Goal: Task Accomplishment & Management: Manage account settings

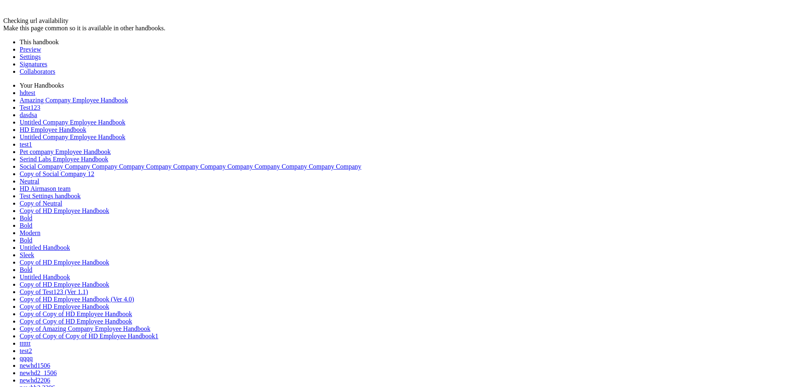
drag, startPoint x: 505, startPoint y: 195, endPoint x: 494, endPoint y: 200, distance: 12.1
drag, startPoint x: 454, startPoint y: 211, endPoint x: 233, endPoint y: 210, distance: 221.5
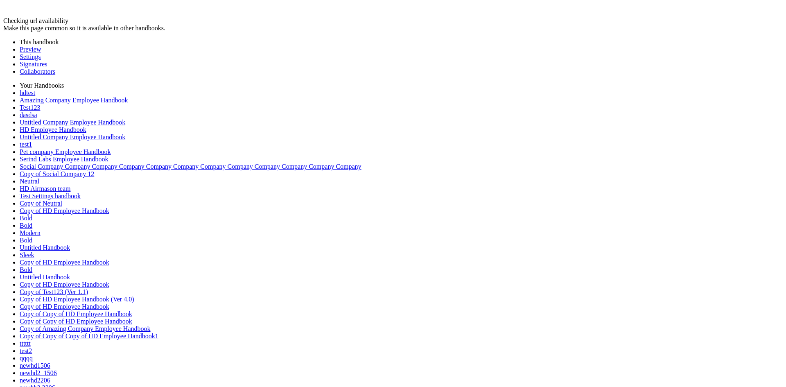
copy td "**********"
drag, startPoint x: 450, startPoint y: 207, endPoint x: 208, endPoint y: 205, distance: 241.9
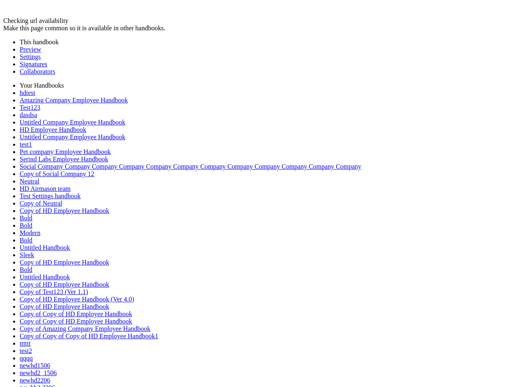
drag, startPoint x: 312, startPoint y: 222, endPoint x: 93, endPoint y: 213, distance: 219.6
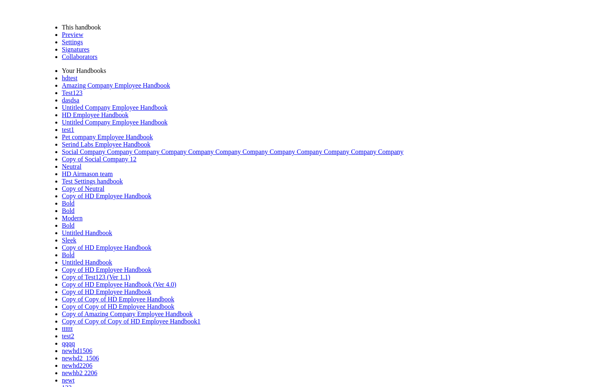
scroll to position [0, 0]
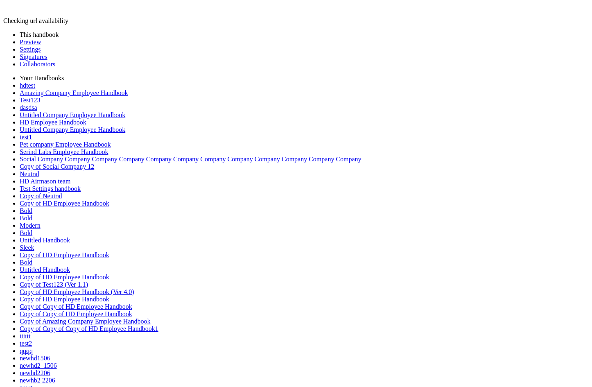
drag, startPoint x: 557, startPoint y: 153, endPoint x: 422, endPoint y: 77, distance: 154.9
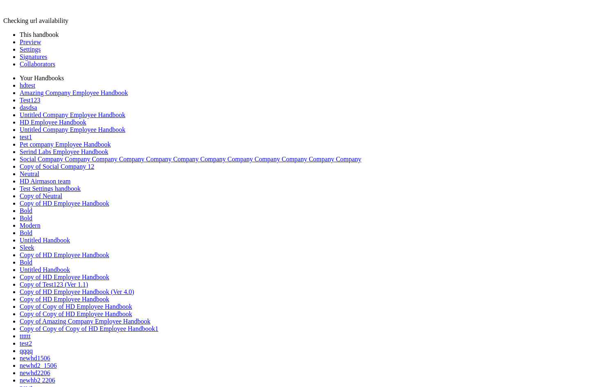
drag, startPoint x: 333, startPoint y: 206, endPoint x: 329, endPoint y: 207, distance: 4.3
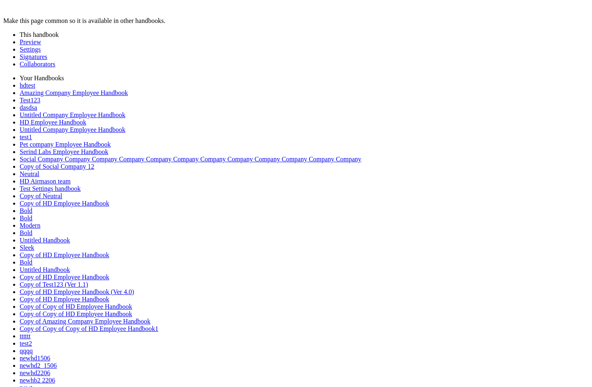
scroll to position [362, 0]
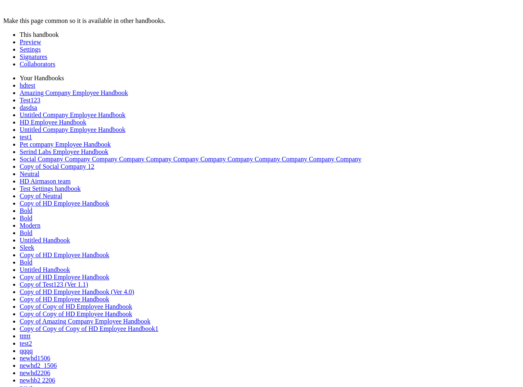
drag, startPoint x: 248, startPoint y: 251, endPoint x: 78, endPoint y: 249, distance: 170.3
drag, startPoint x: 205, startPoint y: 251, endPoint x: 92, endPoint y: 250, distance: 113.4
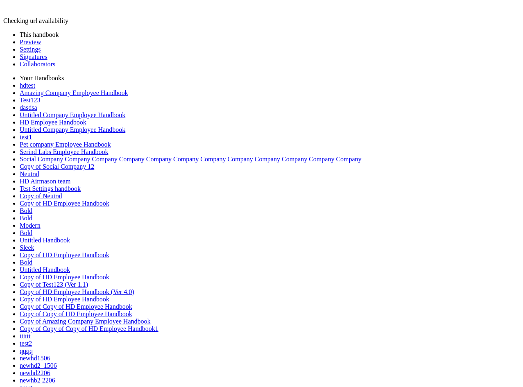
drag, startPoint x: 237, startPoint y: 250, endPoint x: 64, endPoint y: 238, distance: 173.6
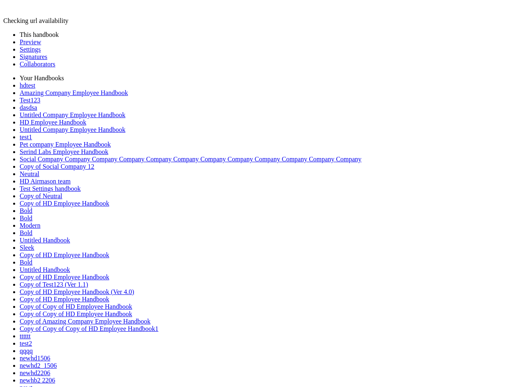
drag, startPoint x: 230, startPoint y: 252, endPoint x: 97, endPoint y: 255, distance: 133.1
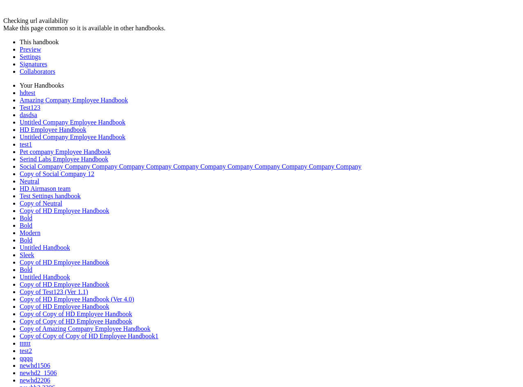
drag, startPoint x: 97, startPoint y: 183, endPoint x: 341, endPoint y: 194, distance: 244.6
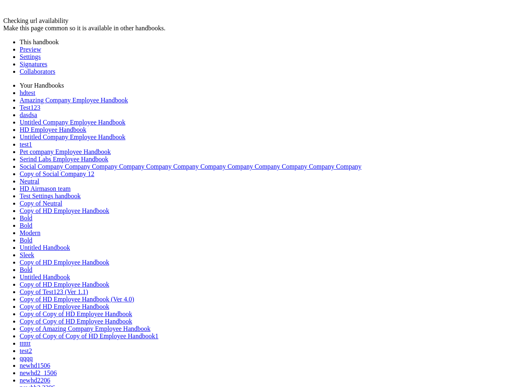
click at [33, 47] on link "Preview" at bounding box center [30, 49] width 21 height 7
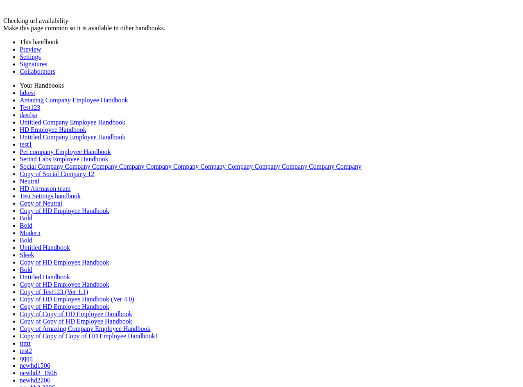
copy td "**********"
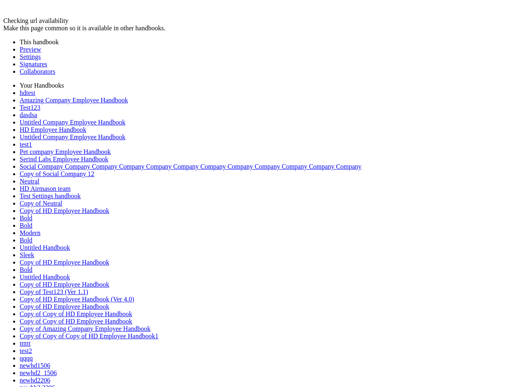
copy td "**********"
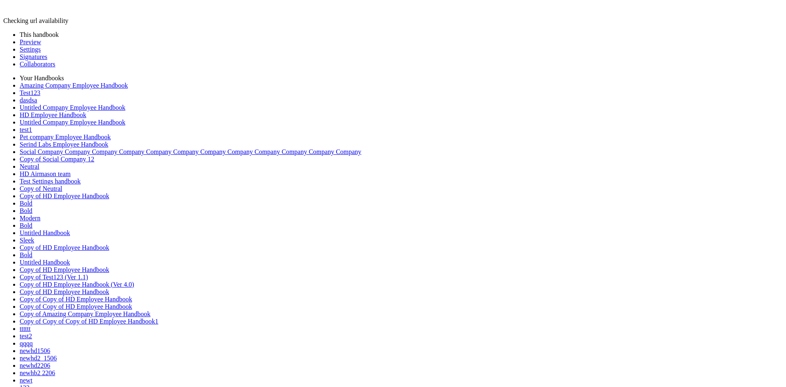
drag, startPoint x: 0, startPoint y: 0, endPoint x: 18, endPoint y: 11, distance: 20.8
click at [28, 44] on link "Preview" at bounding box center [30, 41] width 21 height 7
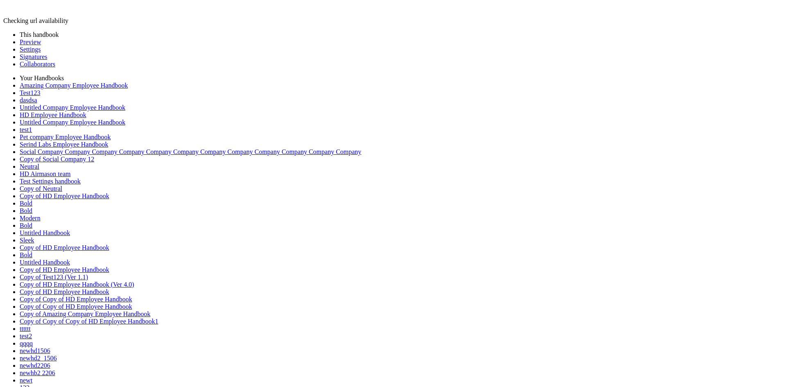
scroll to position [8545, 0]
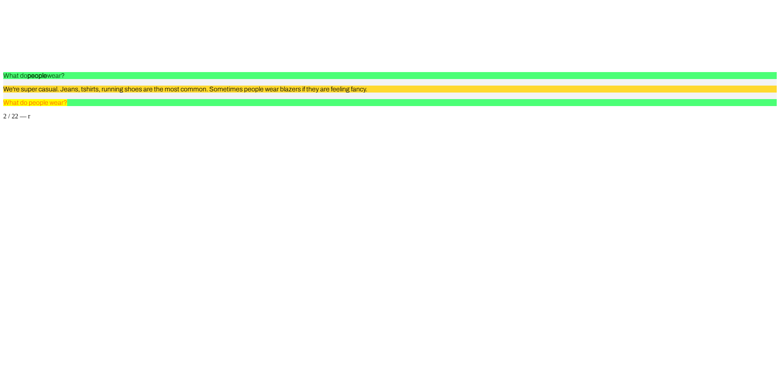
scroll to position [1474, 0]
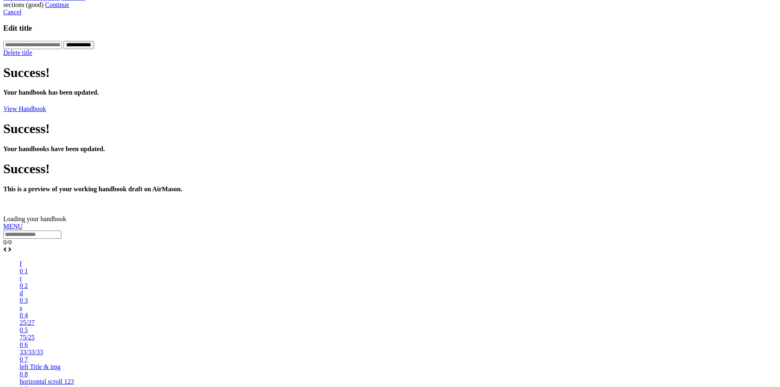
scroll to position [491, 0]
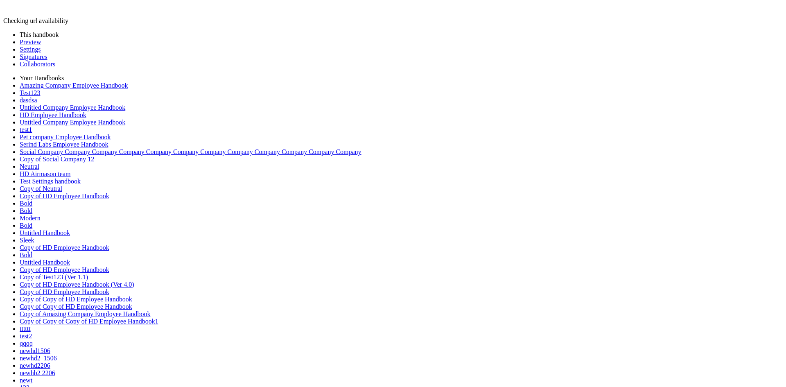
click at [21, 45] on link "Preview" at bounding box center [30, 41] width 21 height 7
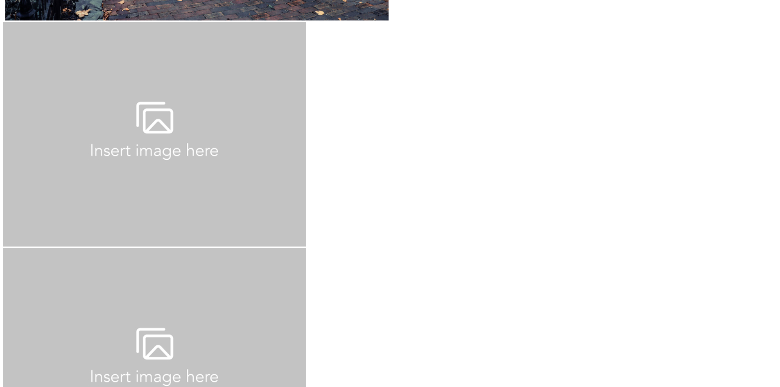
scroll to position [8177, 0]
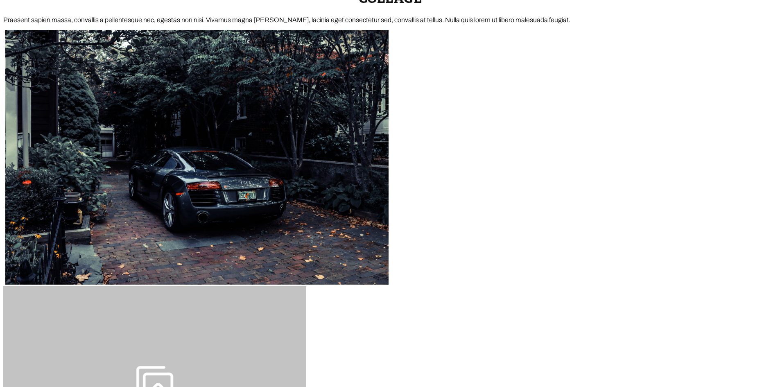
scroll to position [7739, 0]
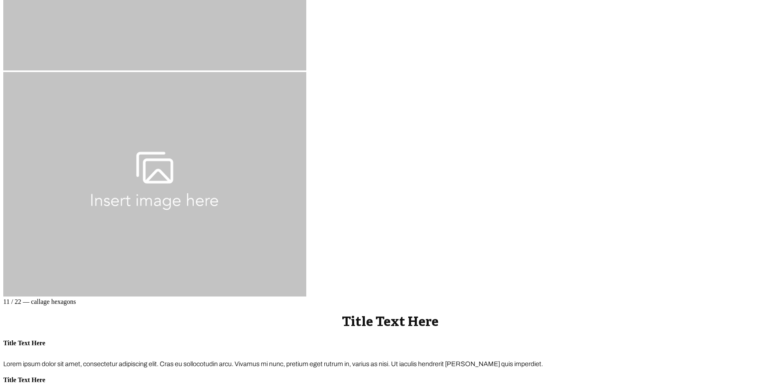
scroll to position [8441, 0]
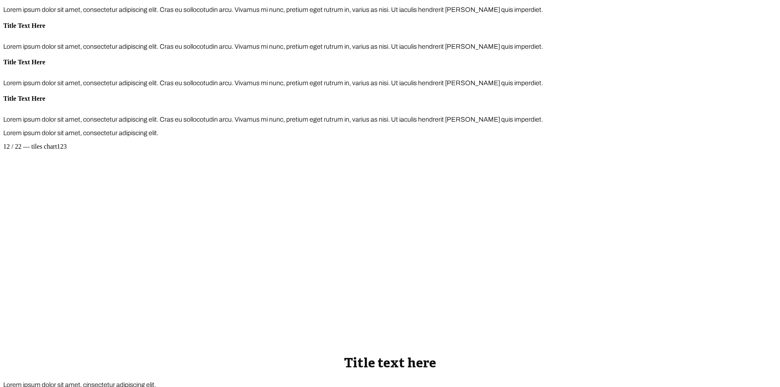
scroll to position [8920, 0]
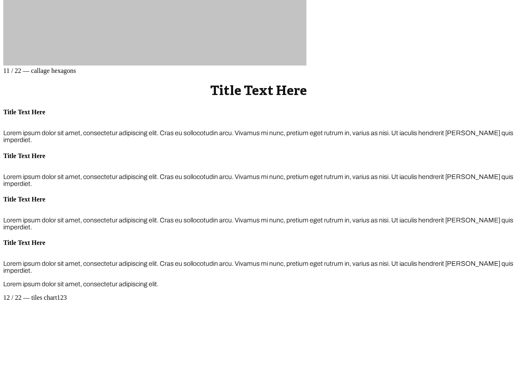
scroll to position [9083, 0]
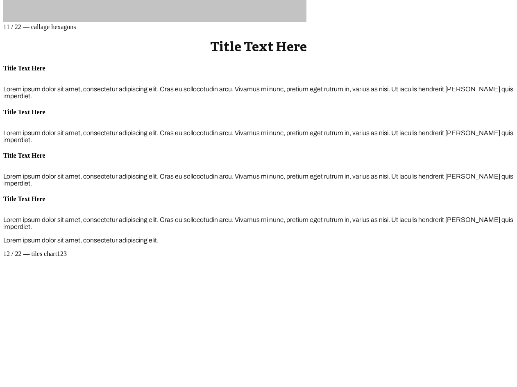
scroll to position [9373, 0]
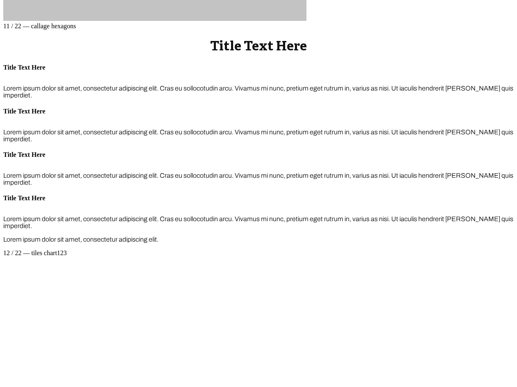
scroll to position [9291, 0]
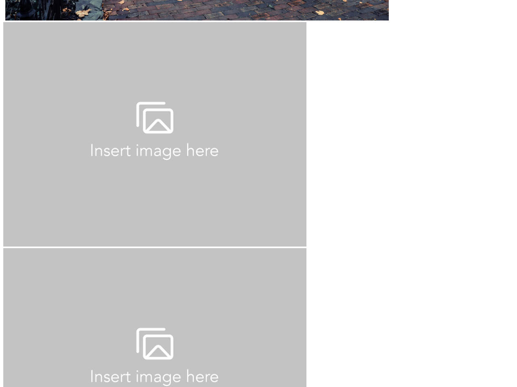
scroll to position [8276, 0]
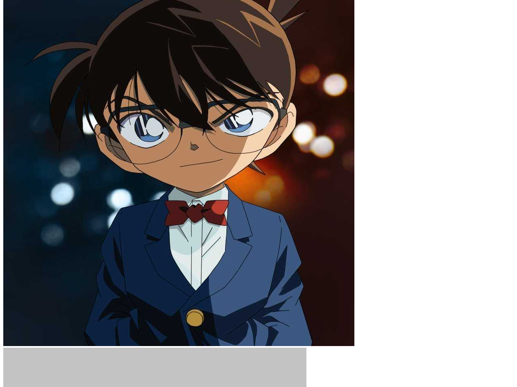
scroll to position [7539, 0]
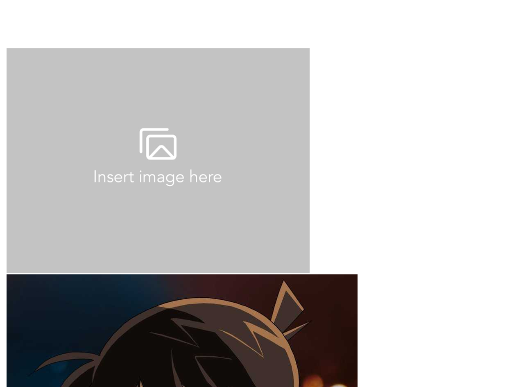
scroll to position [7539, 0]
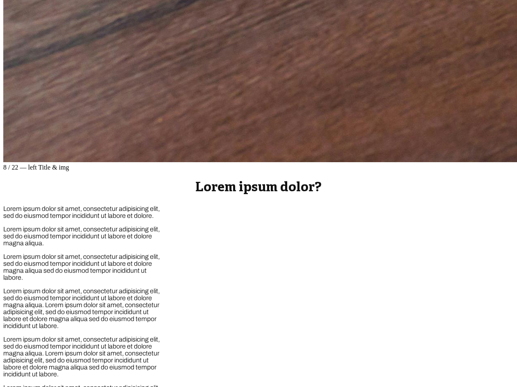
scroll to position [2833, 0]
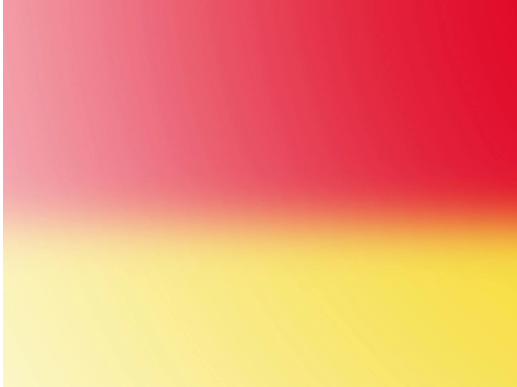
scroll to position [2260, 0]
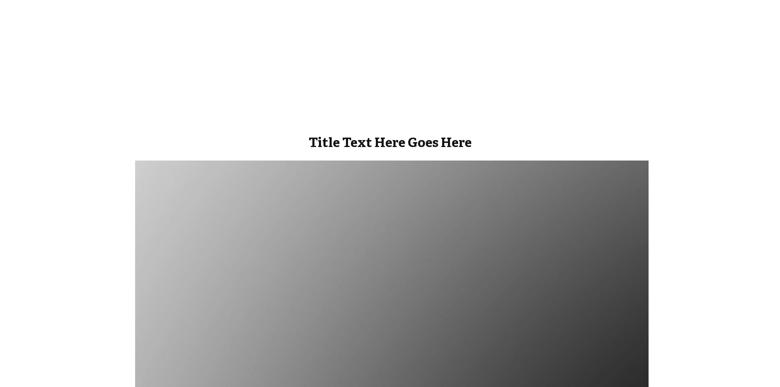
scroll to position [1564, 0]
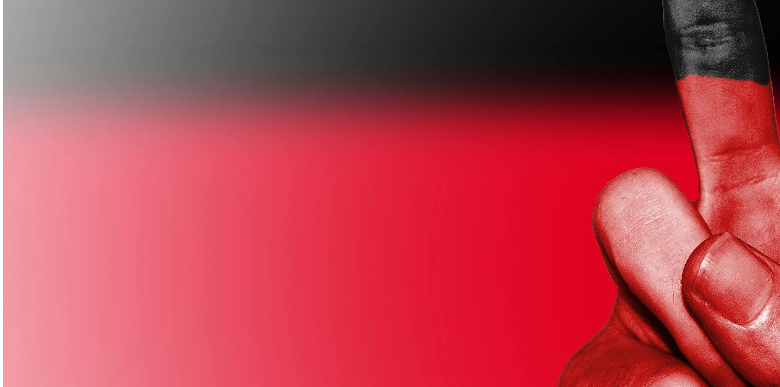
scroll to position [2260, 0]
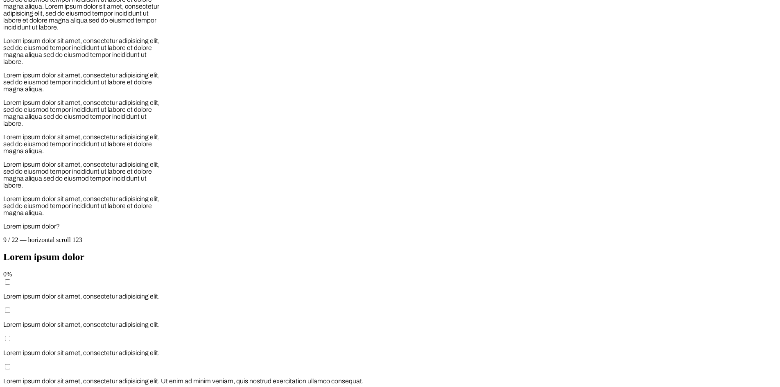
scroll to position [9493, 0]
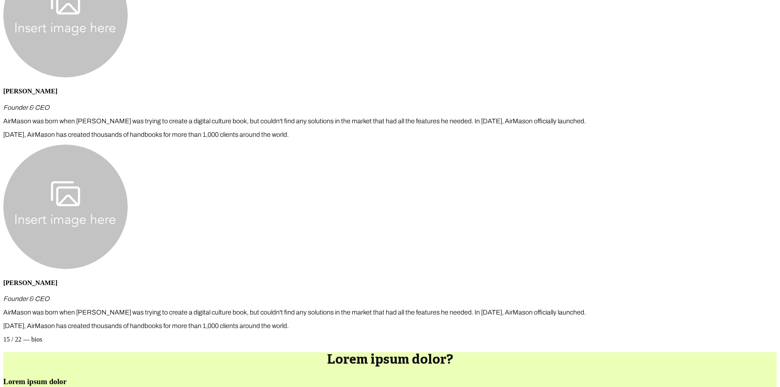
scroll to position [9493, 0]
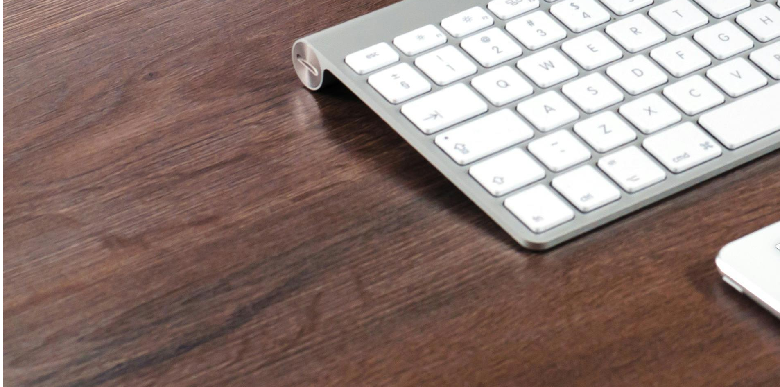
scroll to position [4647, 0]
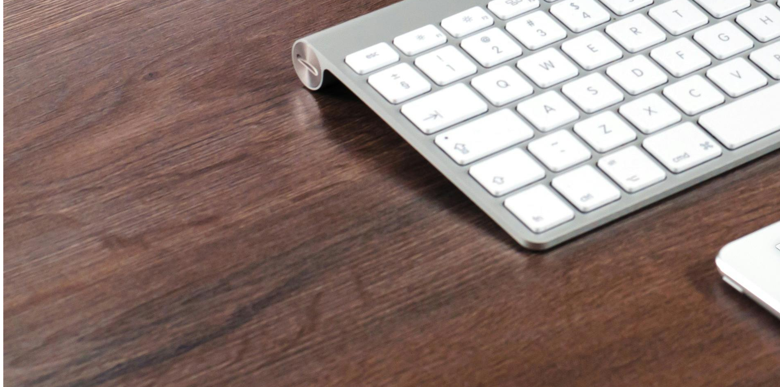
scroll to position [4647, 0]
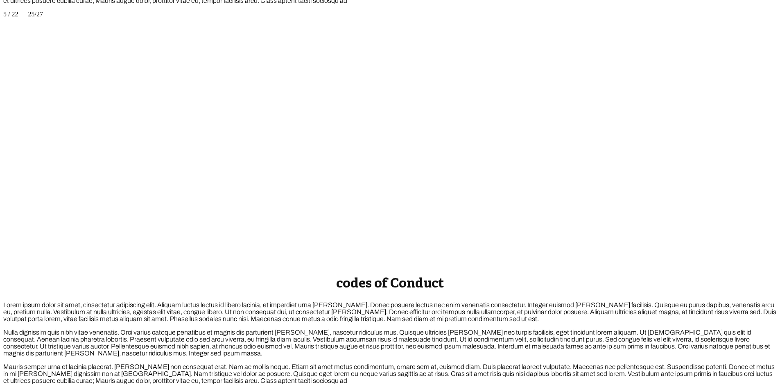
scroll to position [3583, 0]
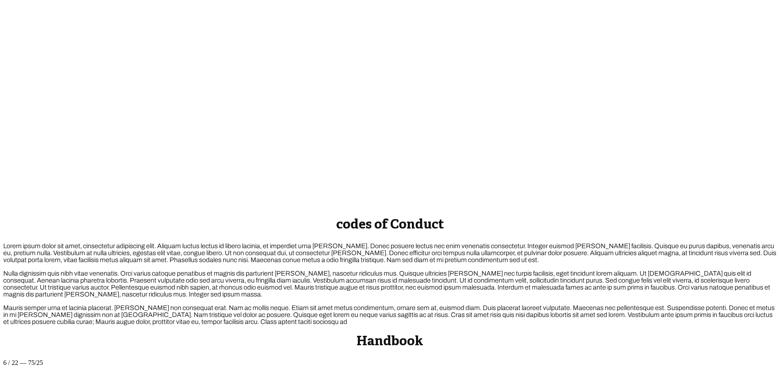
scroll to position [3611, 0]
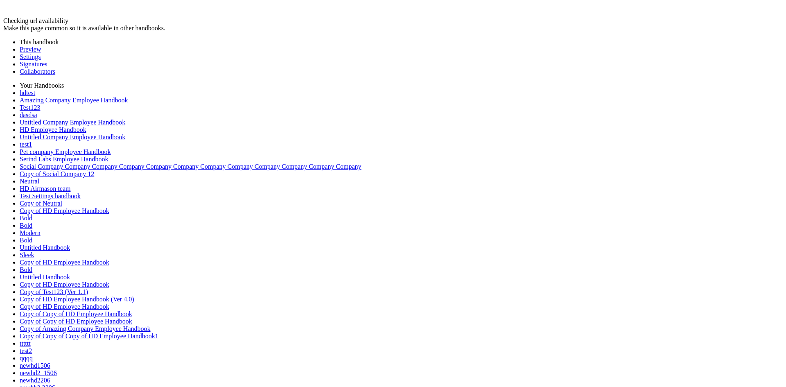
click at [32, 47] on link "Preview" at bounding box center [30, 49] width 21 height 7
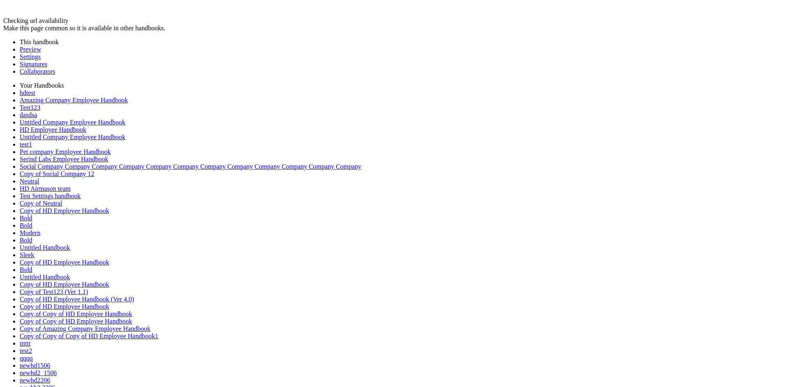
scroll to position [11990, 0]
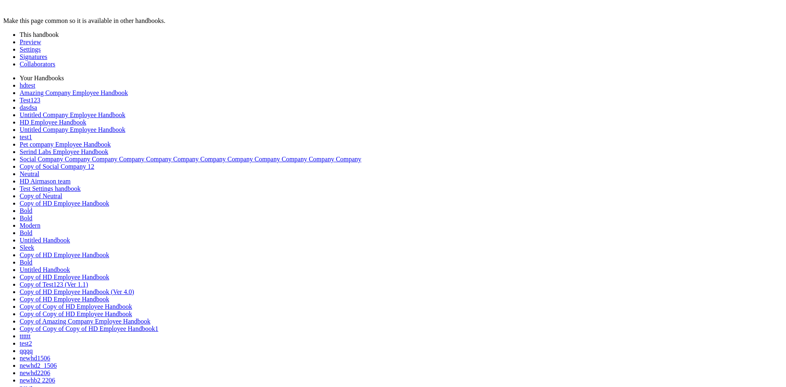
drag, startPoint x: 38, startPoint y: 139, endPoint x: 47, endPoint y: 192, distance: 54.4
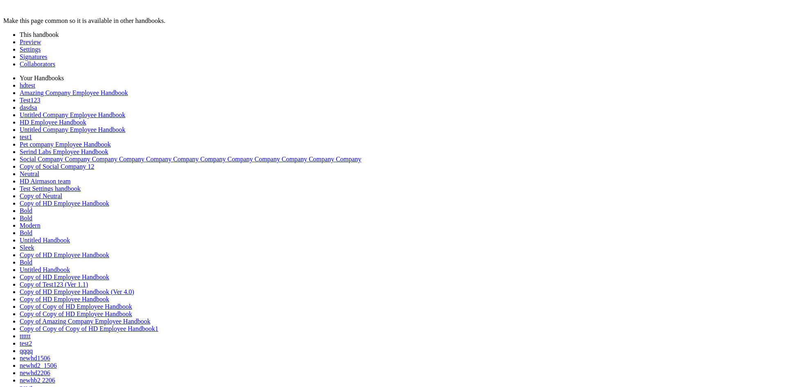
click at [27, 45] on link "Preview" at bounding box center [30, 41] width 21 height 7
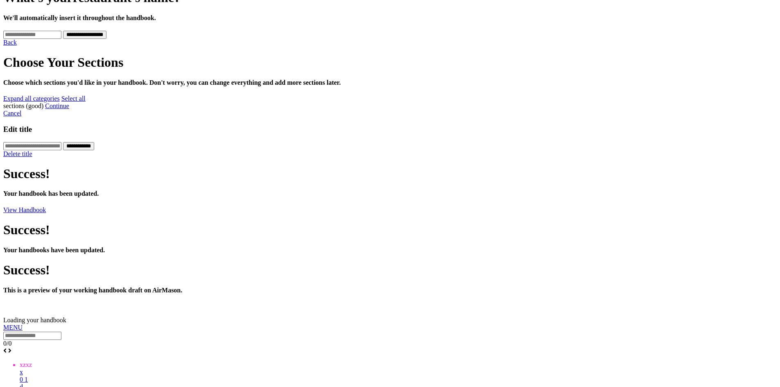
scroll to position [819, 0]
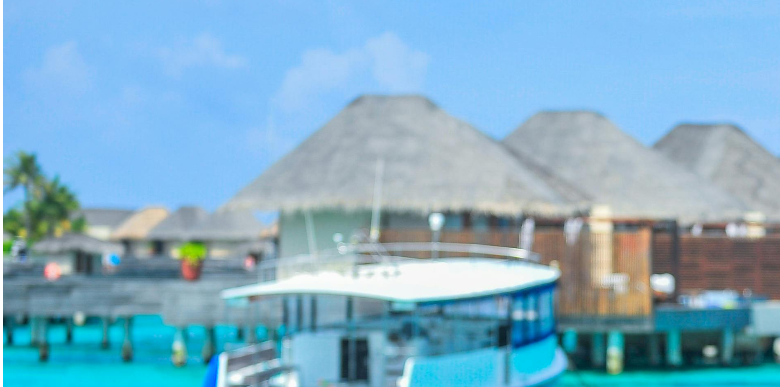
scroll to position [8002, 0]
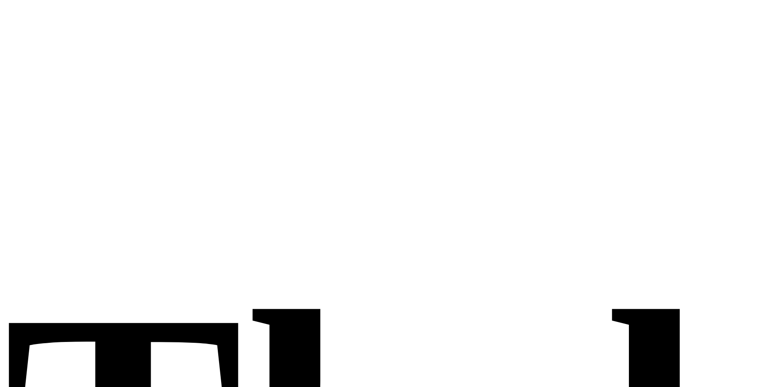
scroll to position [8654, 0]
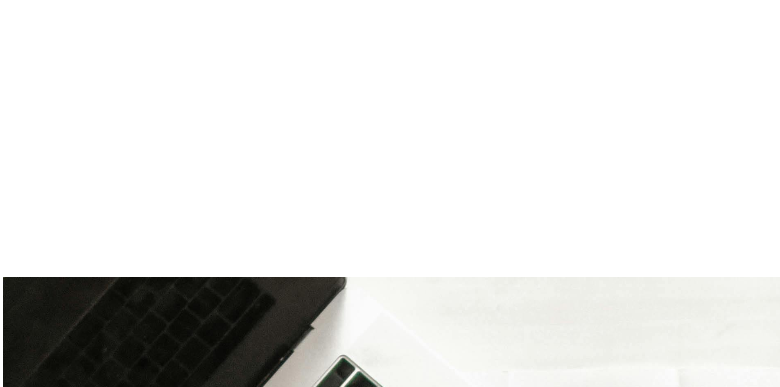
scroll to position [10389, 0]
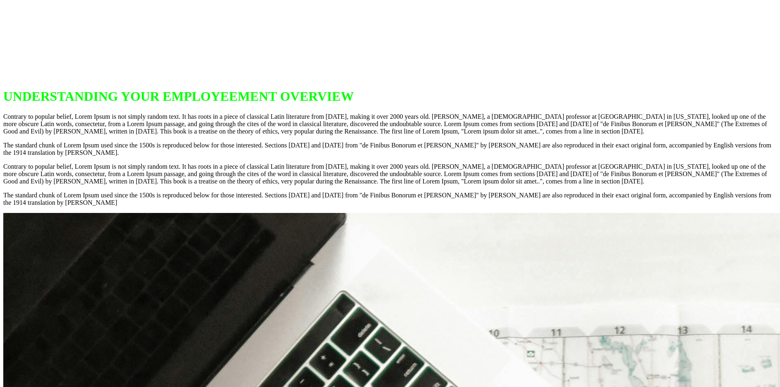
scroll to position [0, 0]
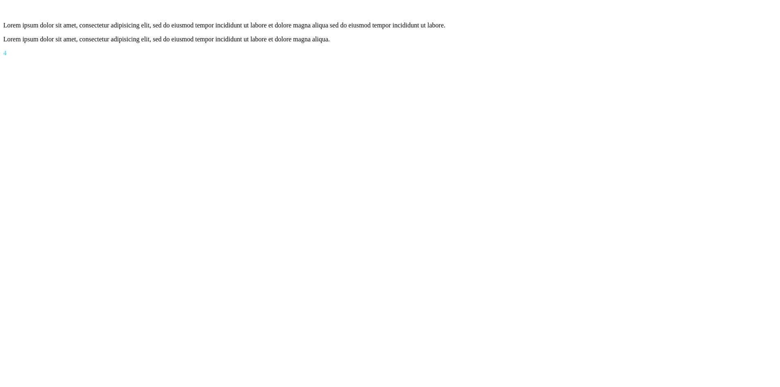
scroll to position [15411, 0]
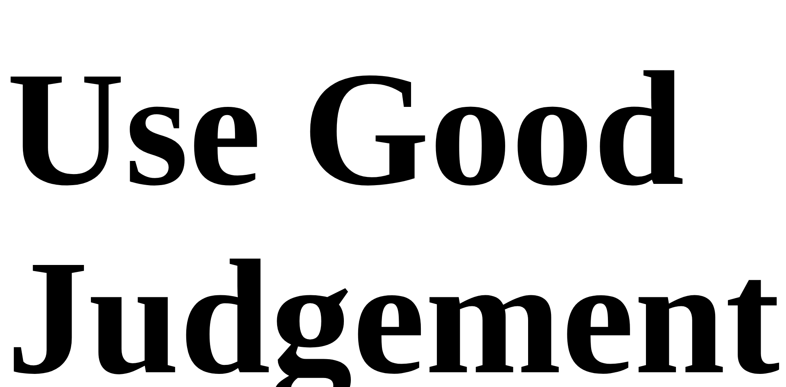
scroll to position [17324, 0]
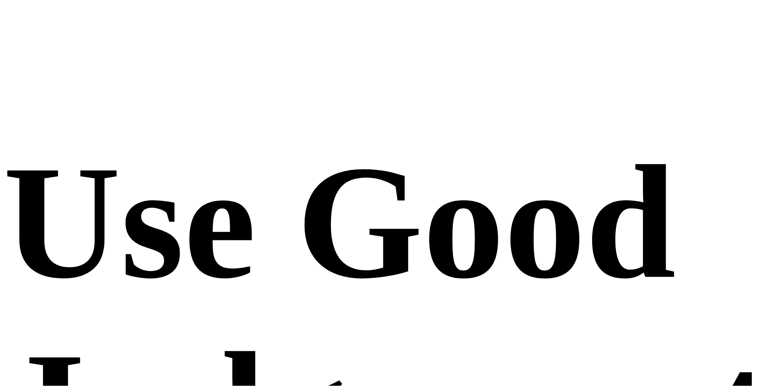
scroll to position [819, 0]
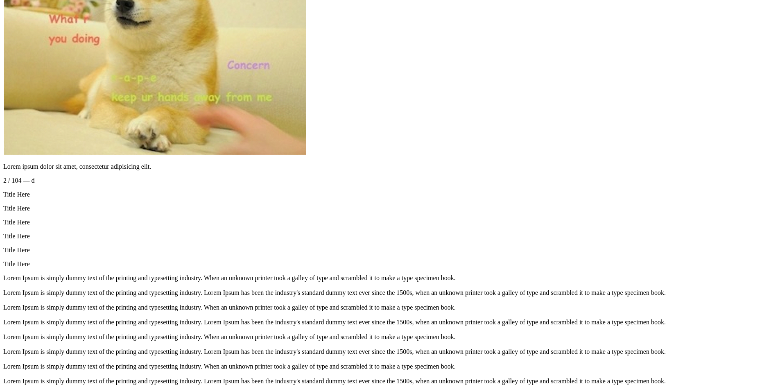
scroll to position [8002, 0]
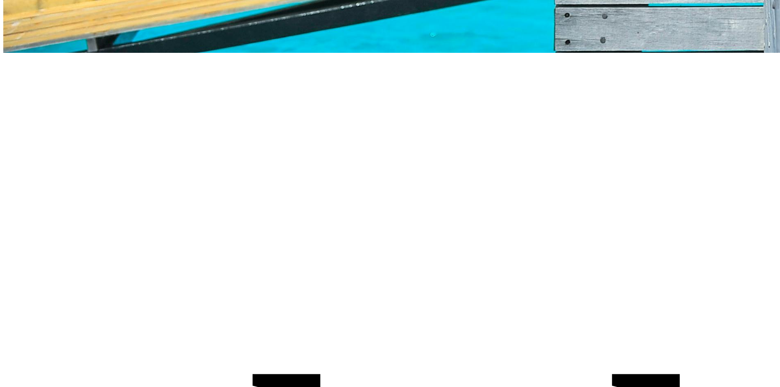
scroll to position [8654, 0]
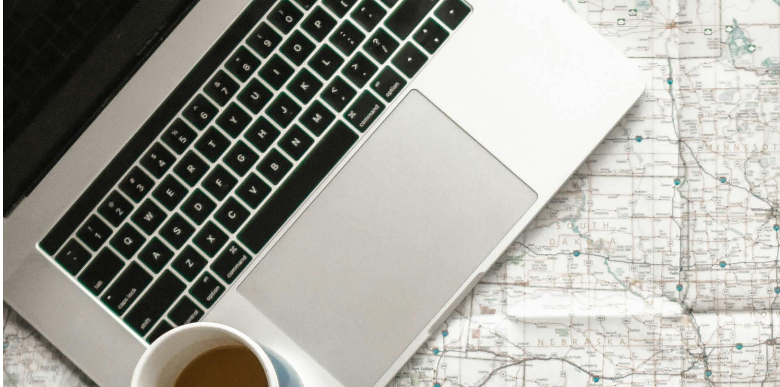
scroll to position [10832, 0]
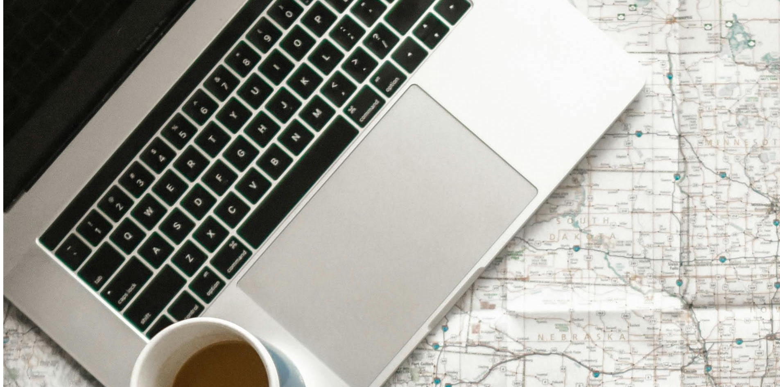
scroll to position [11654, 0]
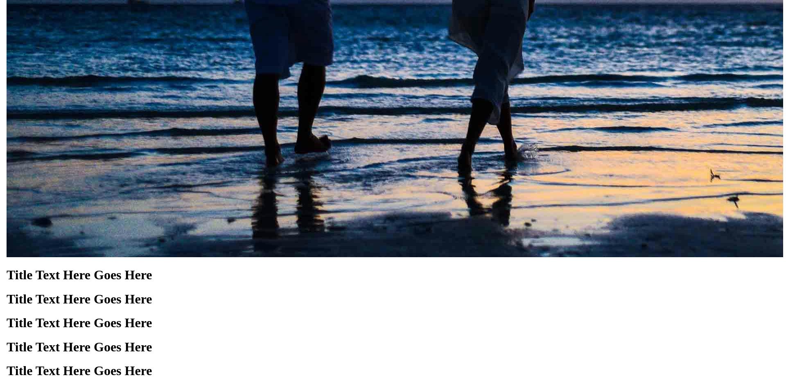
scroll to position [14605, 0]
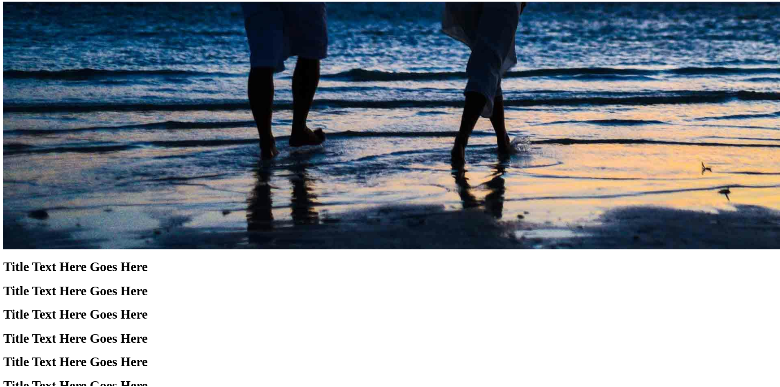
scroll to position [573, 0]
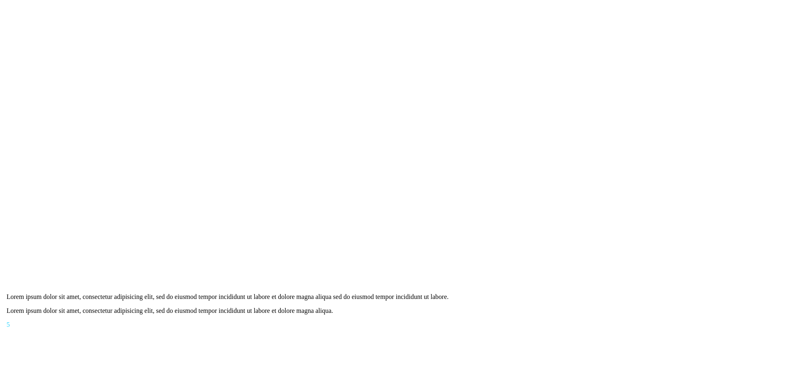
scroll to position [16089, 0]
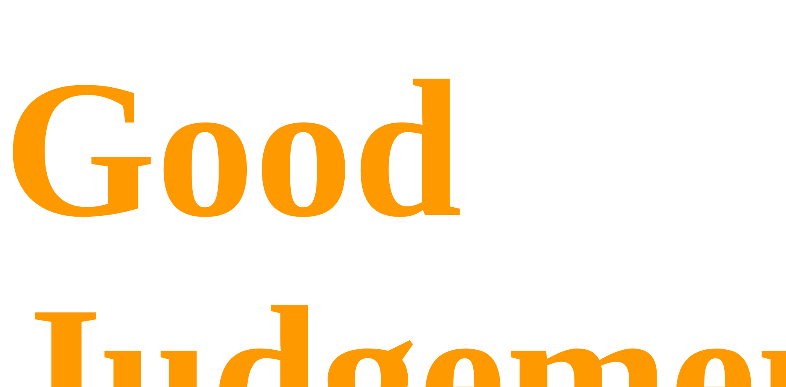
scroll to position [573, 0]
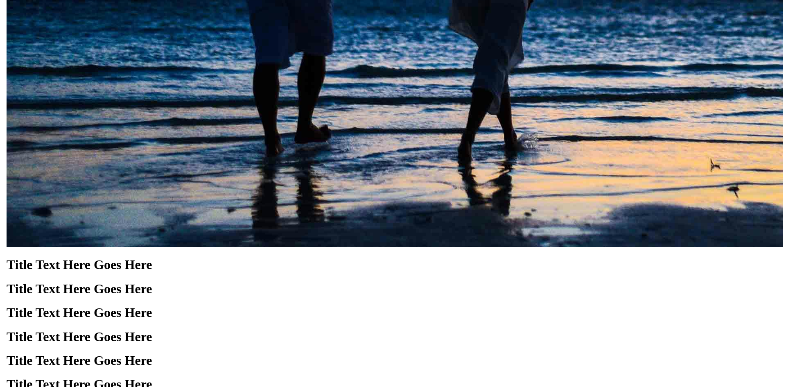
scroll to position [14605, 0]
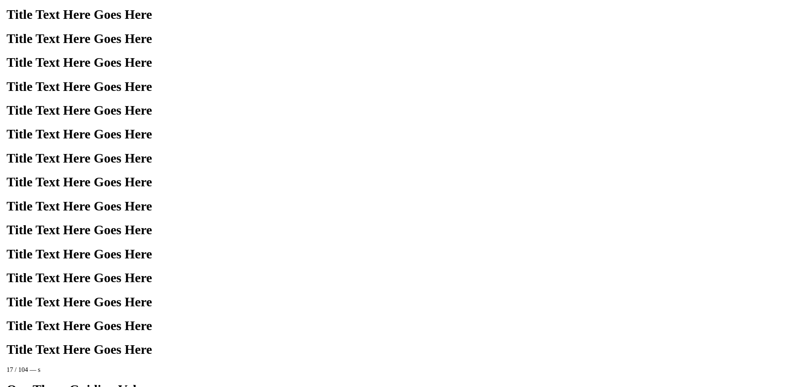
scroll to position [15411, 0]
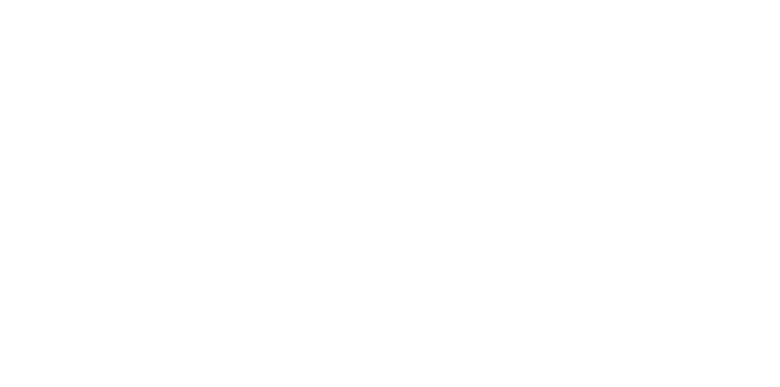
scroll to position [15797, 0]
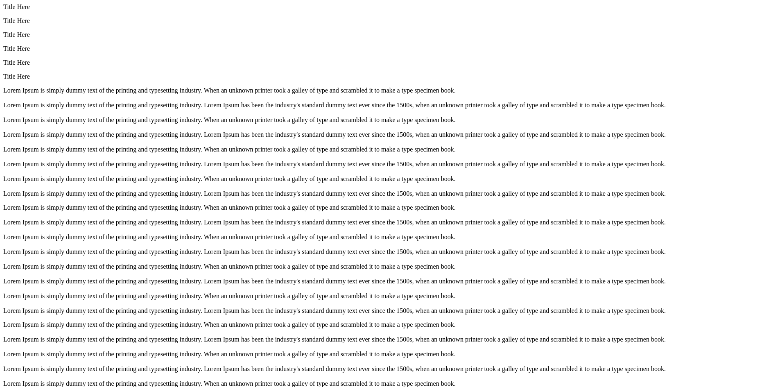
scroll to position [3561, 0]
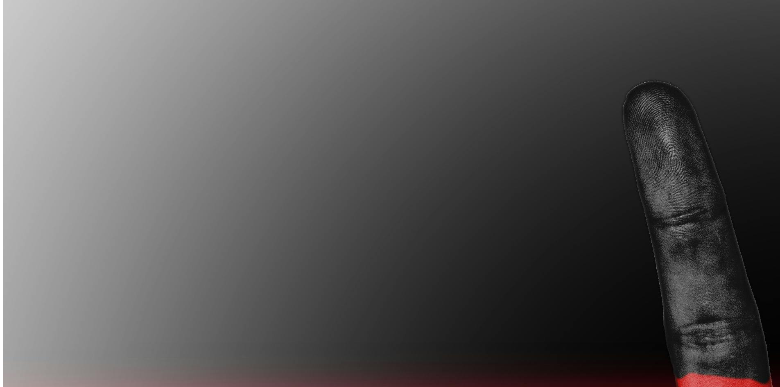
scroll to position [8389, 0]
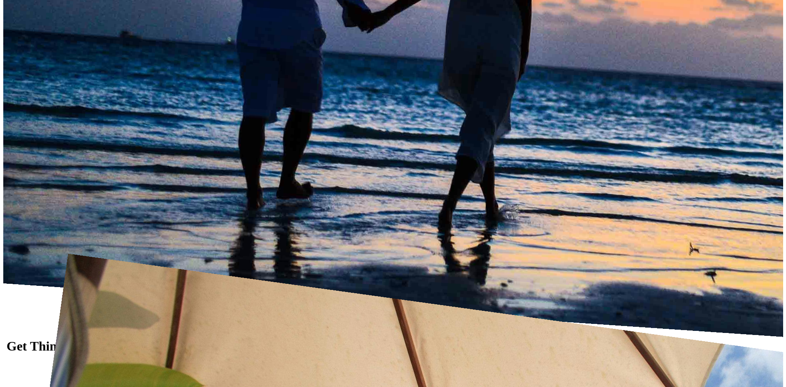
scroll to position [9040, 0]
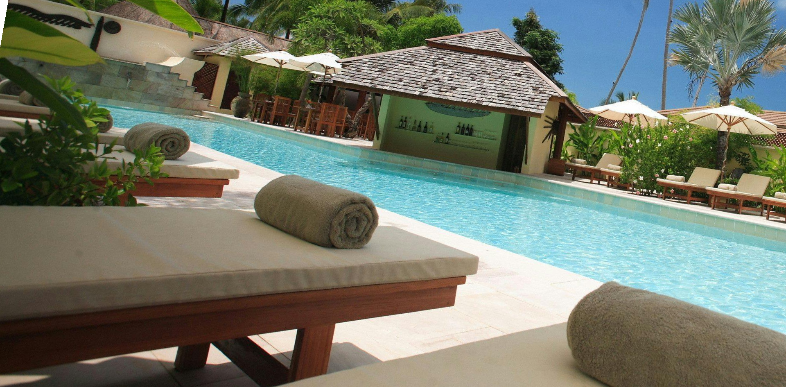
scroll to position [205, 0]
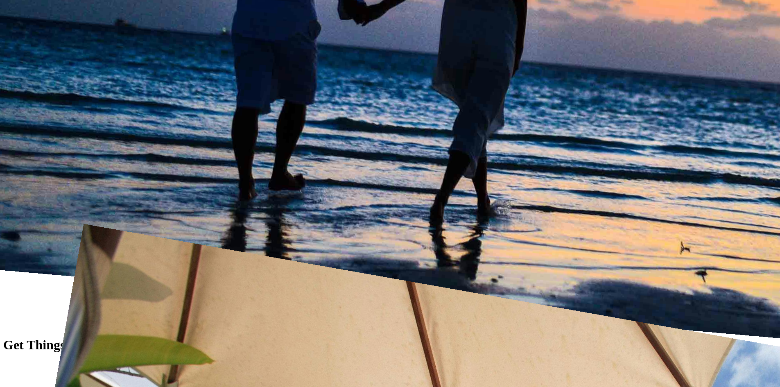
scroll to position [8389, 0]
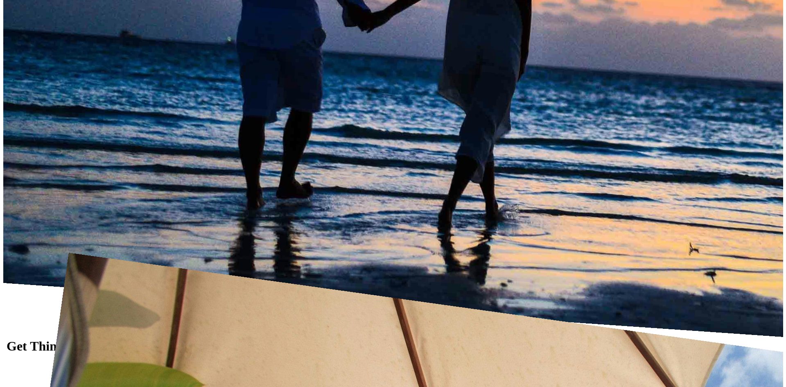
scroll to position [9040, 0]
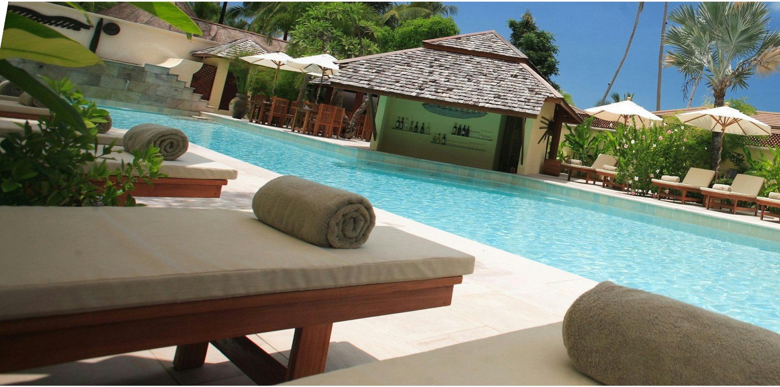
scroll to position [246, 0]
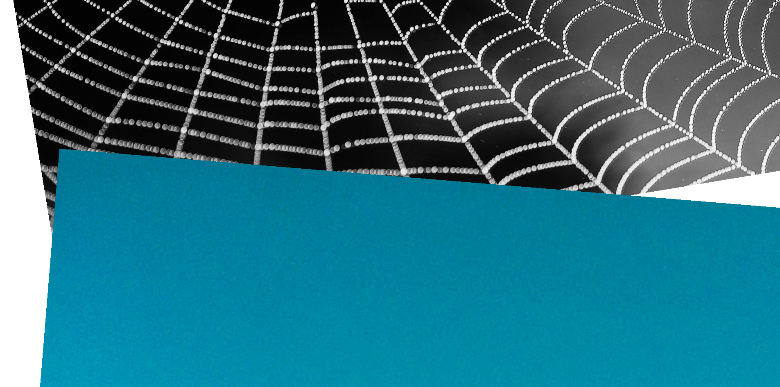
scroll to position [9733, 0]
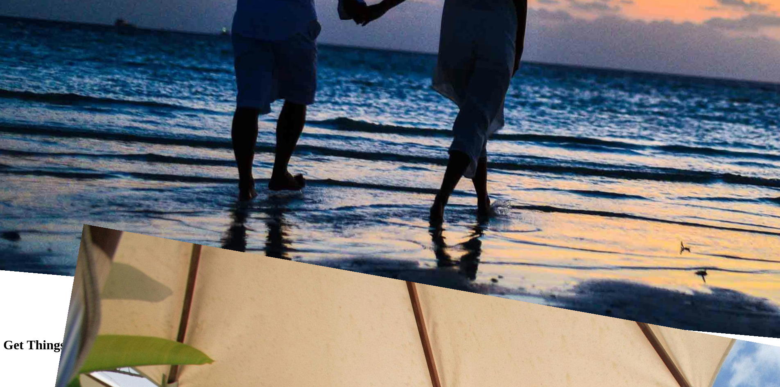
scroll to position [8389, 0]
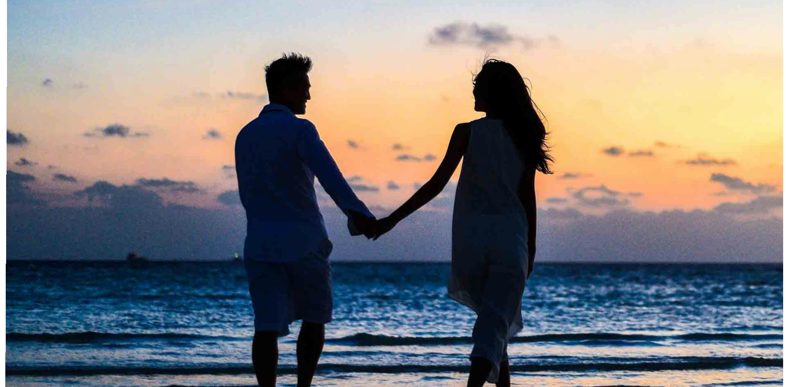
scroll to position [8389, 0]
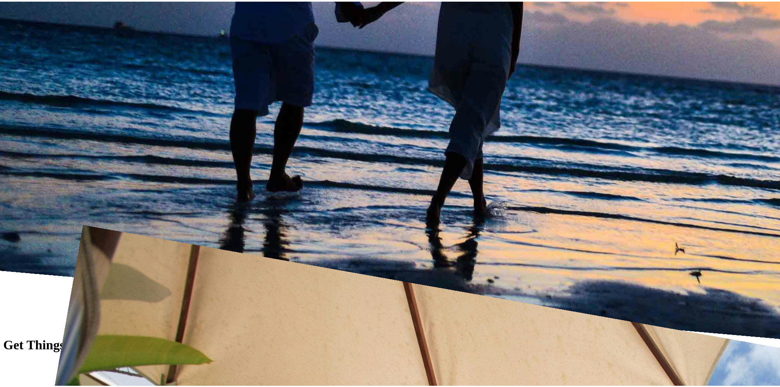
scroll to position [205, 0]
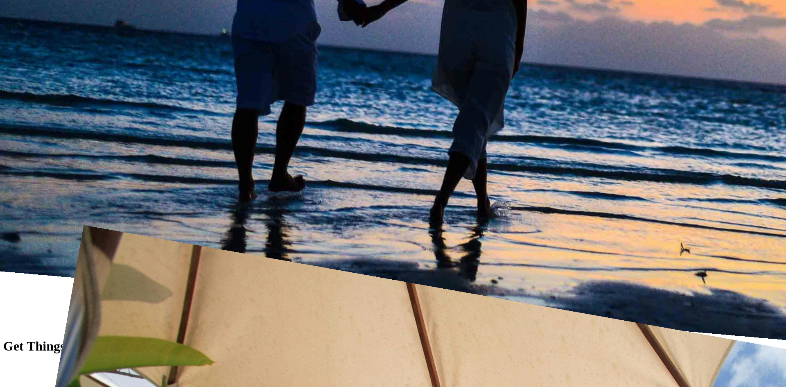
drag, startPoint x: 251, startPoint y: 142, endPoint x: 224, endPoint y: 122, distance: 33.2
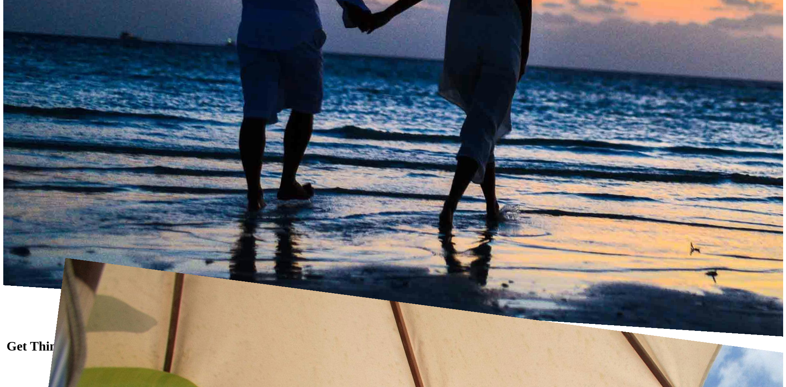
scroll to position [9040, 0]
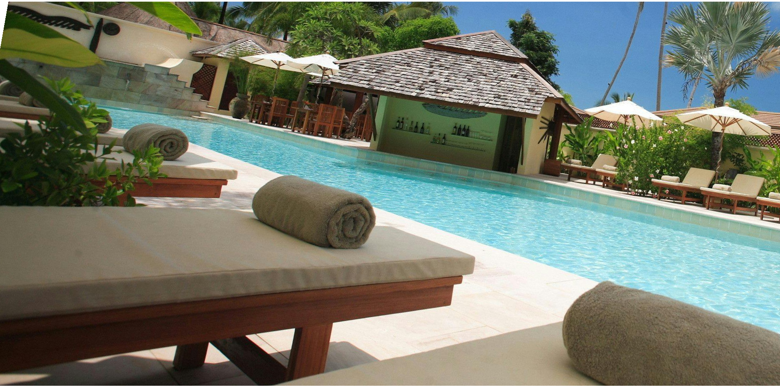
scroll to position [246, 0]
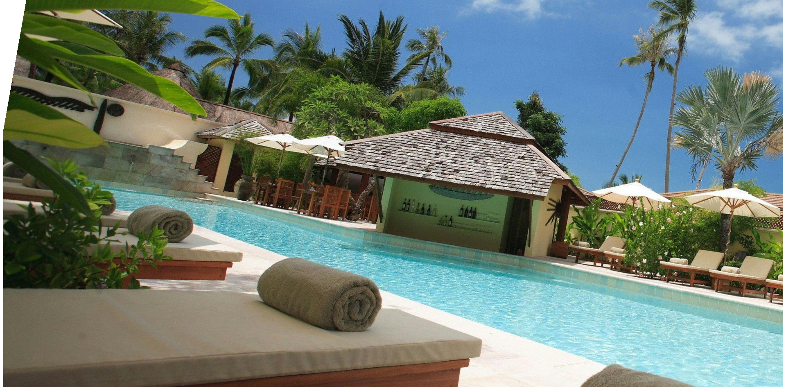
scroll to position [8959, 0]
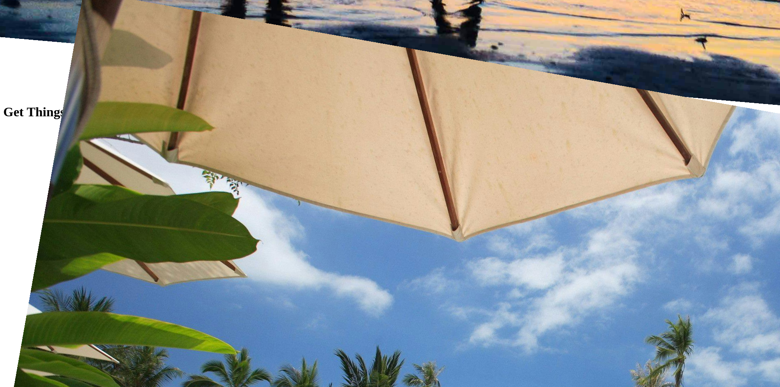
scroll to position [8389, 0]
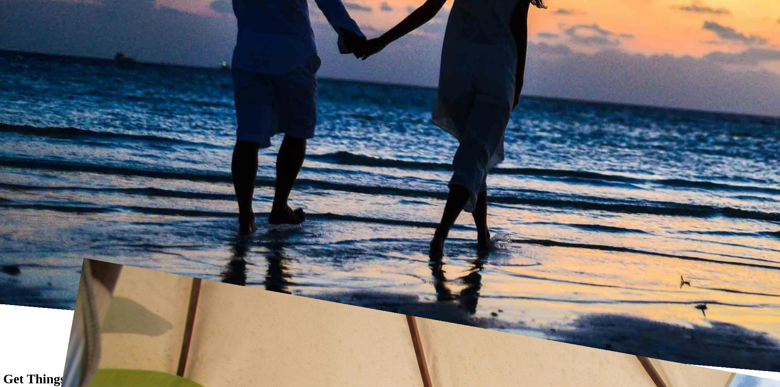
scroll to position [8381, 0]
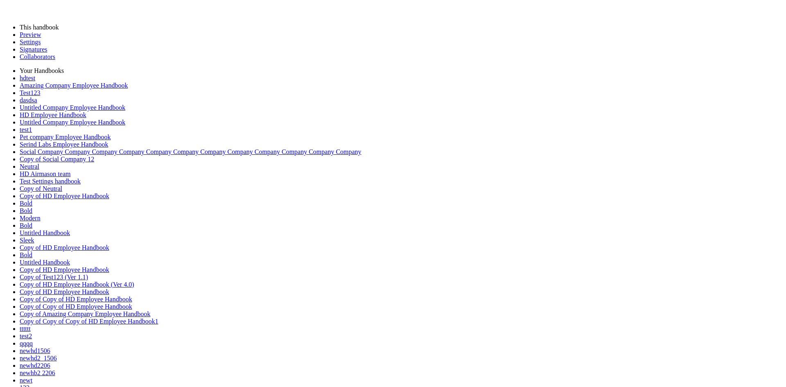
scroll to position [11109, 0]
click at [41, 38] on link "Preview" at bounding box center [30, 34] width 21 height 7
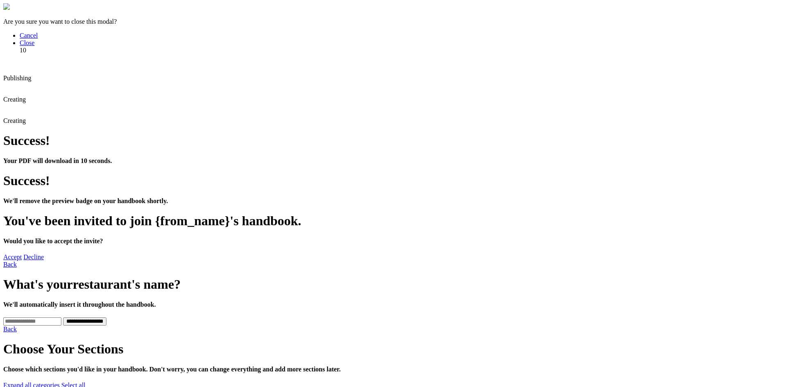
scroll to position [205, 0]
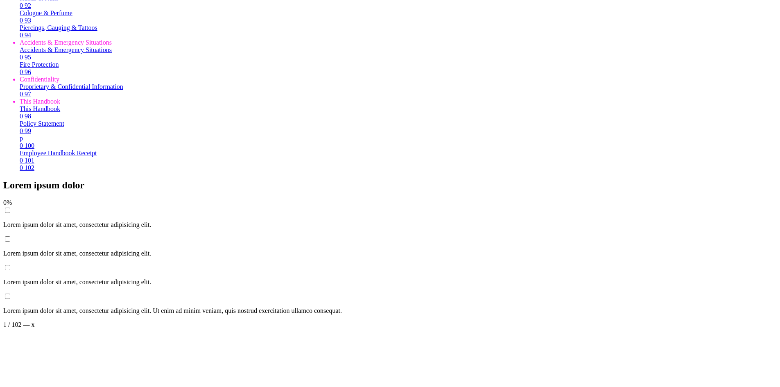
scroll to position [8389, 0]
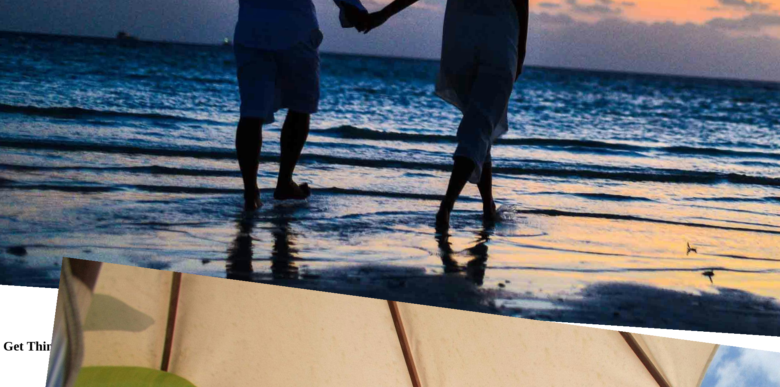
scroll to position [9040, 0]
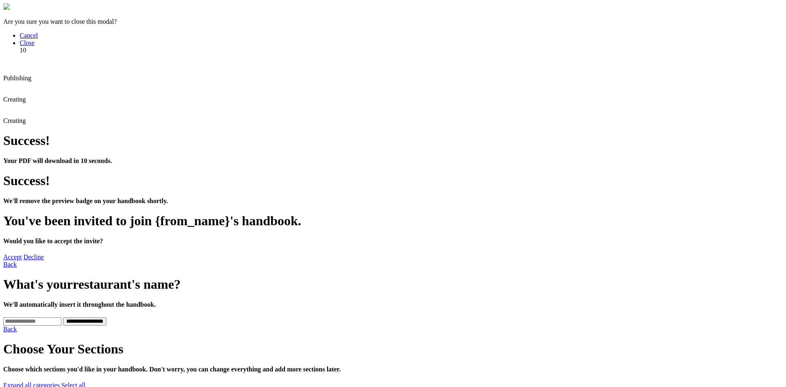
scroll to position [164, 0]
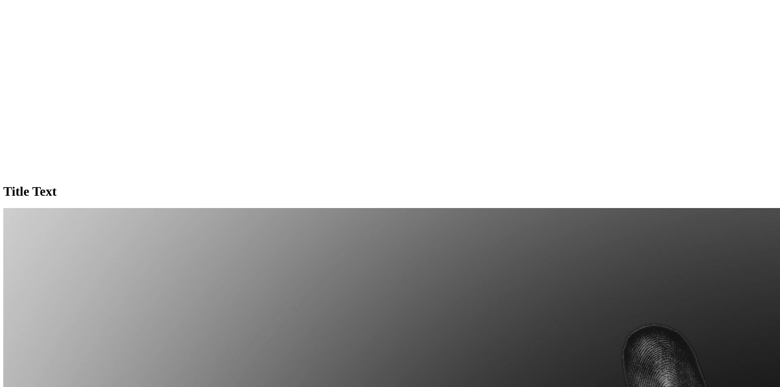
scroll to position [8389, 0]
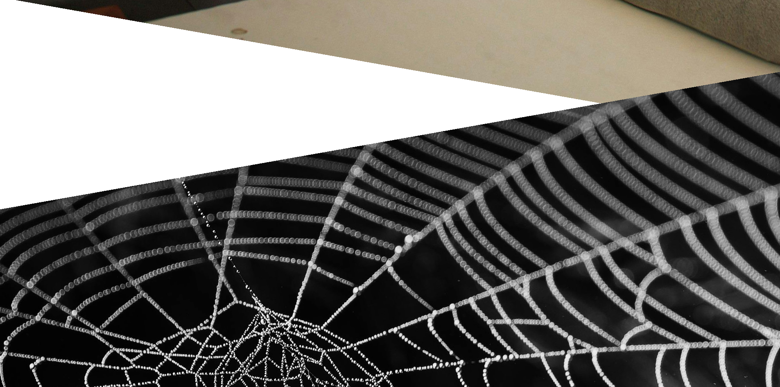
scroll to position [9532, 0]
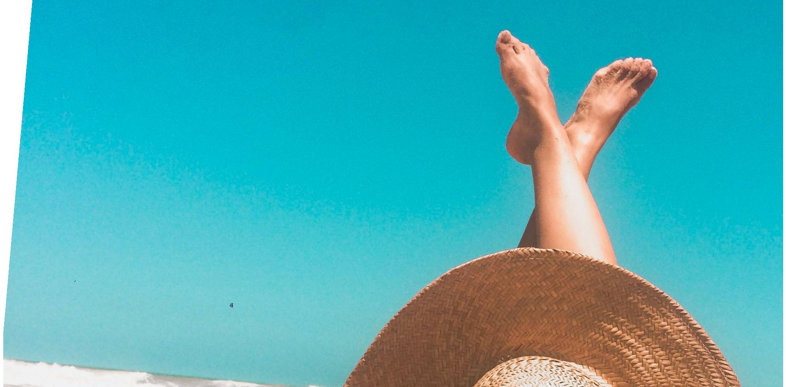
scroll to position [10514, 0]
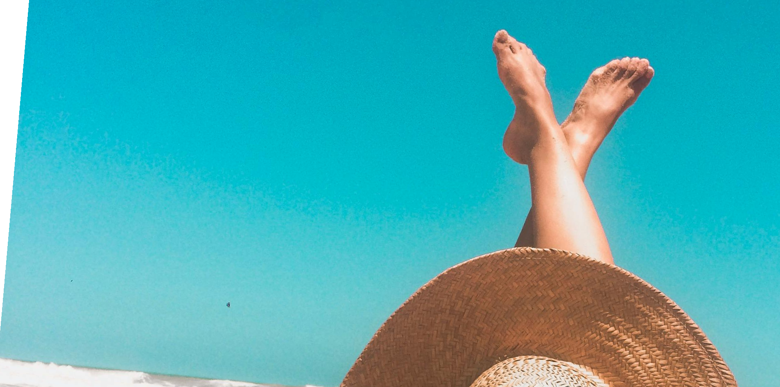
drag, startPoint x: 369, startPoint y: 301, endPoint x: 402, endPoint y: 308, distance: 33.1
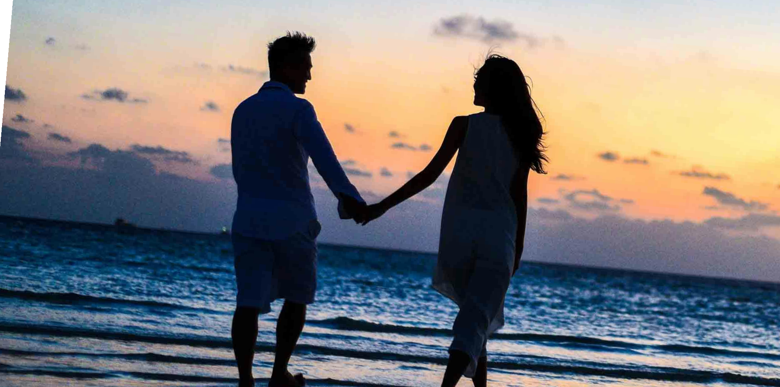
scroll to position [3107, 0]
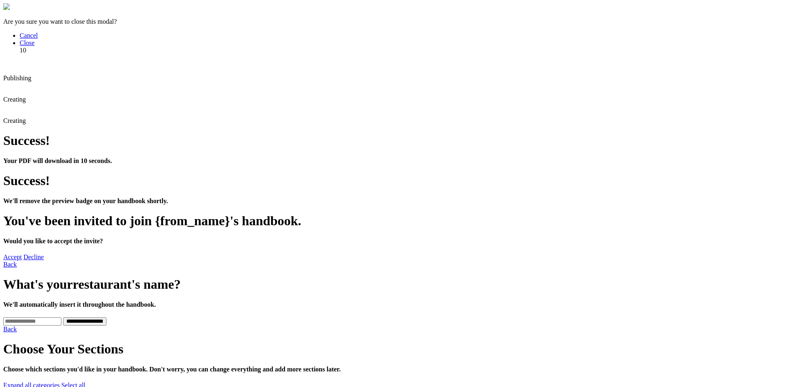
scroll to position [205, 0]
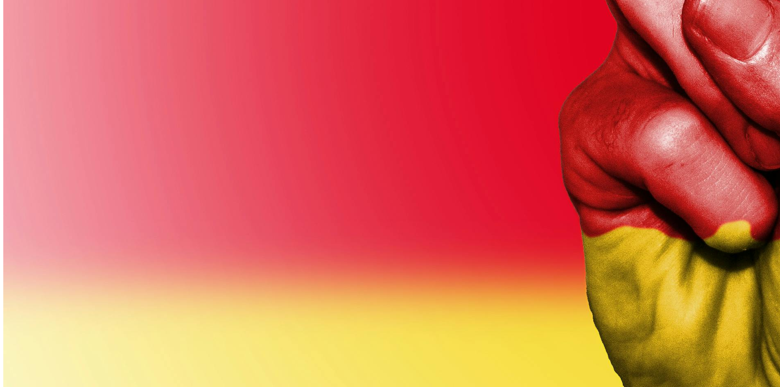
scroll to position [8389, 0]
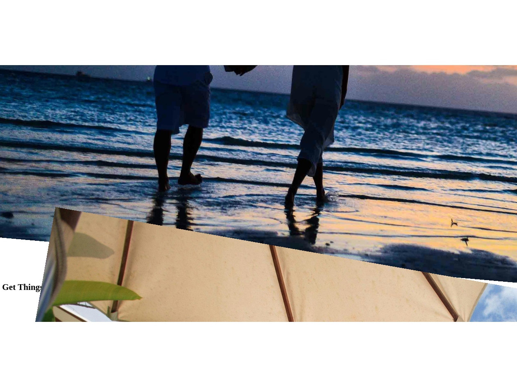
scroll to position [8385, 0]
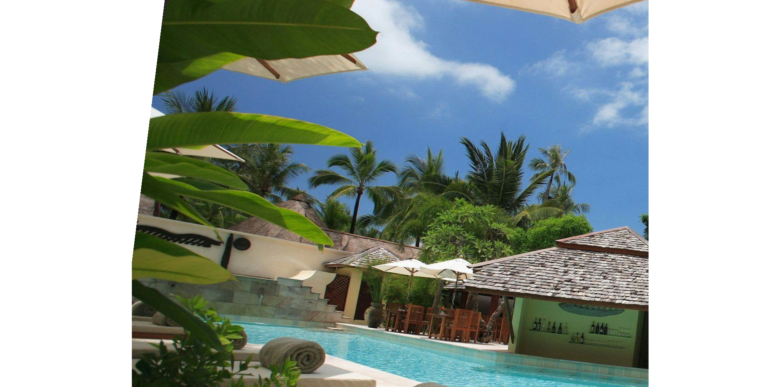
scroll to position [8385, 0]
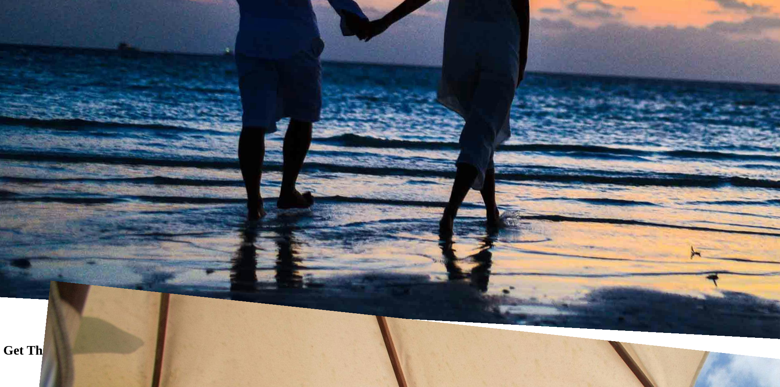
scroll to position [9037, 0]
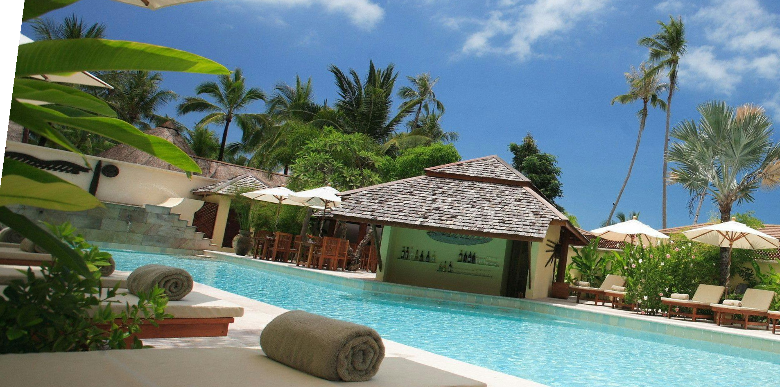
scroll to position [9581, 0]
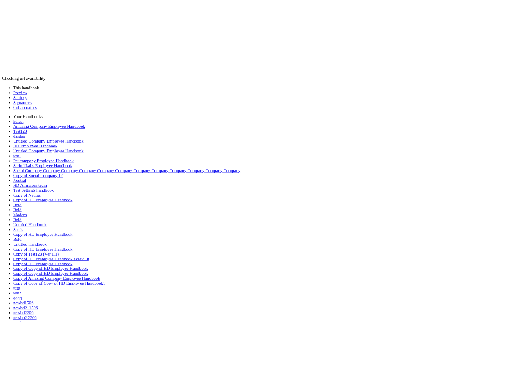
scroll to position [811, 0]
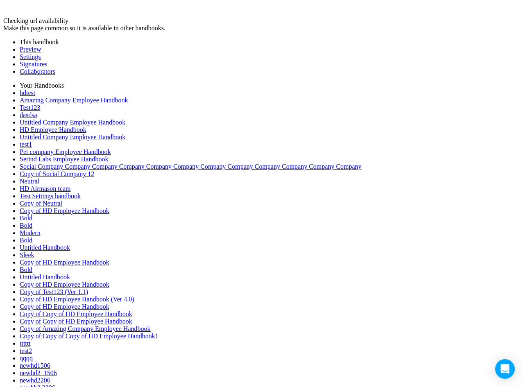
scroll to position [3889, 0]
drag, startPoint x: 307, startPoint y: 130, endPoint x: 339, endPoint y: 128, distance: 32.0
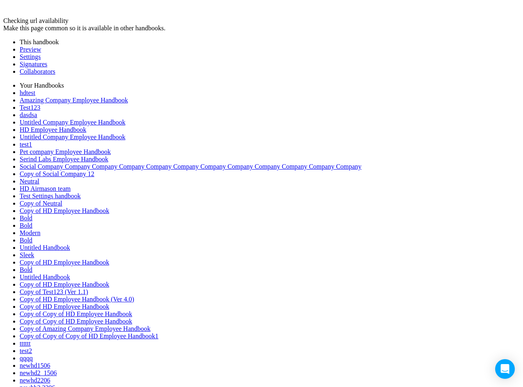
type input "********"
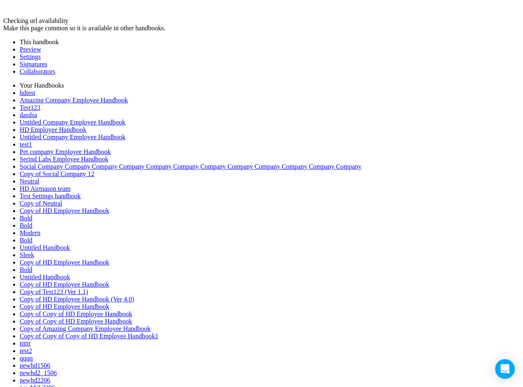
scroll to position [287, 0]
type input "*"
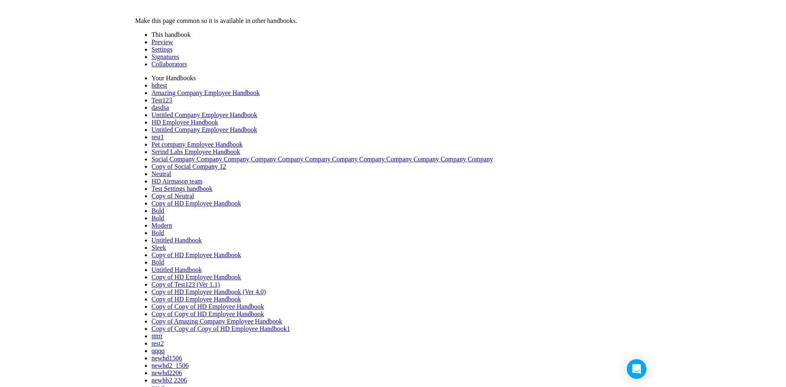
scroll to position [42756, 0]
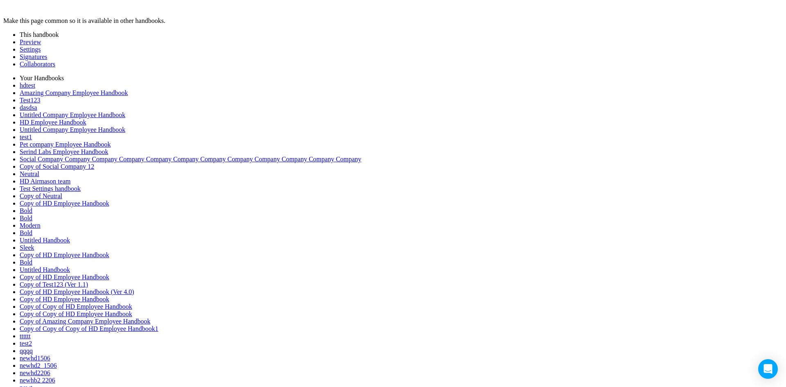
scroll to position [246, 0]
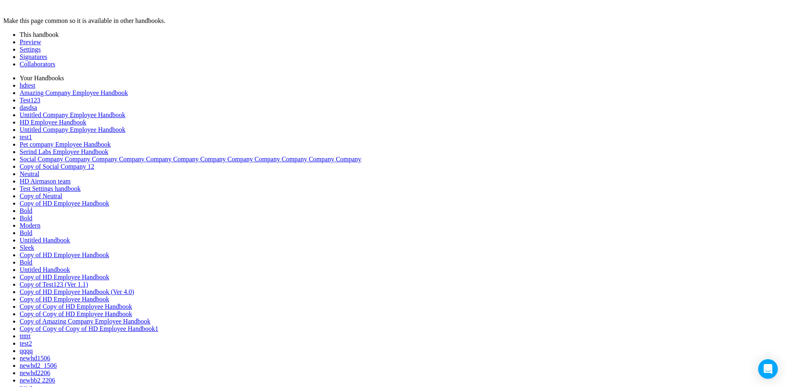
scroll to position [3913, 0]
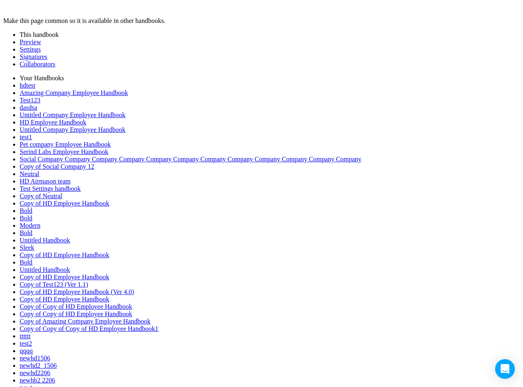
scroll to position [26769, 0]
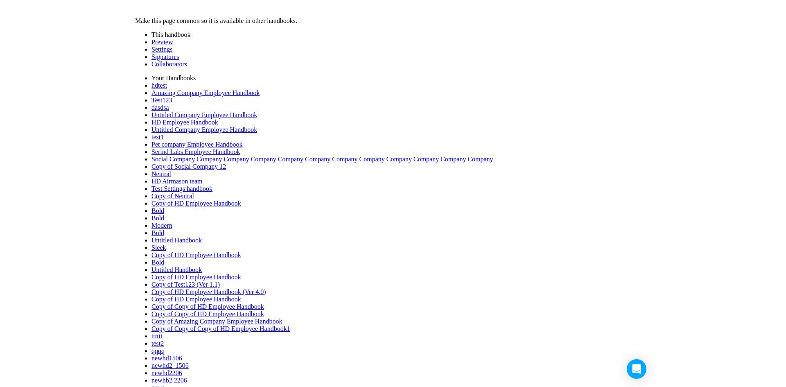
scroll to position [23387, 0]
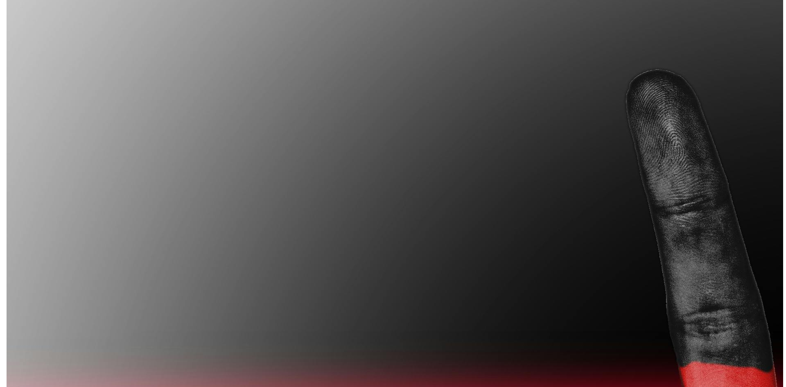
scroll to position [2720, 0]
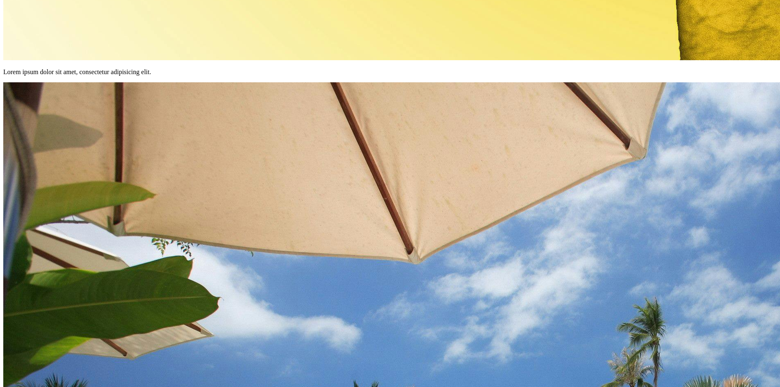
scroll to position [3892, 0]
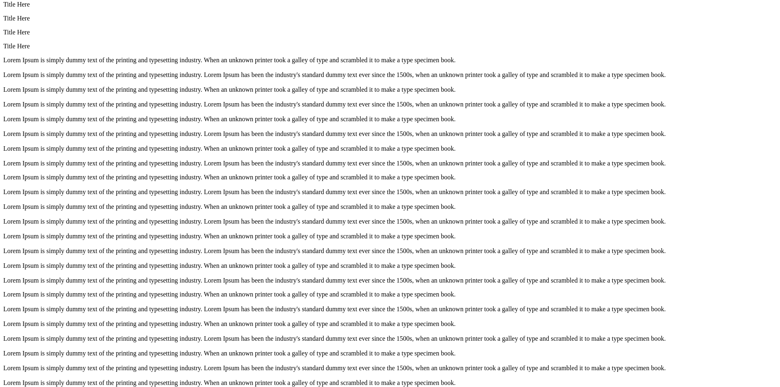
scroll to position [8002, 0]
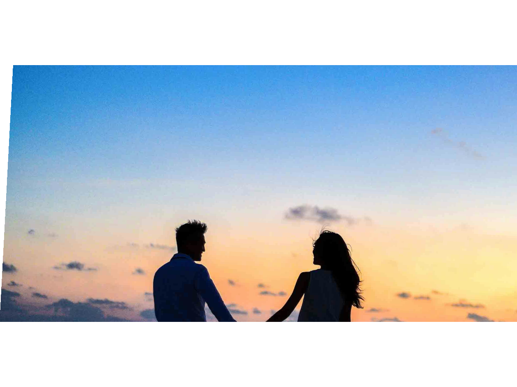
scroll to position [8654, 0]
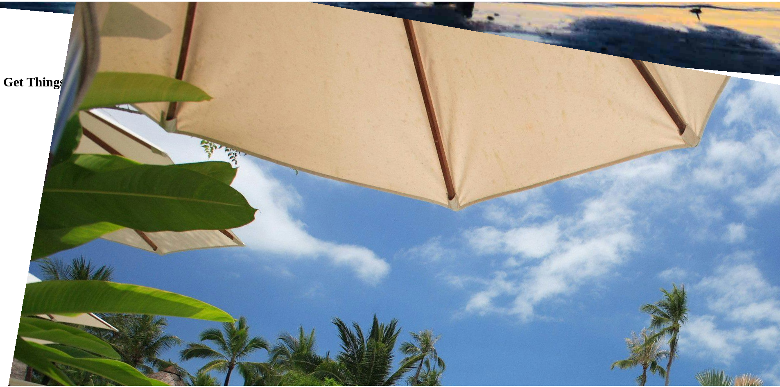
scroll to position [164, 0]
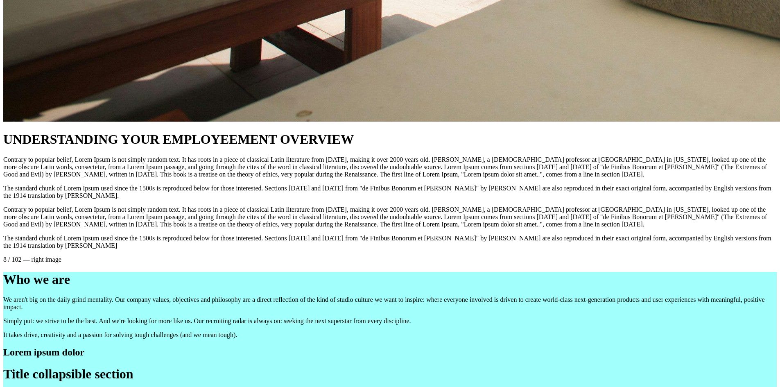
scroll to position [17397, 0]
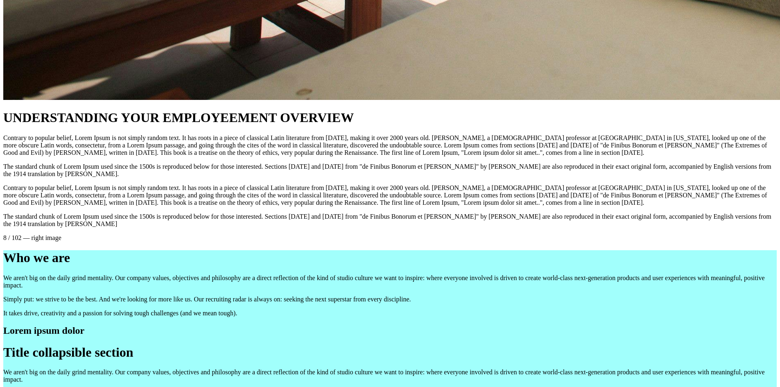
scroll to position [17397, 0]
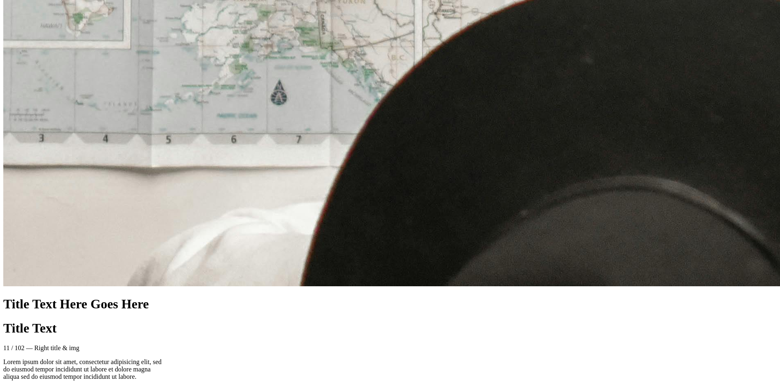
scroll to position [19567, 0]
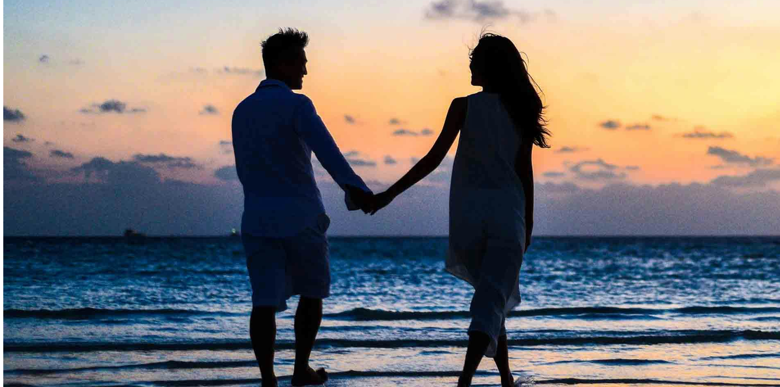
scroll to position [22146, 0]
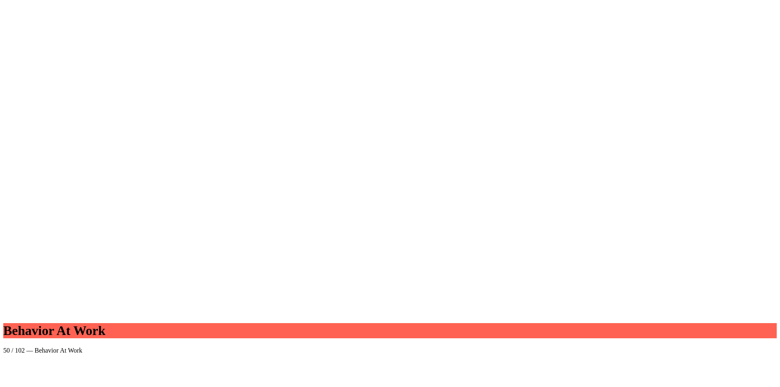
scroll to position [41387, 0]
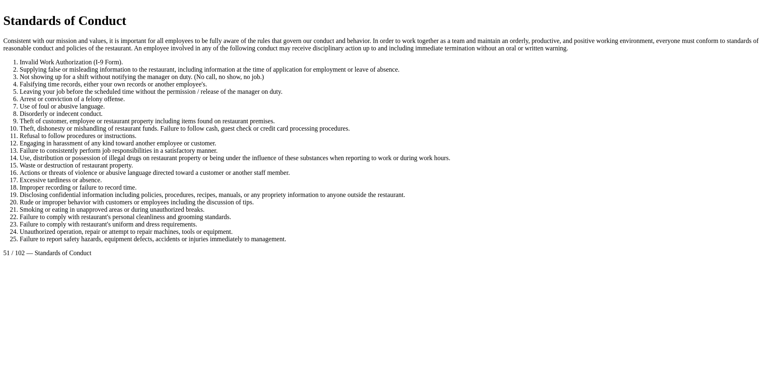
scroll to position [41387, 0]
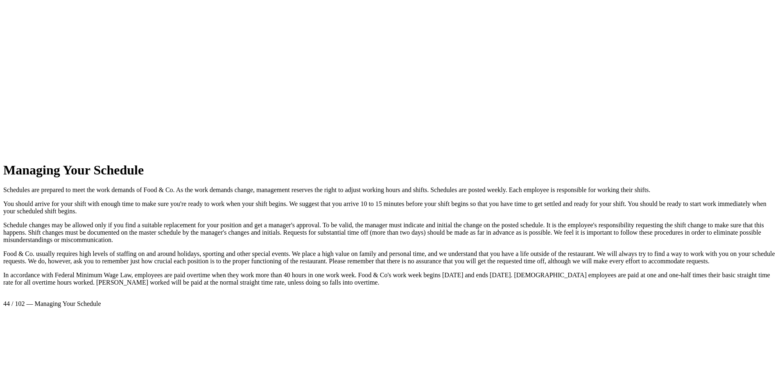
scroll to position [41387, 0]
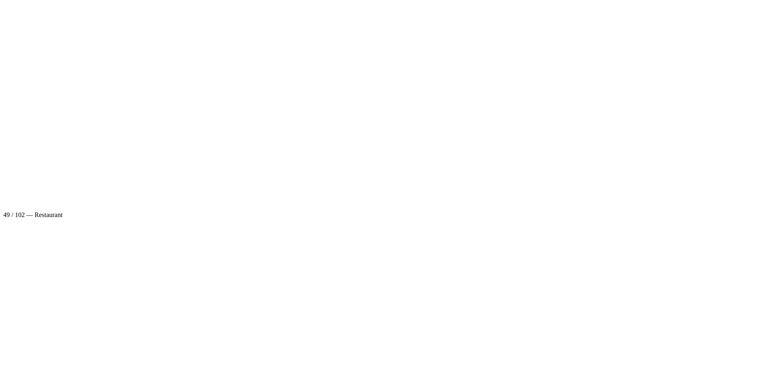
scroll to position [41000, 0]
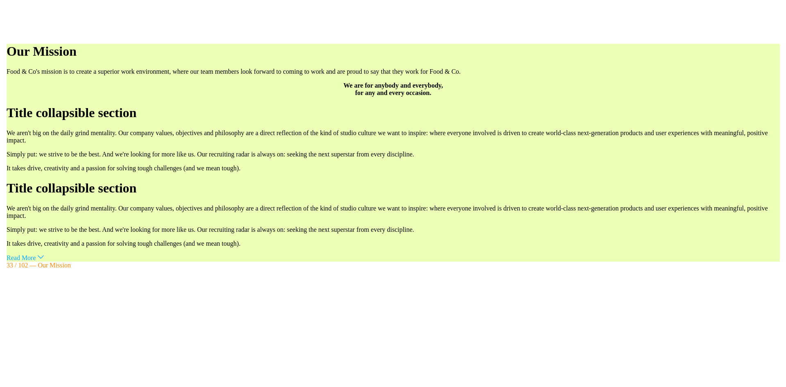
scroll to position [34849, 0]
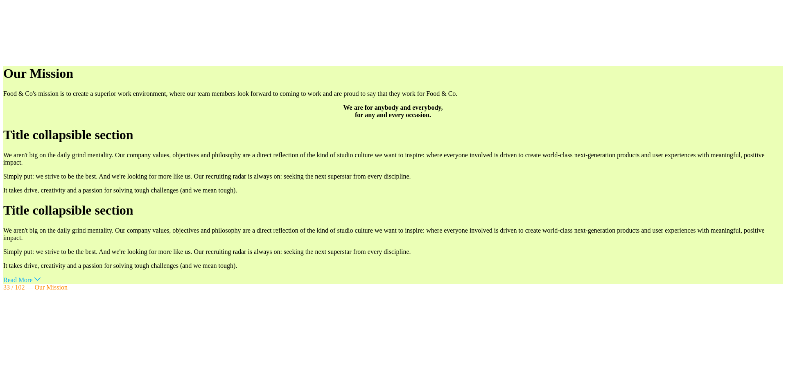
scroll to position [287, 0]
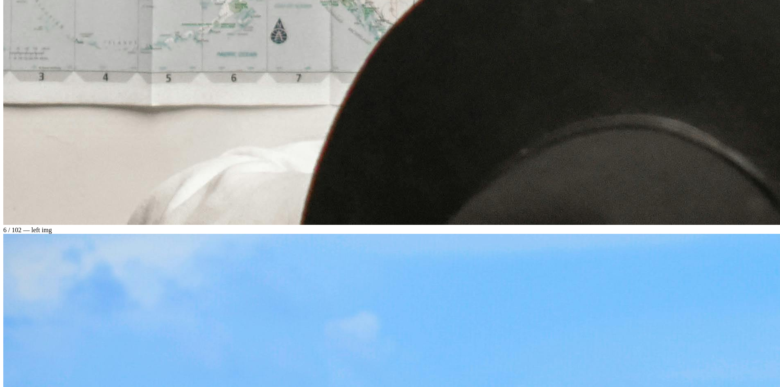
scroll to position [8389, 0]
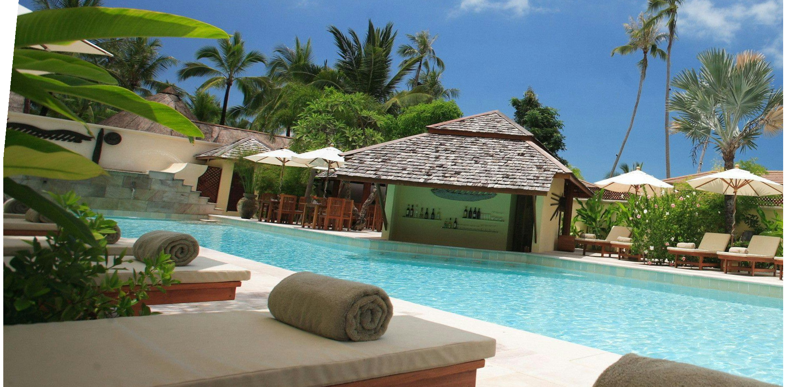
scroll to position [8389, 0]
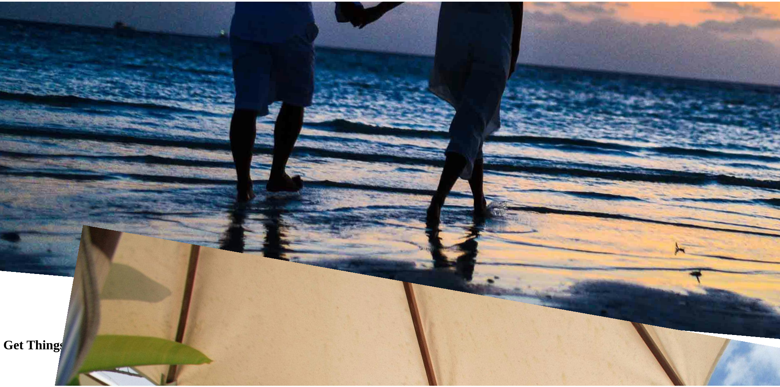
scroll to position [164, 0]
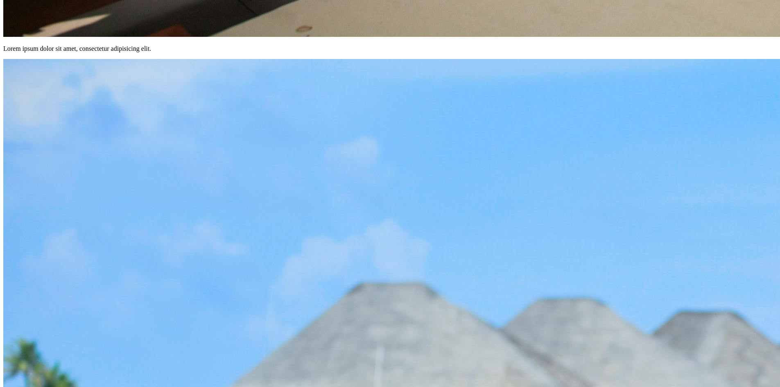
scroll to position [0, 0]
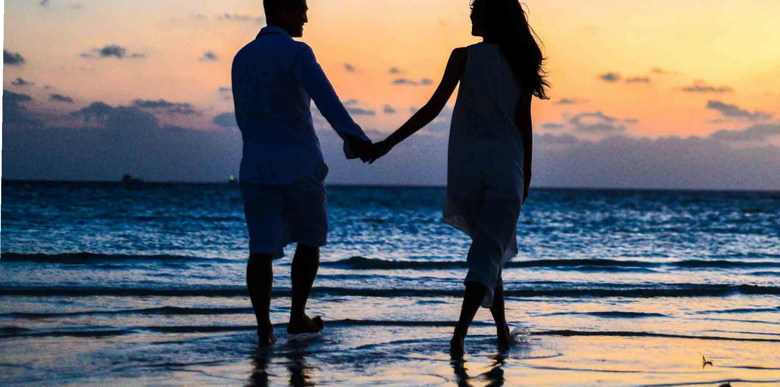
scroll to position [8389, 0]
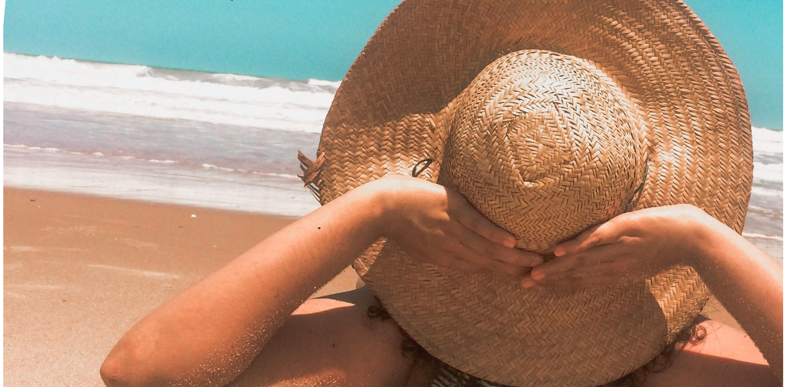
scroll to position [10832, 0]
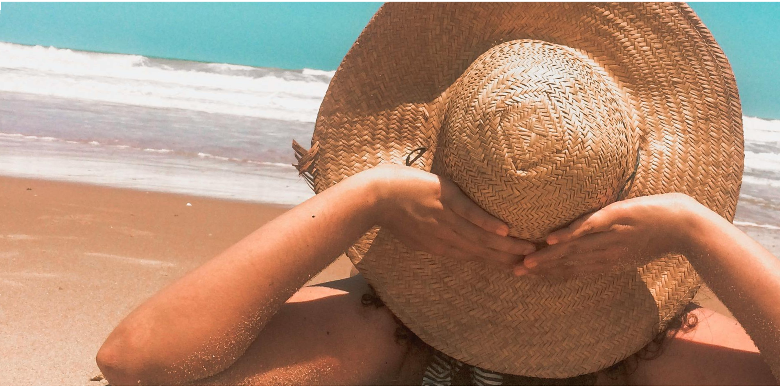
scroll to position [205, 0]
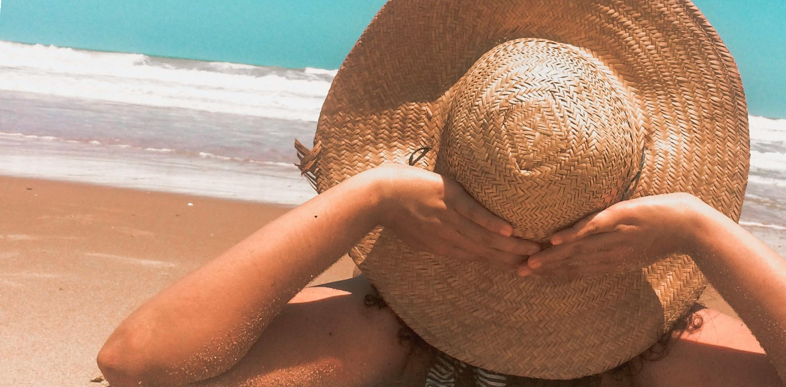
scroll to position [368, 0]
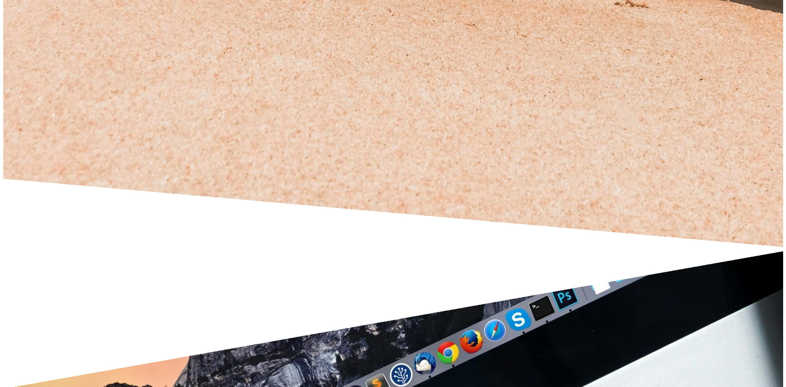
scroll to position [11323, 0]
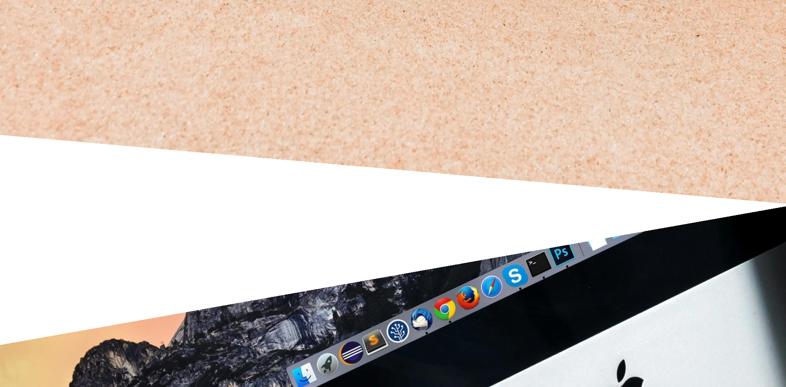
scroll to position [164, 0]
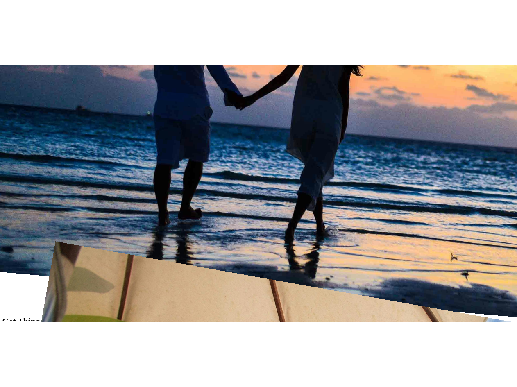
scroll to position [8389, 0]
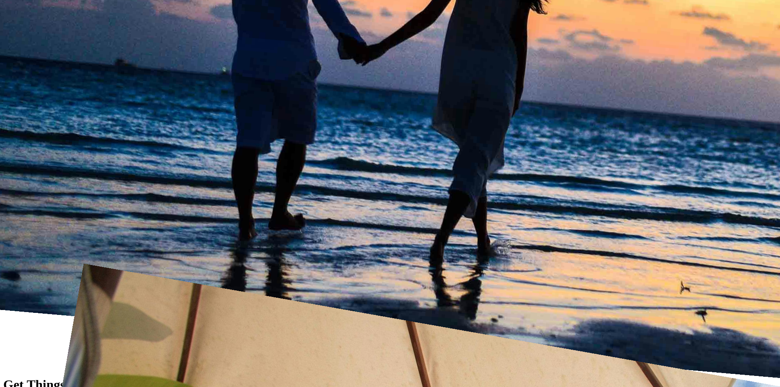
scroll to position [8408, 0]
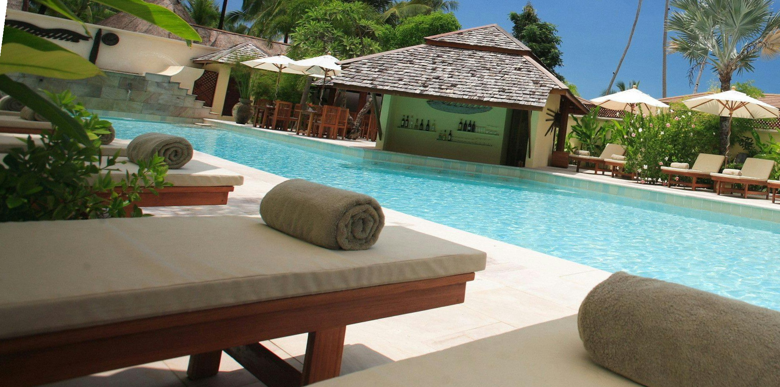
scroll to position [8408, 0]
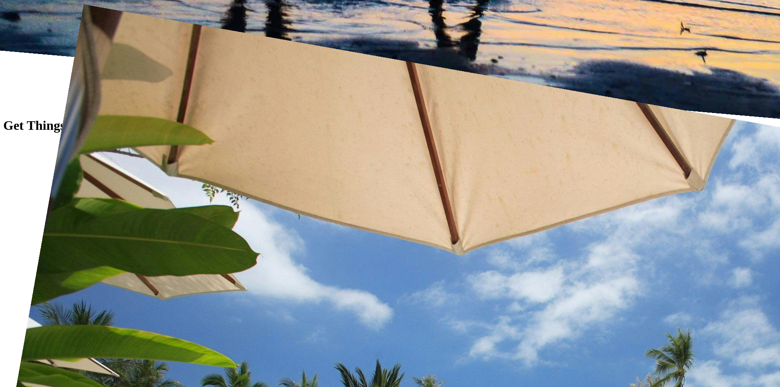
scroll to position [8323, 0]
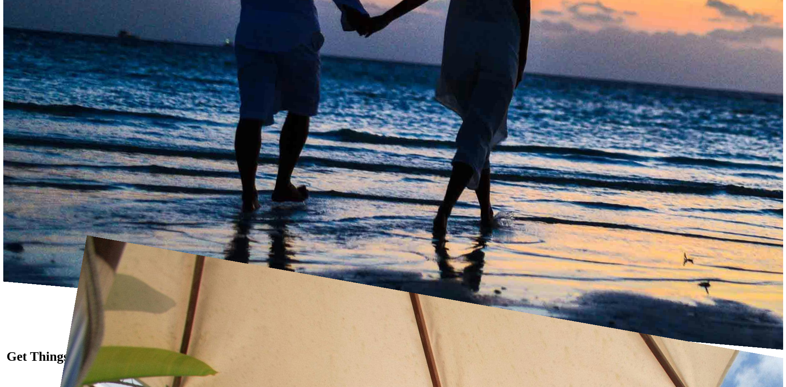
scroll to position [8405, 0]
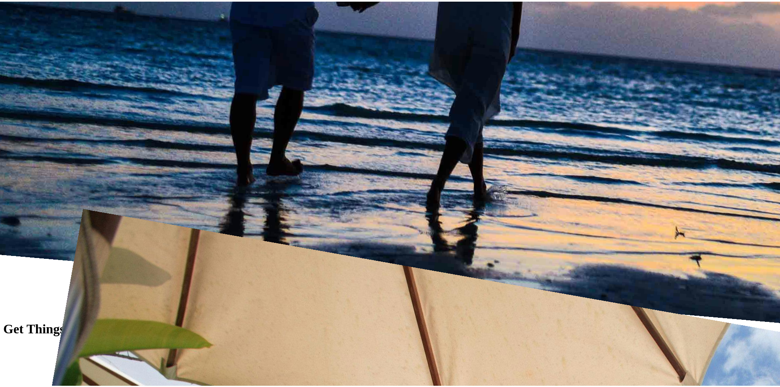
scroll to position [164, 0]
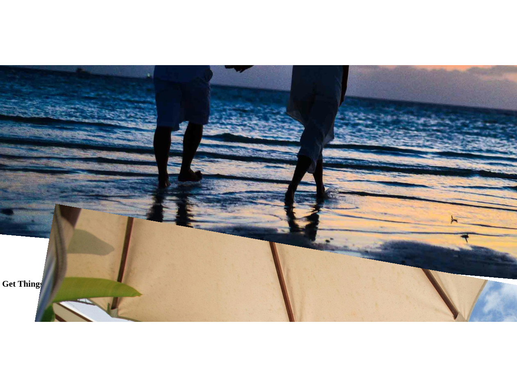
scroll to position [8364, 0]
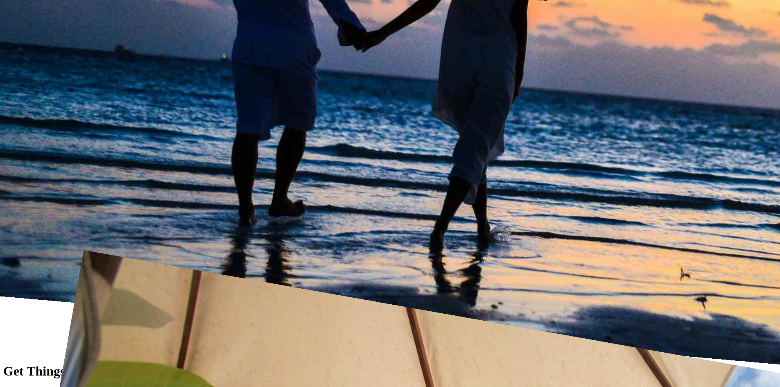
drag, startPoint x: 528, startPoint y: 50, endPoint x: 573, endPoint y: 253, distance: 208.3
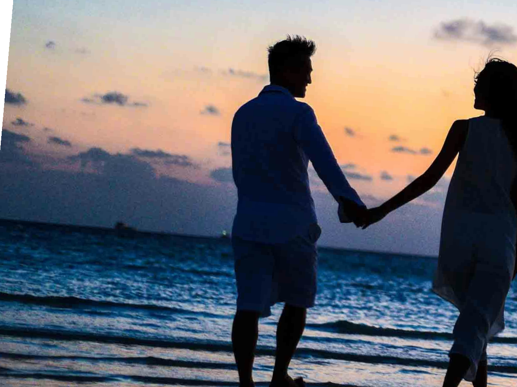
scroll to position [8405, 0]
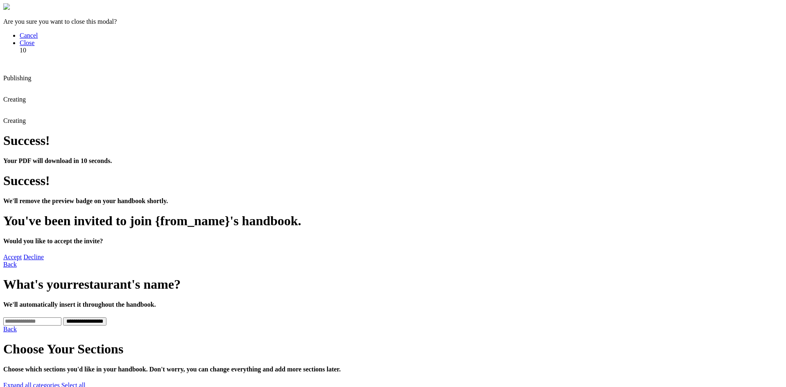
scroll to position [246, 0]
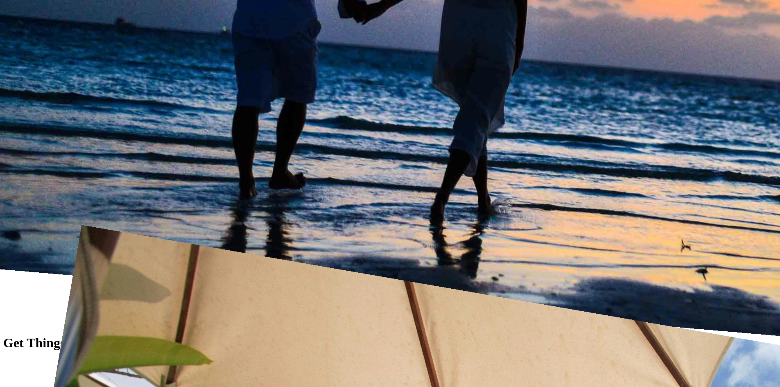
scroll to position [8389, 0]
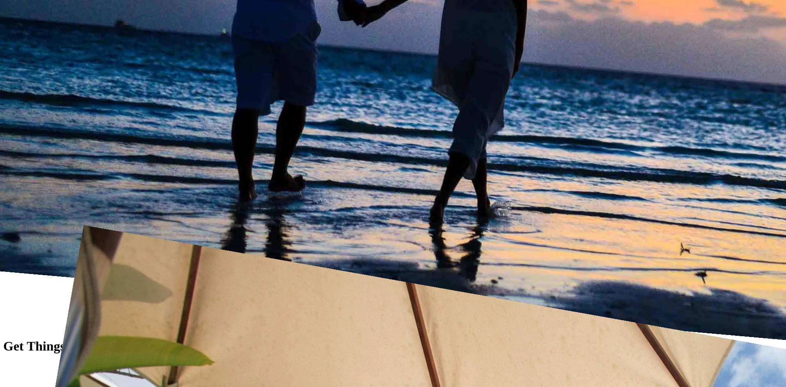
scroll to position [368, 0]
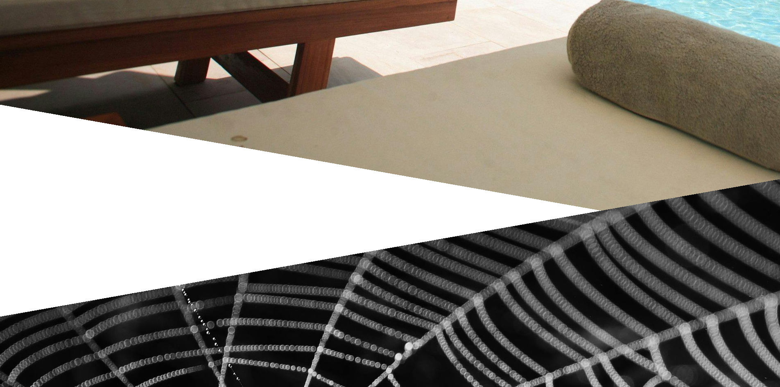
scroll to position [10891, 0]
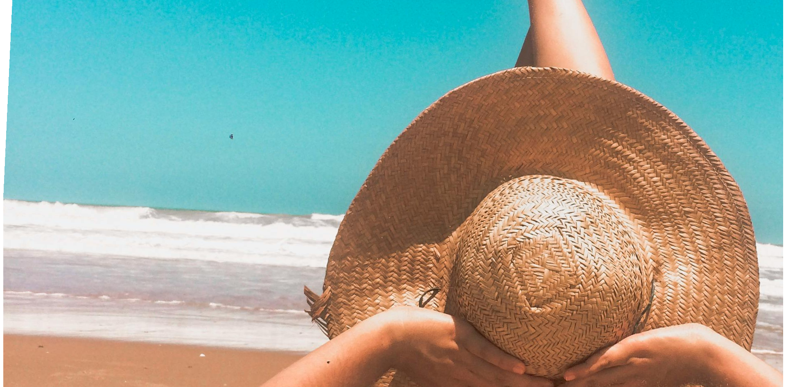
scroll to position [10891, 0]
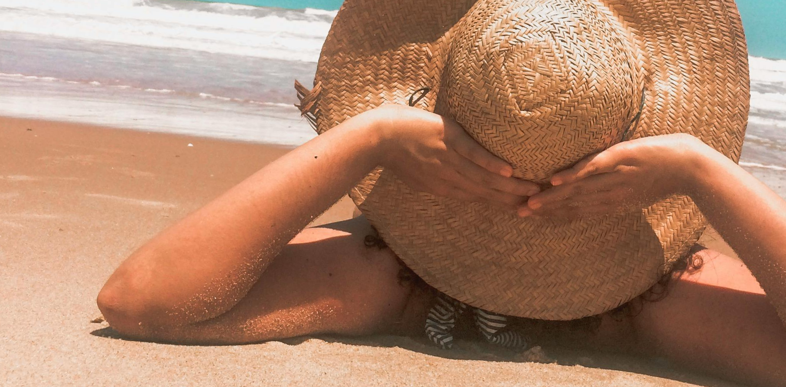
scroll to position [246, 0]
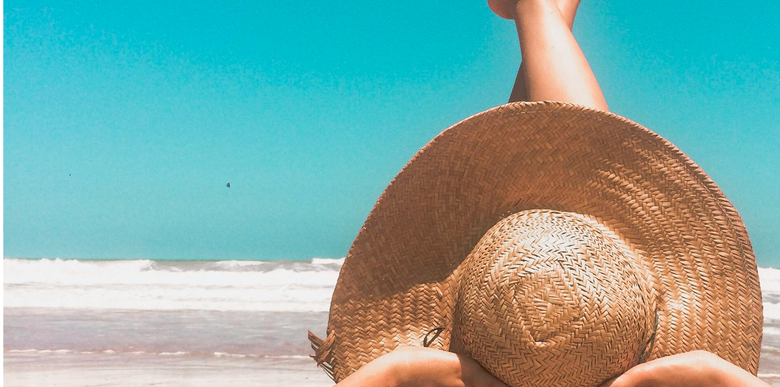
scroll to position [10712, 0]
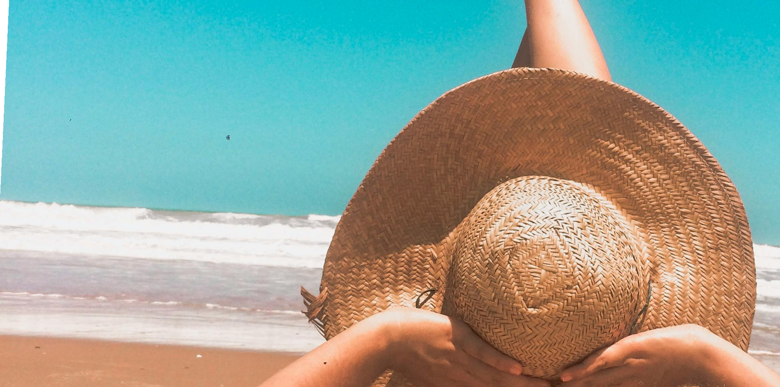
scroll to position [10712, 0]
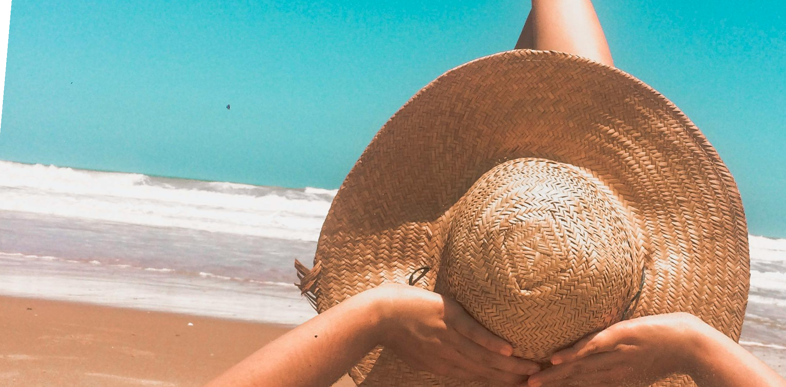
scroll to position [246, 0]
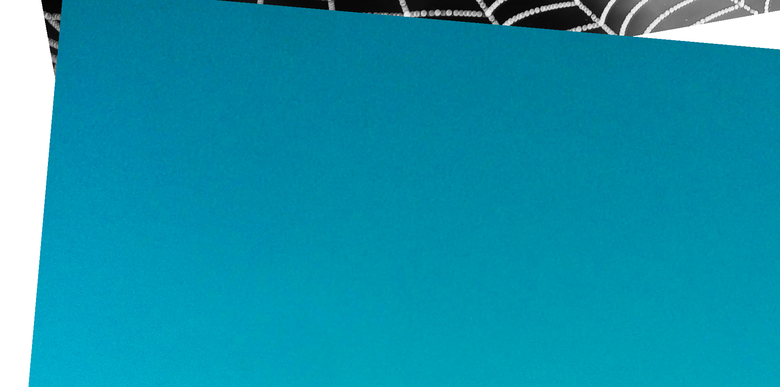
scroll to position [8389, 0]
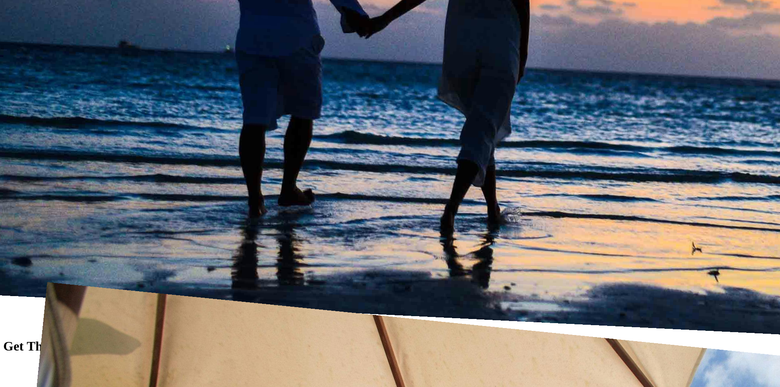
scroll to position [8389, 0]
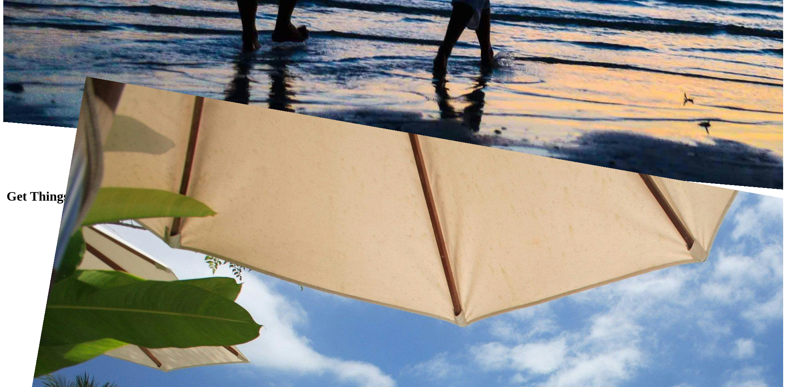
scroll to position [8553, 0]
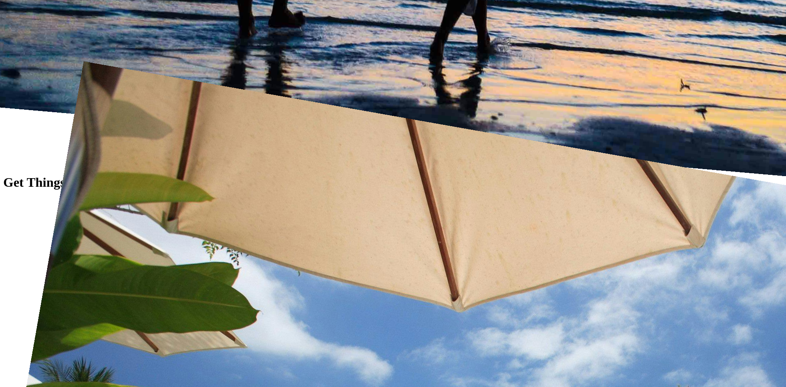
scroll to position [327, 0]
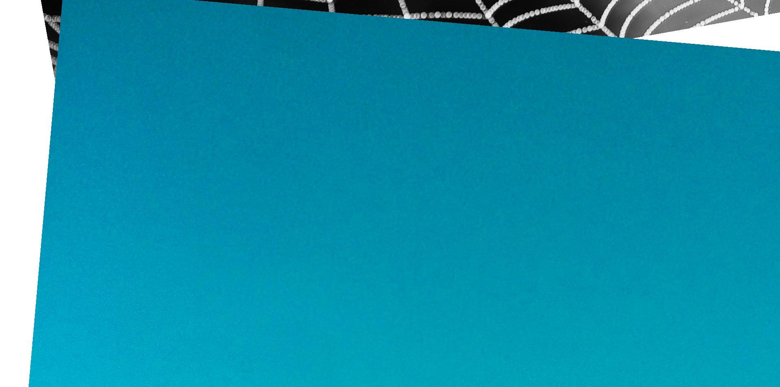
scroll to position [10891, 0]
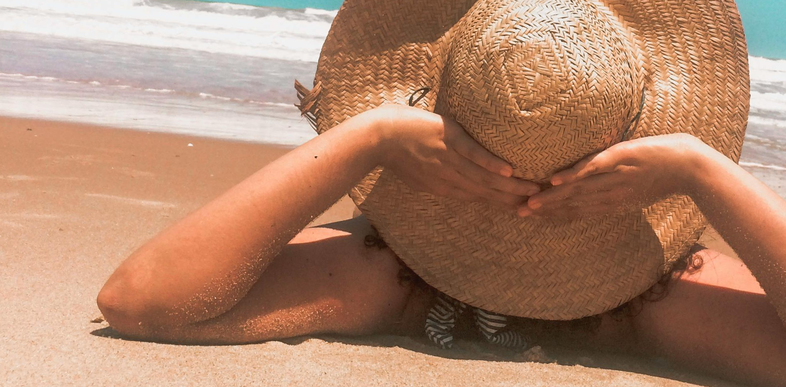
scroll to position [164, 0]
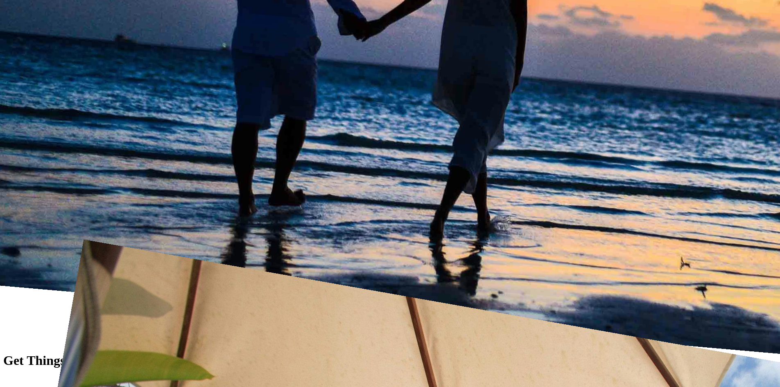
scroll to position [8389, 0]
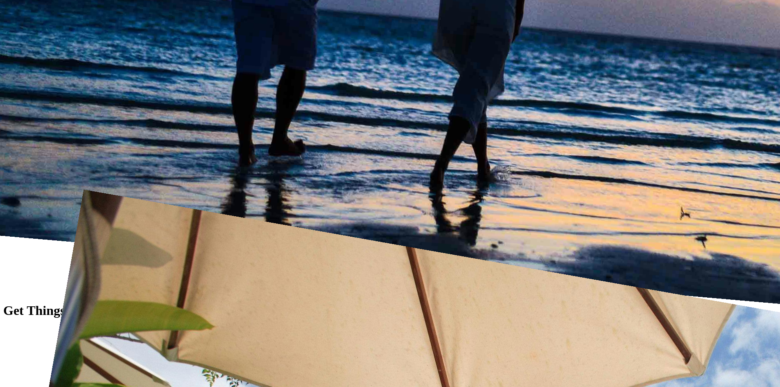
scroll to position [8593, 0]
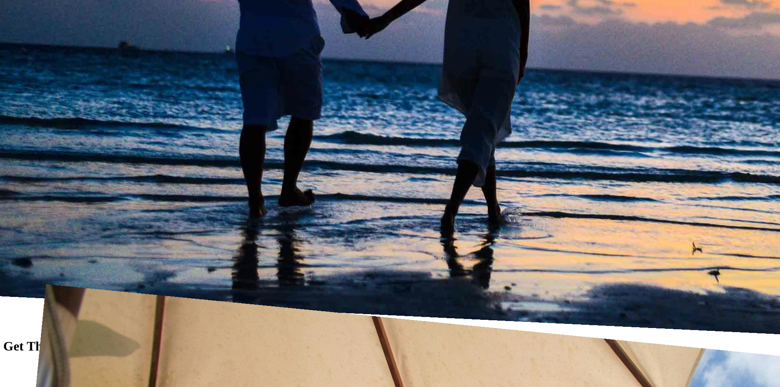
scroll to position [9040, 0]
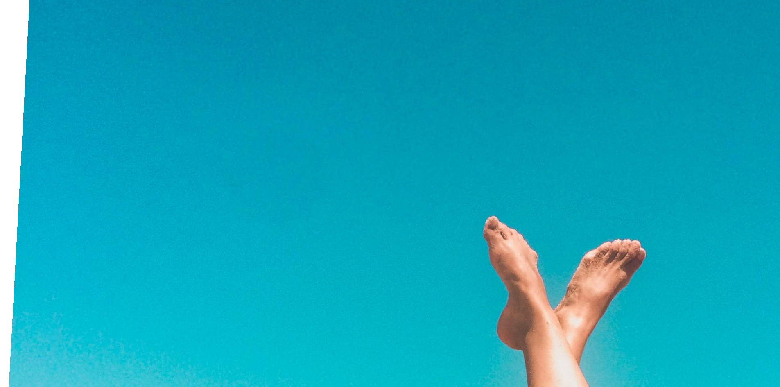
scroll to position [10344, 0]
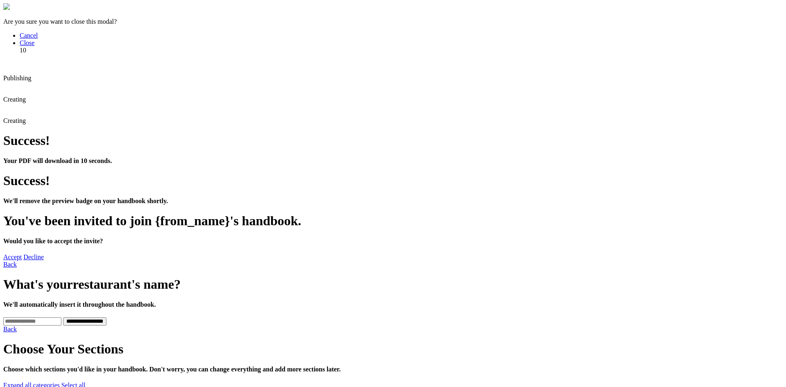
scroll to position [368, 0]
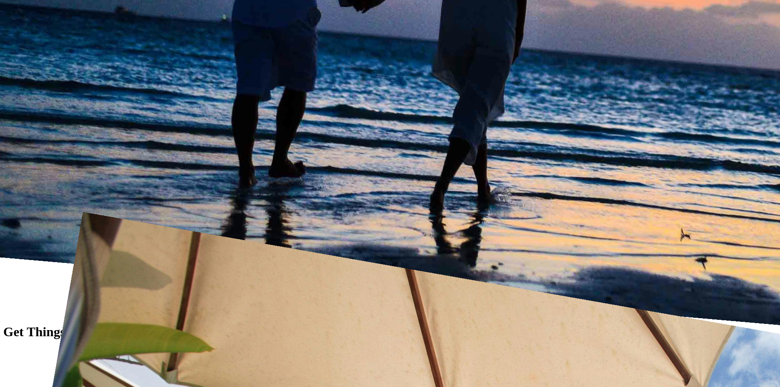
scroll to position [8389, 0]
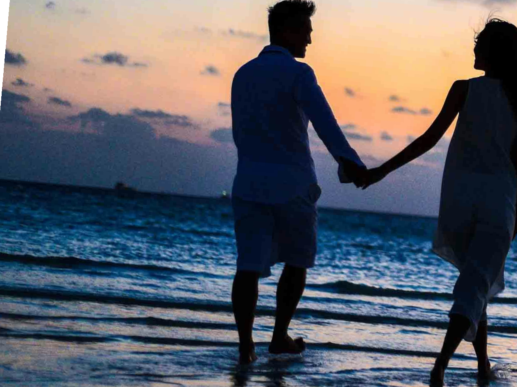
scroll to position [8389, 0]
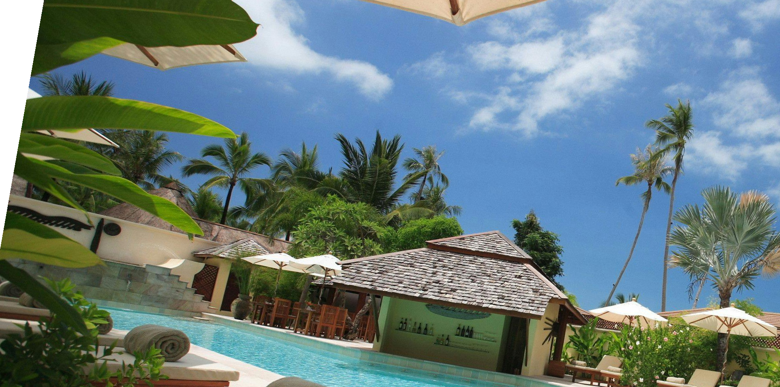
scroll to position [8839, 0]
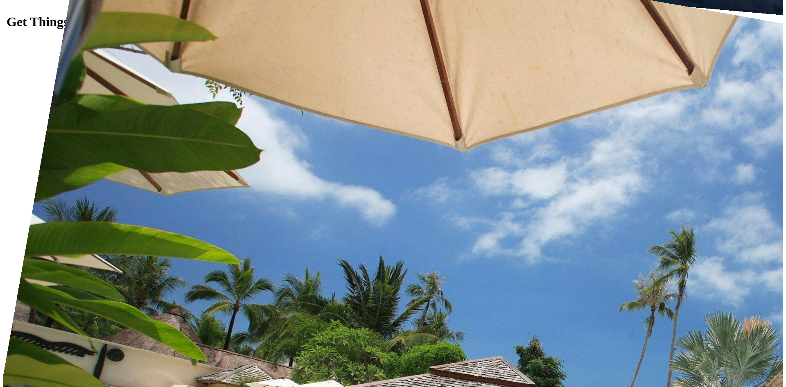
scroll to position [8836, 0]
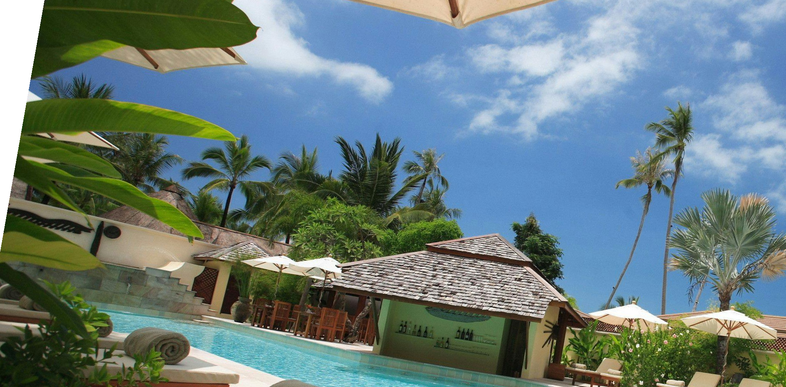
scroll to position [205, 0]
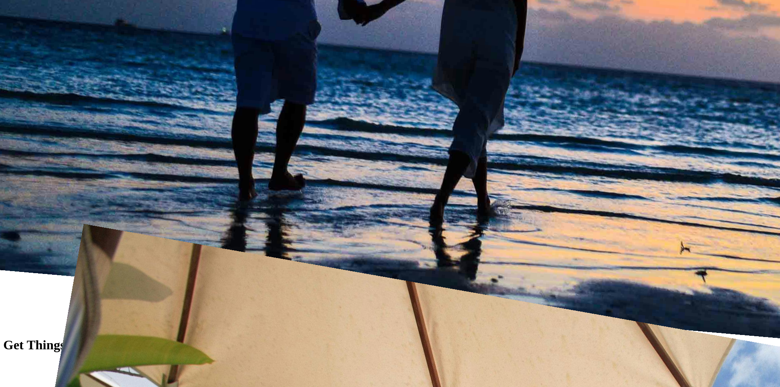
scroll to position [8389, 0]
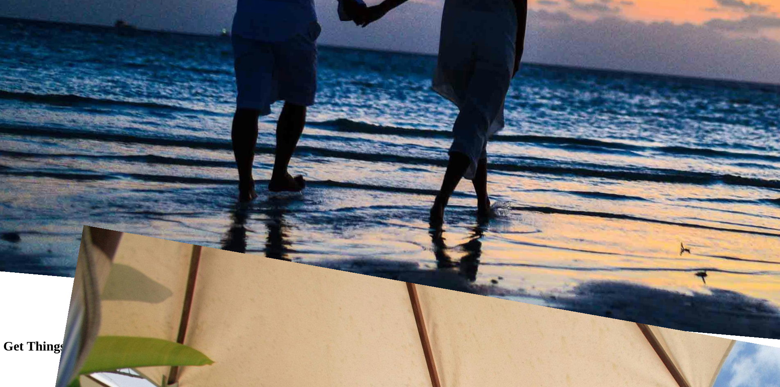
scroll to position [8634, 0]
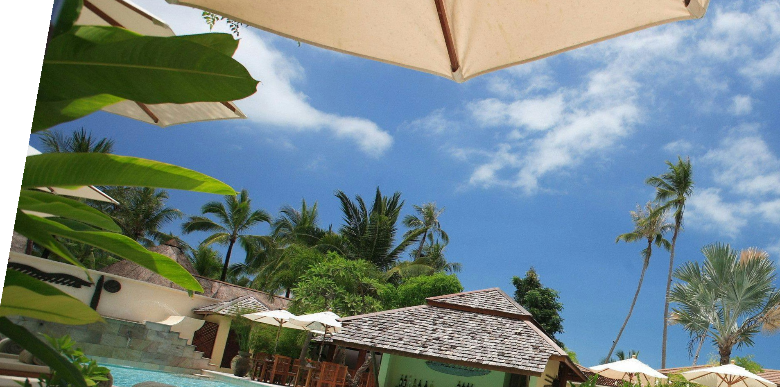
scroll to position [8798, 0]
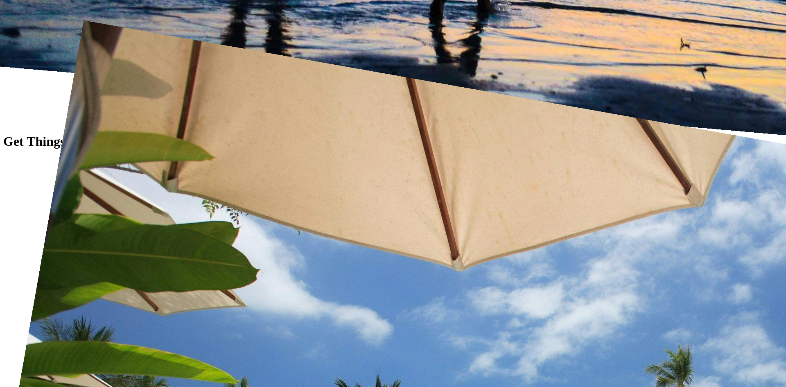
scroll to position [368, 0]
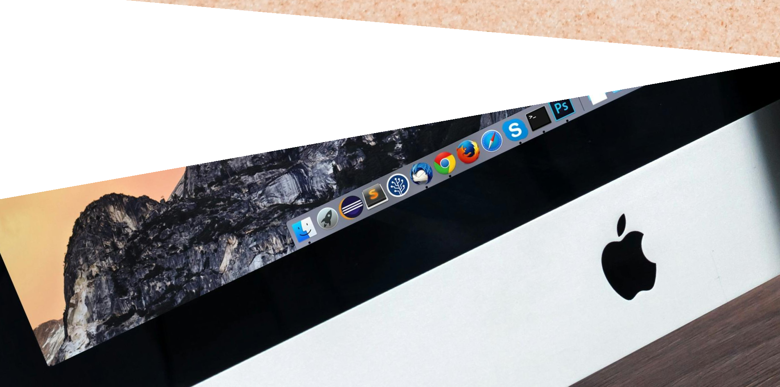
scroll to position [11897, 0]
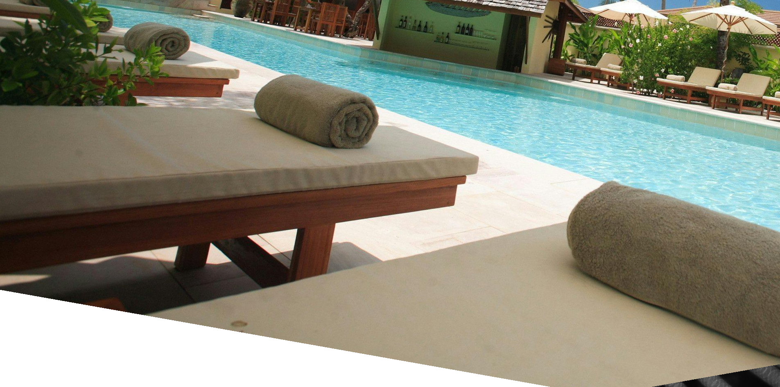
scroll to position [9248, 0]
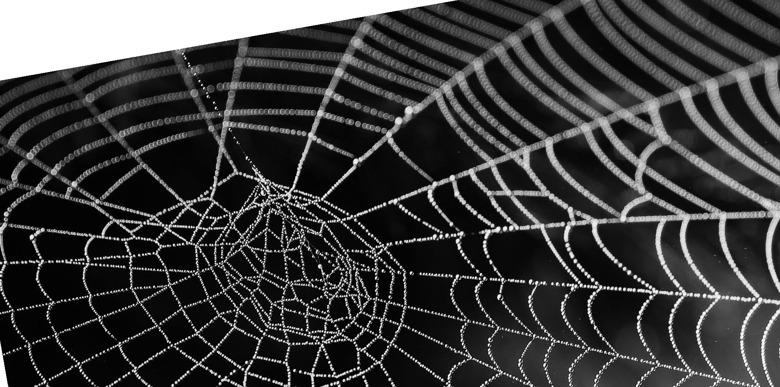
scroll to position [9576, 0]
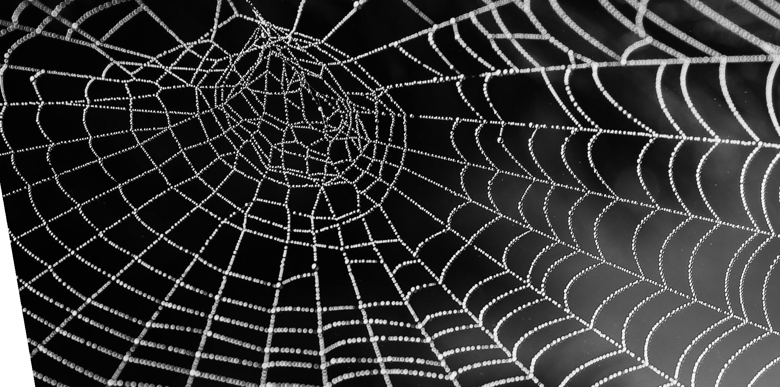
scroll to position [9822, 0]
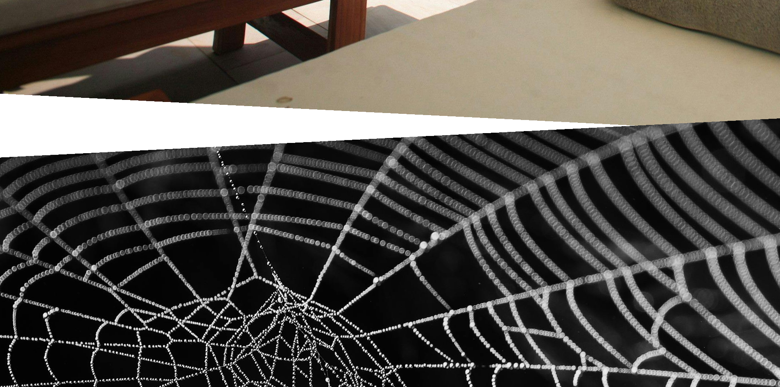
scroll to position [9822, 0]
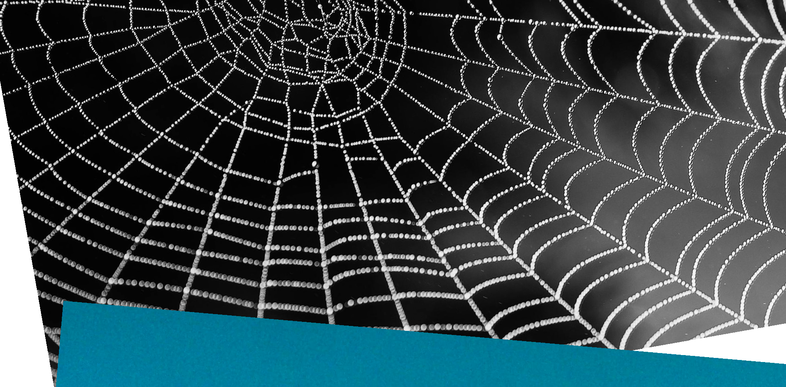
scroll to position [327, 0]
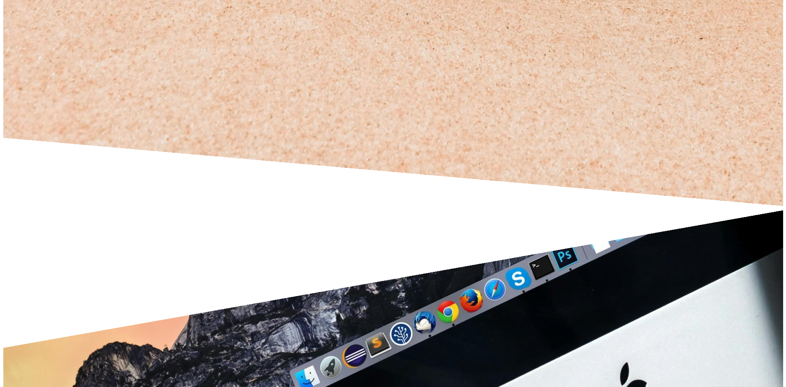
scroll to position [11326, 0]
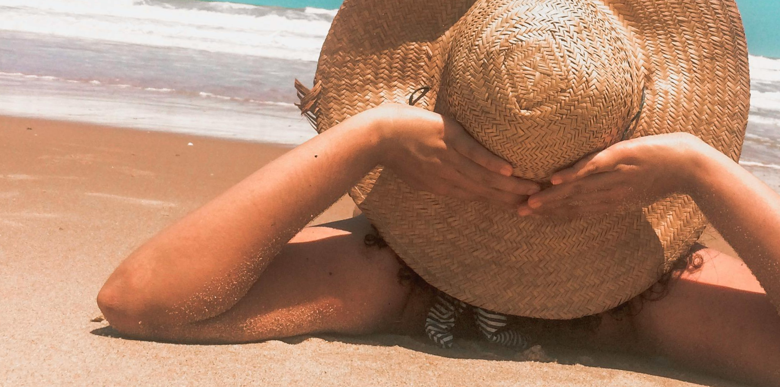
scroll to position [10891, 0]
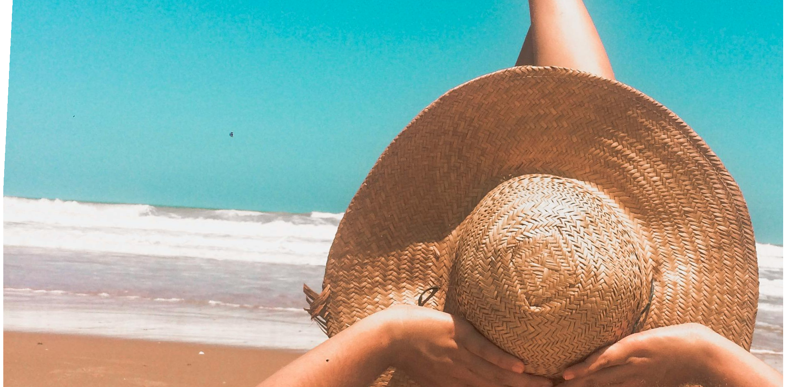
scroll to position [11773, 0]
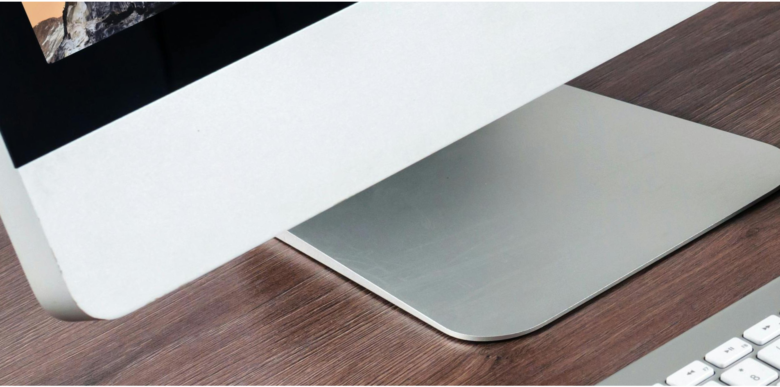
scroll to position [409, 0]
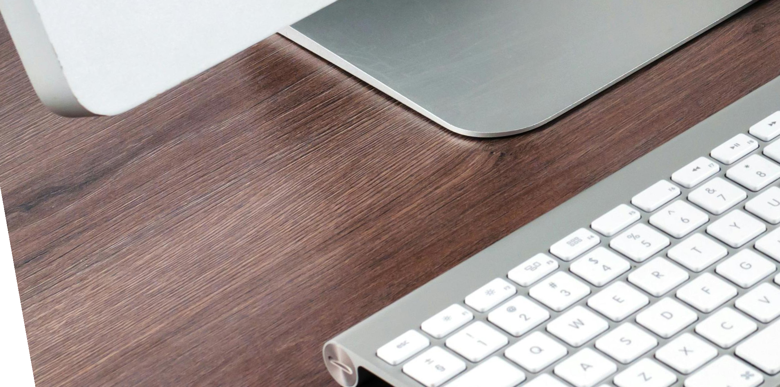
scroll to position [11936, 0]
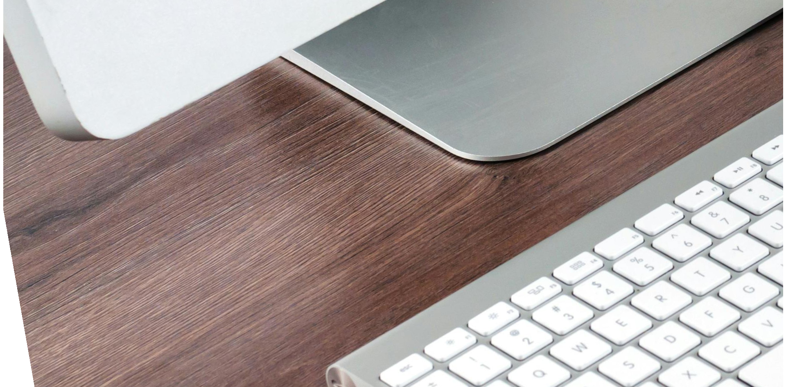
scroll to position [11953, 0]
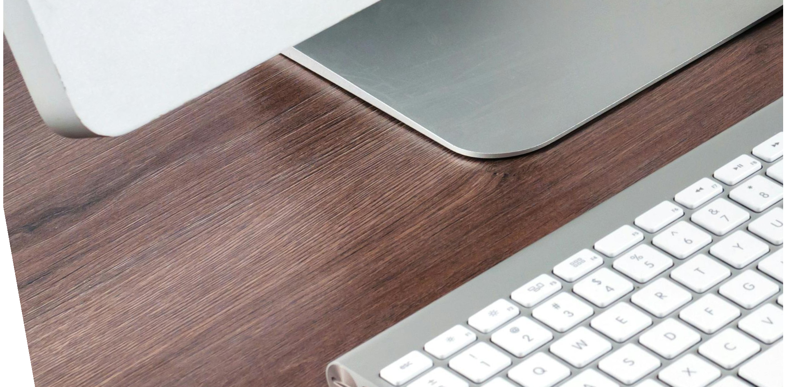
scroll to position [11957, 0]
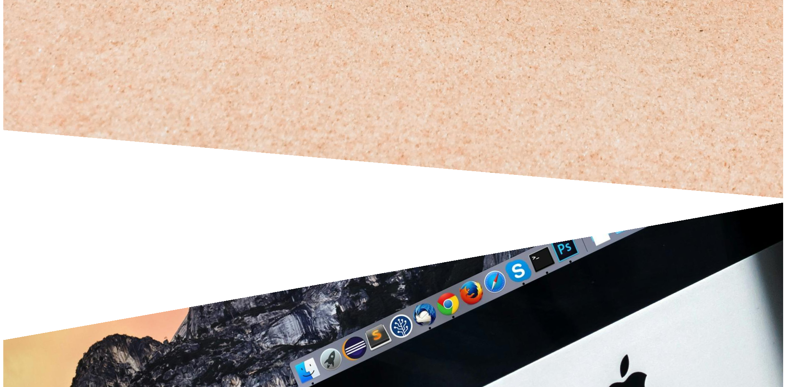
scroll to position [11326, 0]
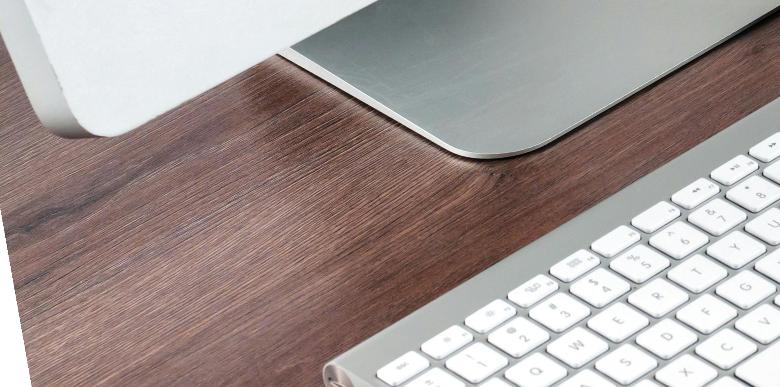
scroll to position [11957, 0]
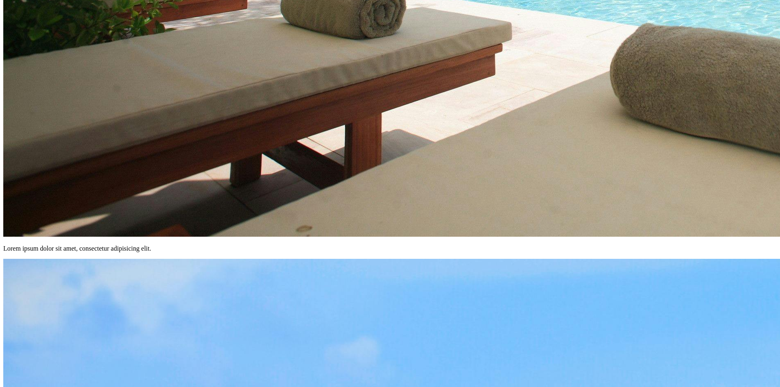
scroll to position [4524, 0]
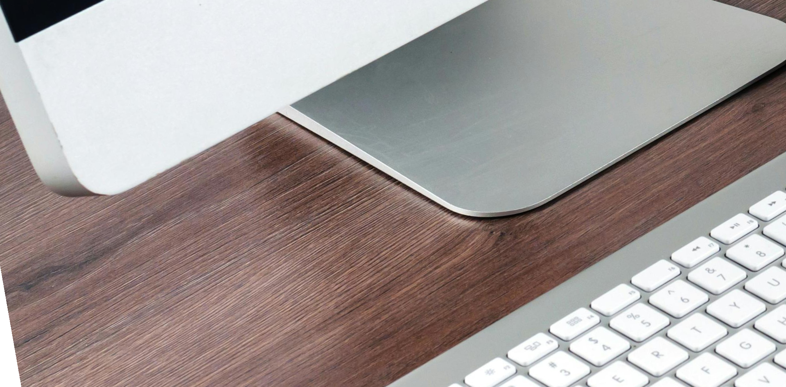
scroll to position [409, 0]
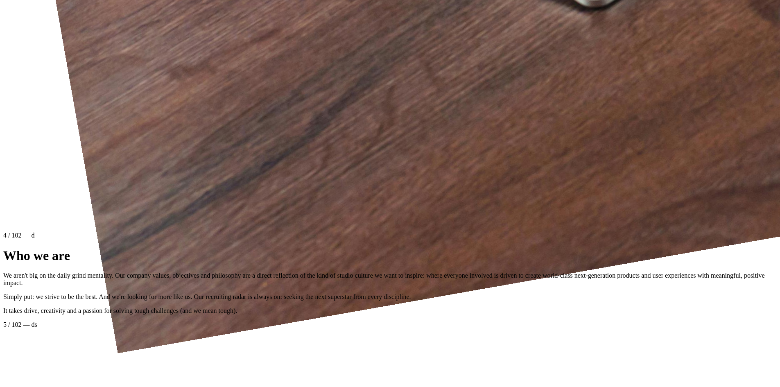
scroll to position [13058, 0]
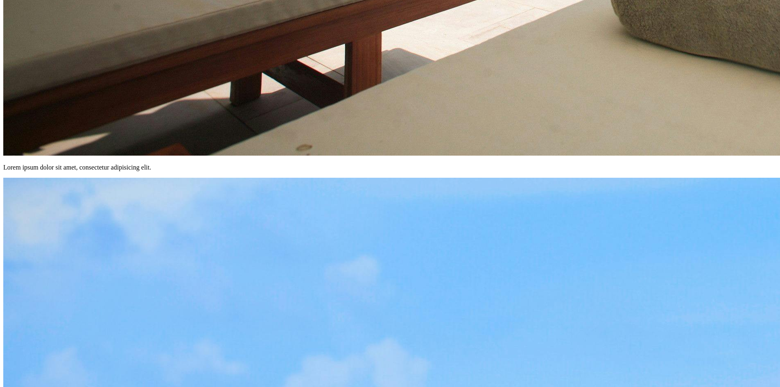
scroll to position [4565, 0]
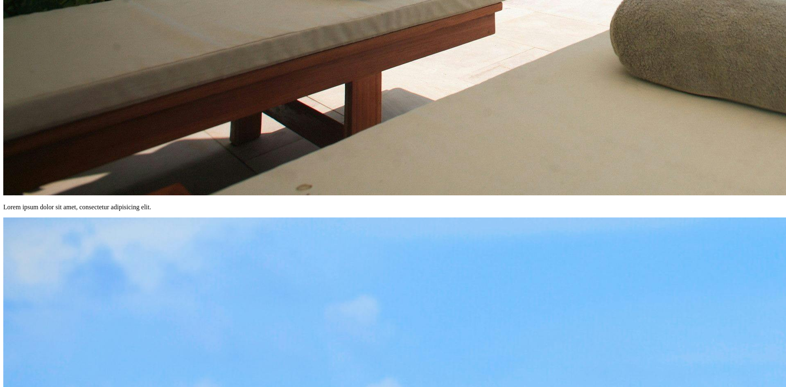
scroll to position [287, 0]
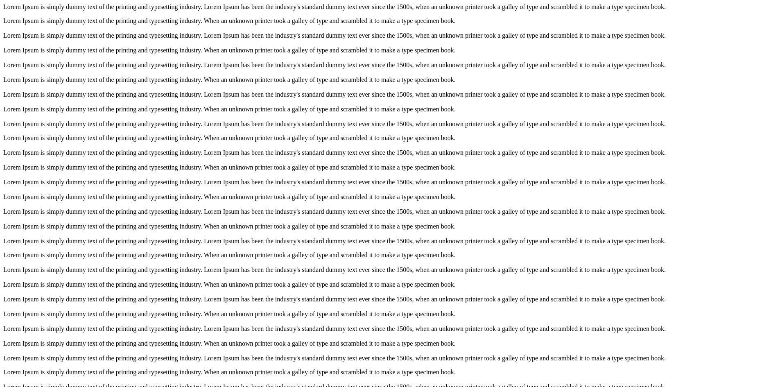
scroll to position [9162, 0]
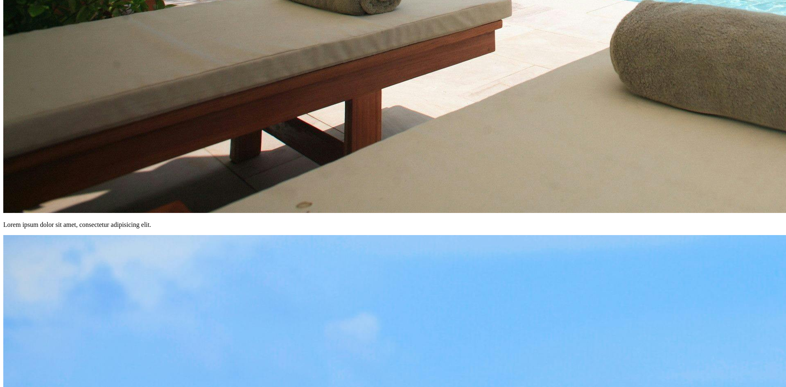
scroll to position [287, 0]
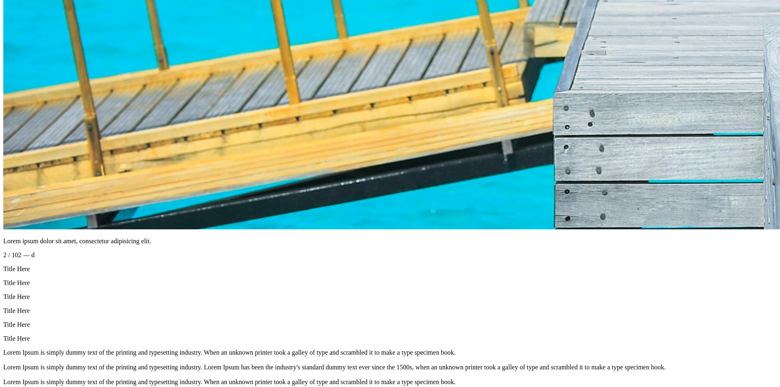
scroll to position [9936, 0]
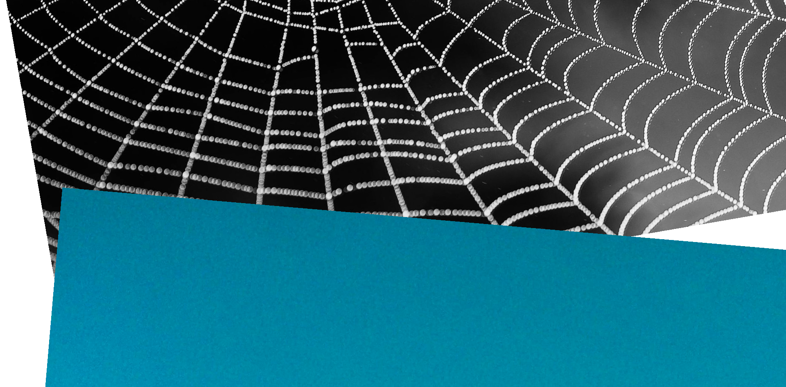
scroll to position [246, 0]
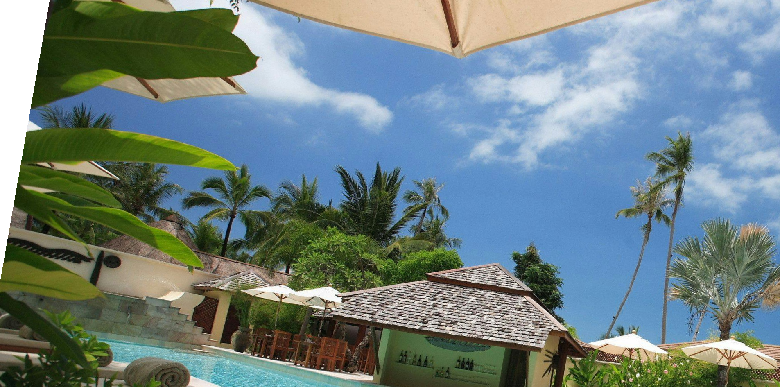
scroll to position [8776, 0]
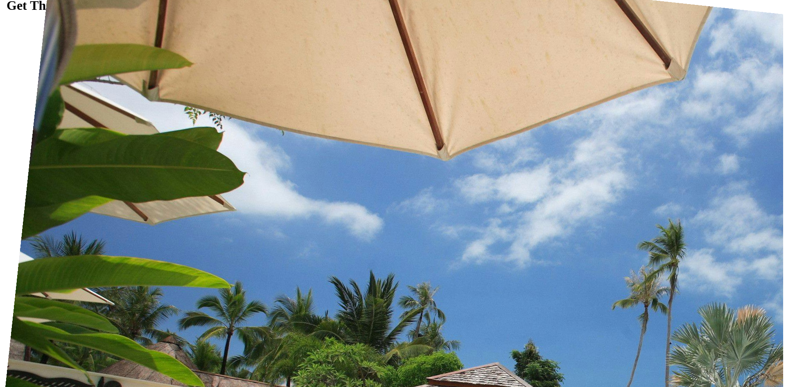
scroll to position [9427, 0]
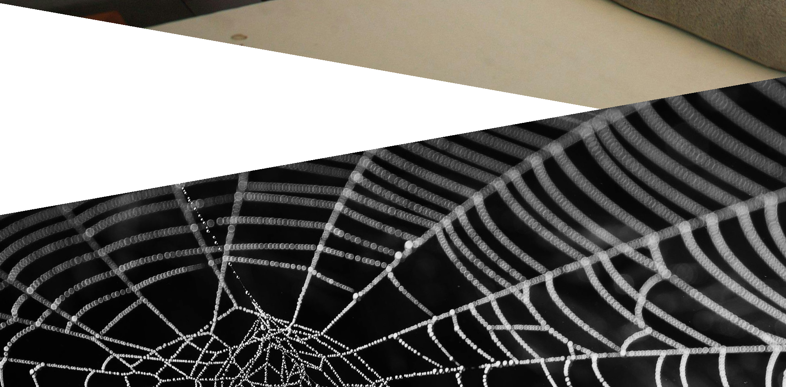
scroll to position [287, 0]
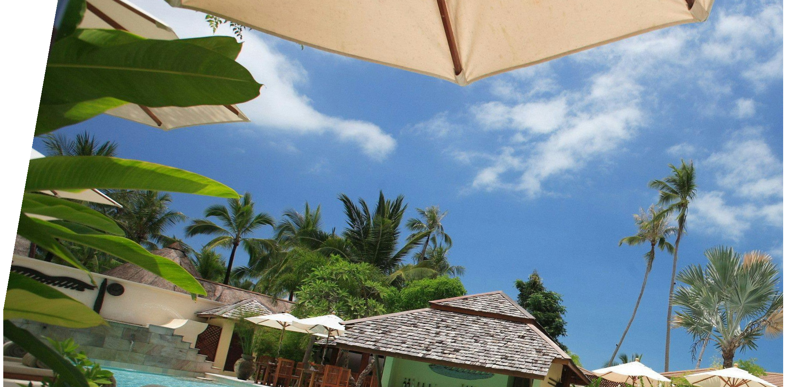
scroll to position [8776, 0]
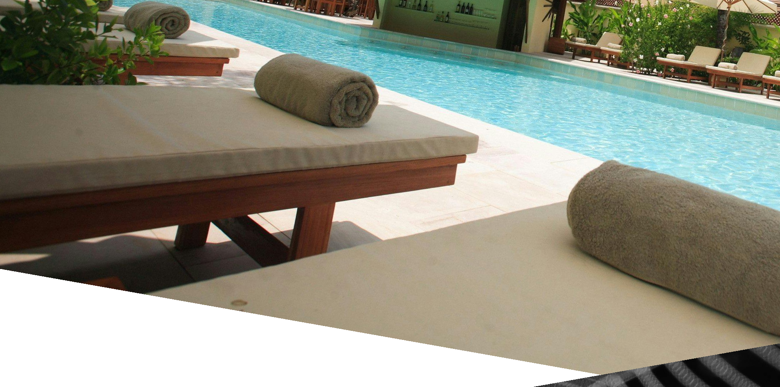
scroll to position [9162, 0]
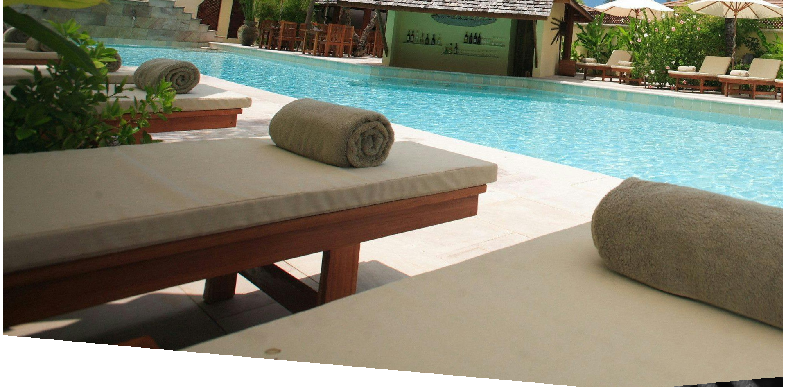
scroll to position [9814, 0]
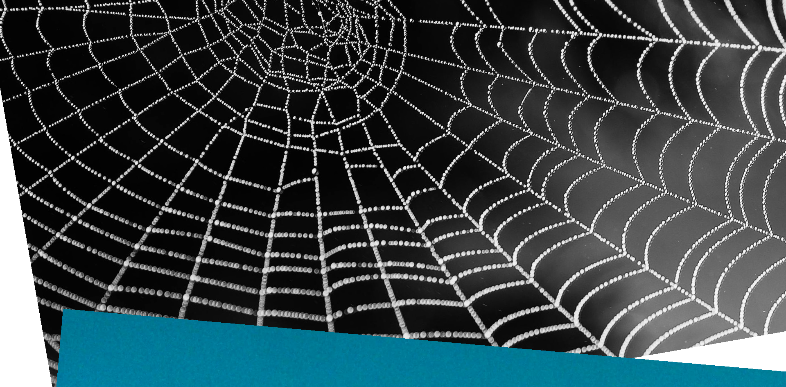
scroll to position [246, 0]
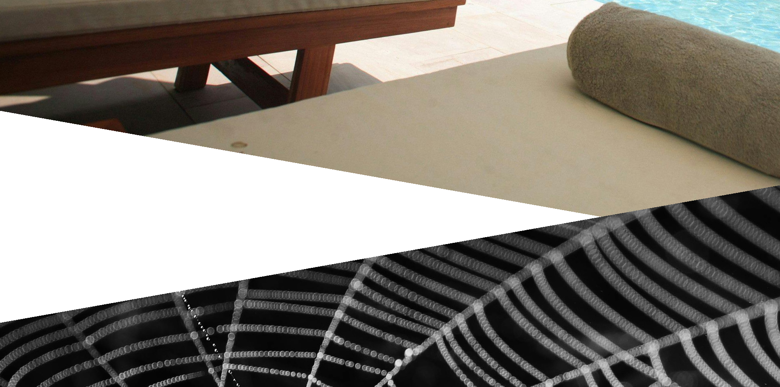
scroll to position [8389, 0]
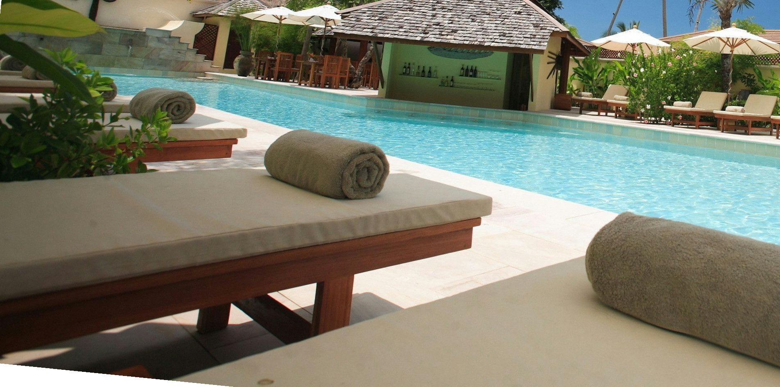
scroll to position [9814, 0]
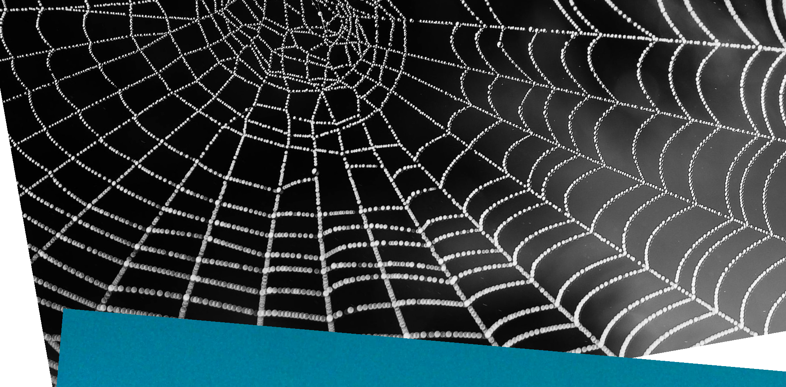
scroll to position [205, 0]
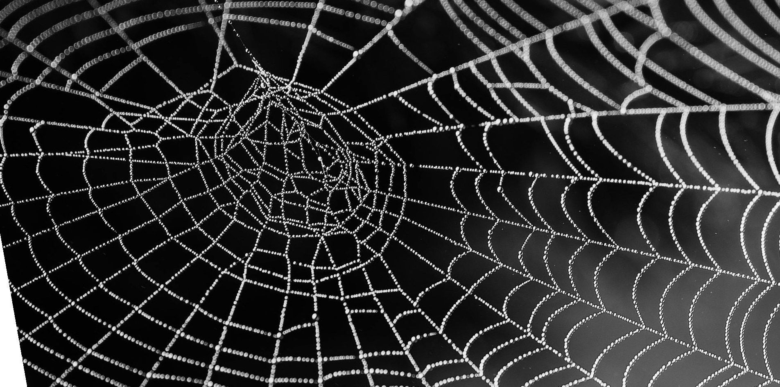
scroll to position [9162, 0]
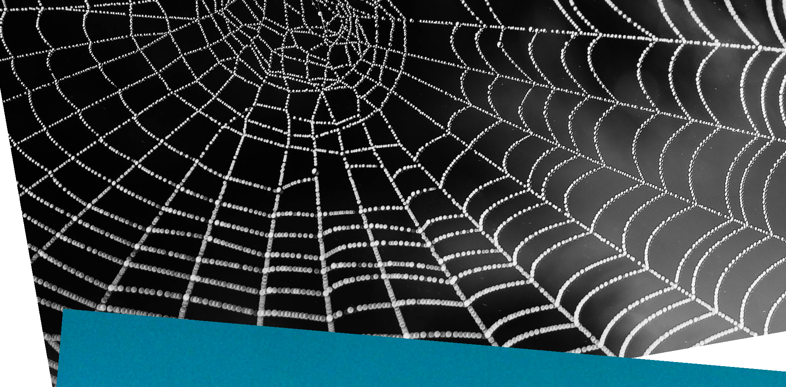
scroll to position [246, 0]
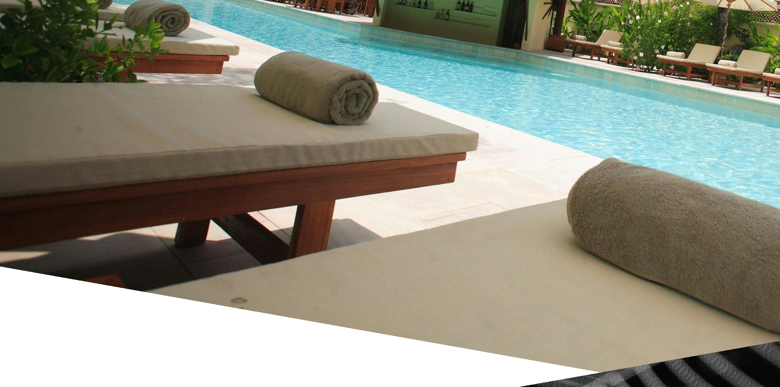
scroll to position [9162, 0]
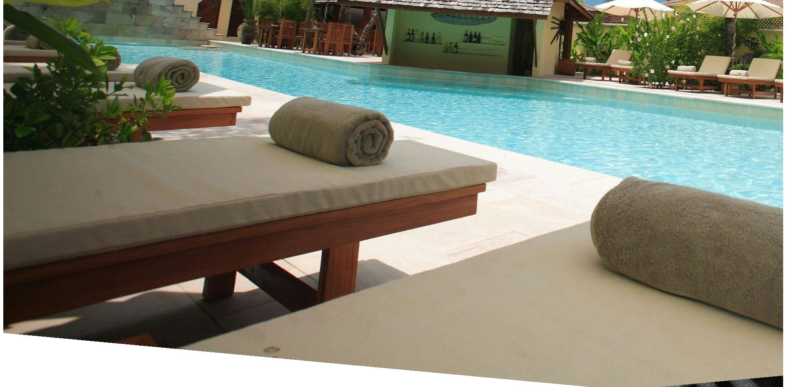
scroll to position [9814, 0]
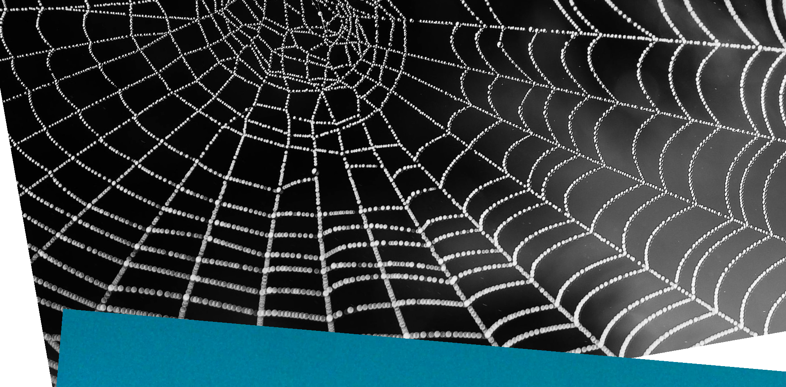
scroll to position [327, 0]
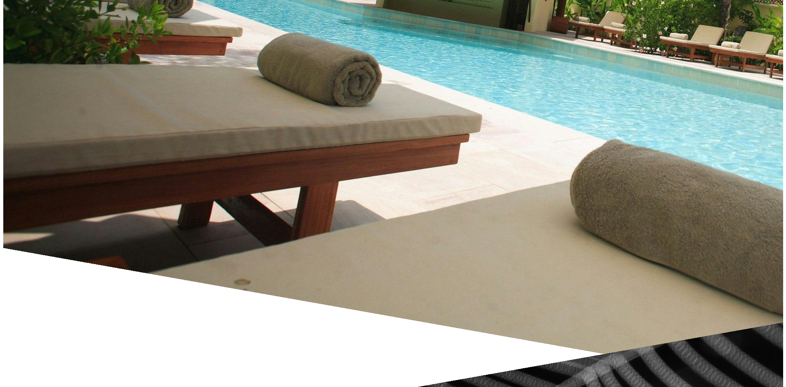
scroll to position [9162, 0]
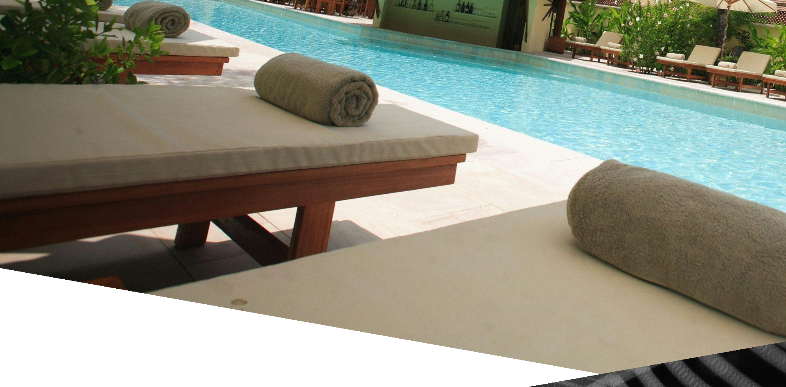
scroll to position [368, 0]
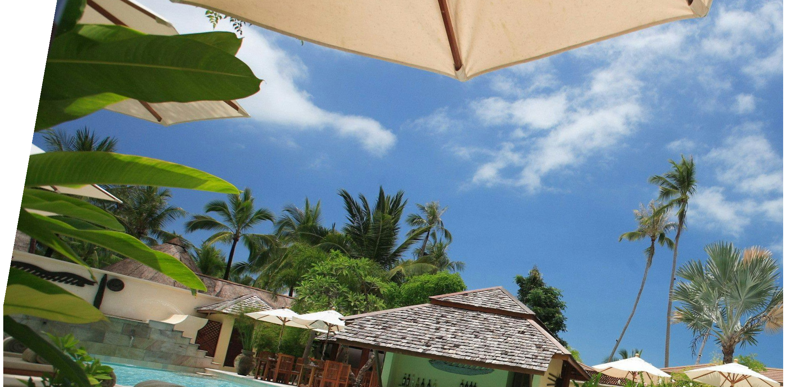
scroll to position [8776, 0]
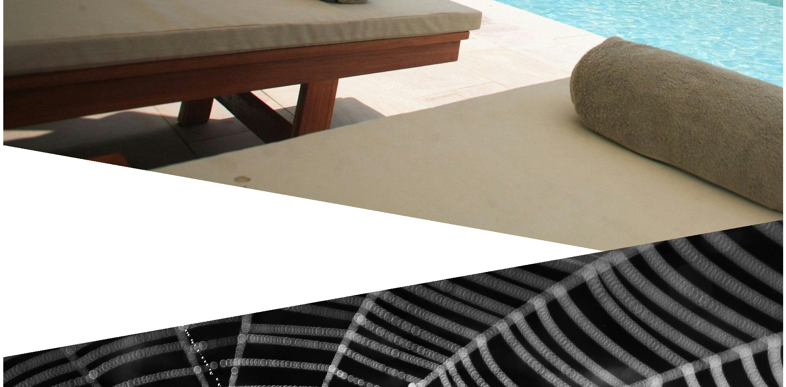
scroll to position [9367, 0]
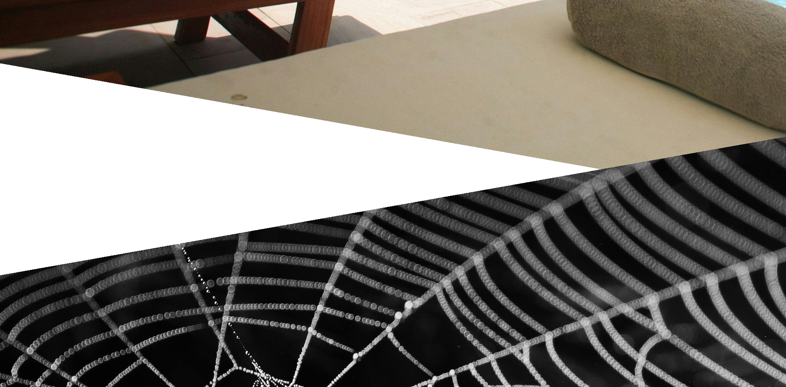
scroll to position [368, 0]
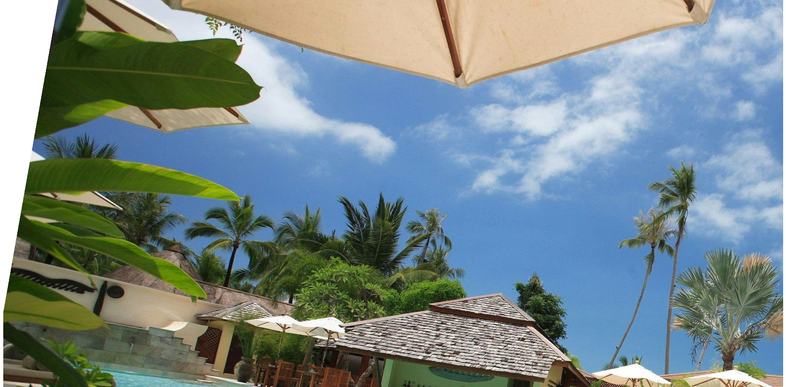
scroll to position [8776, 0]
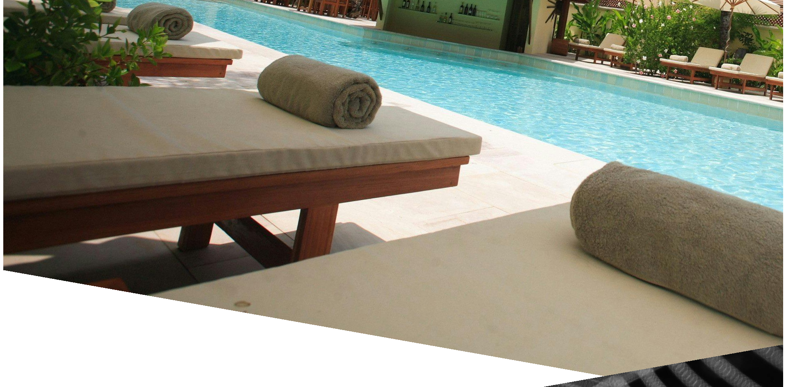
scroll to position [9162, 0]
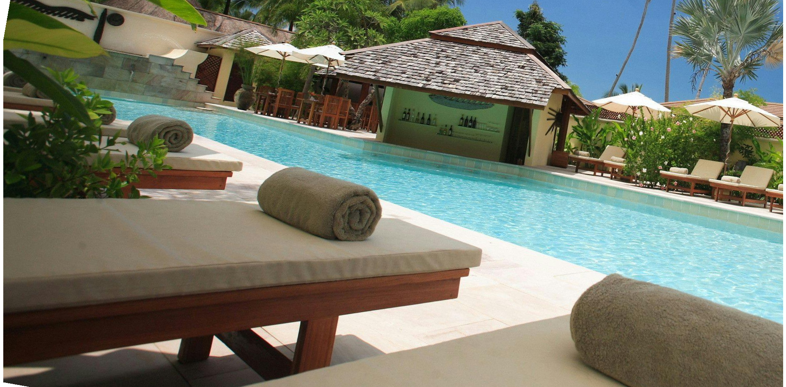
scroll to position [8776, 0]
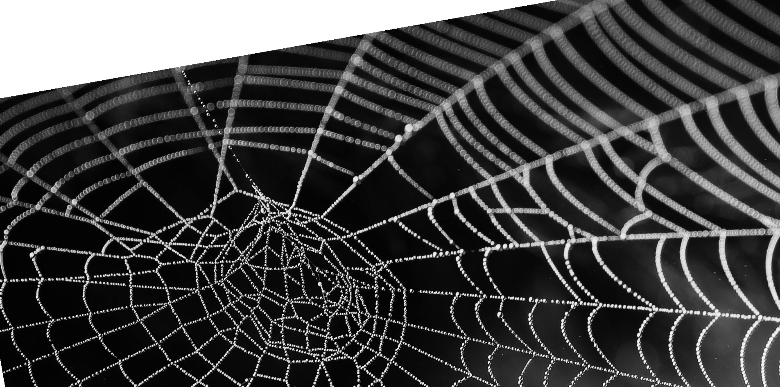
scroll to position [9549, 0]
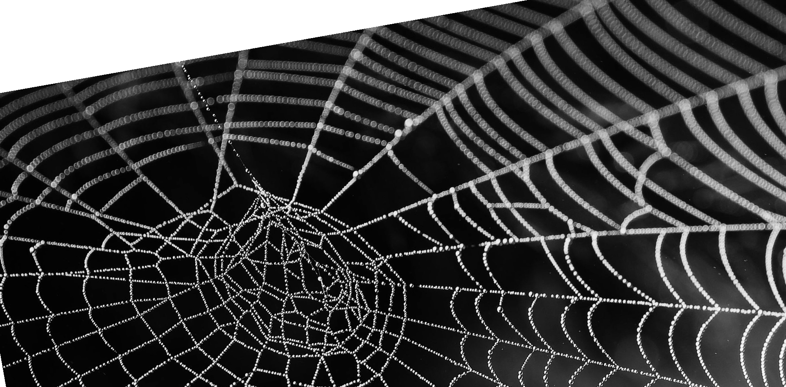
scroll to position [246, 0]
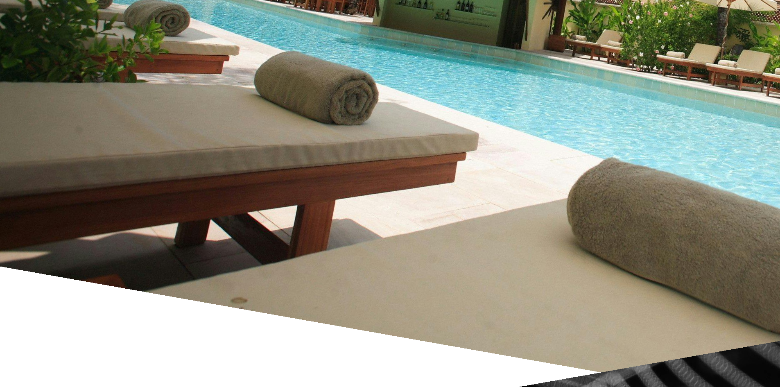
scroll to position [9162, 0]
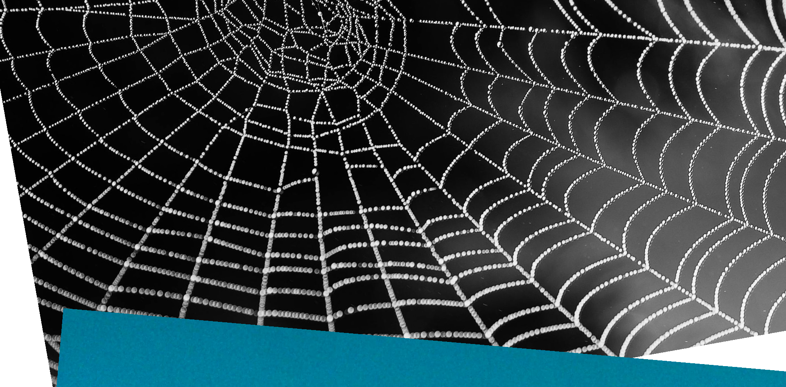
scroll to position [327, 0]
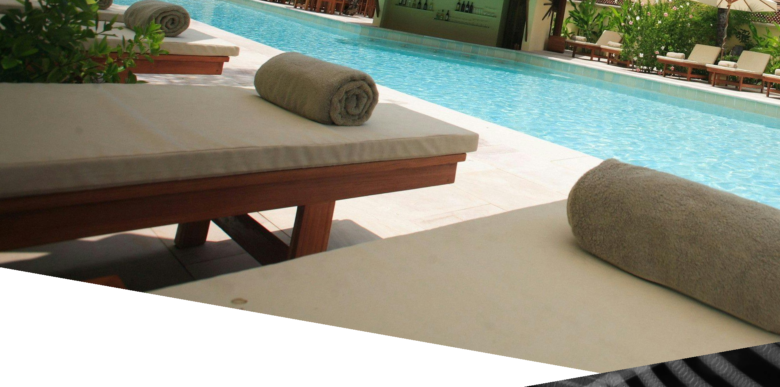
scroll to position [9162, 0]
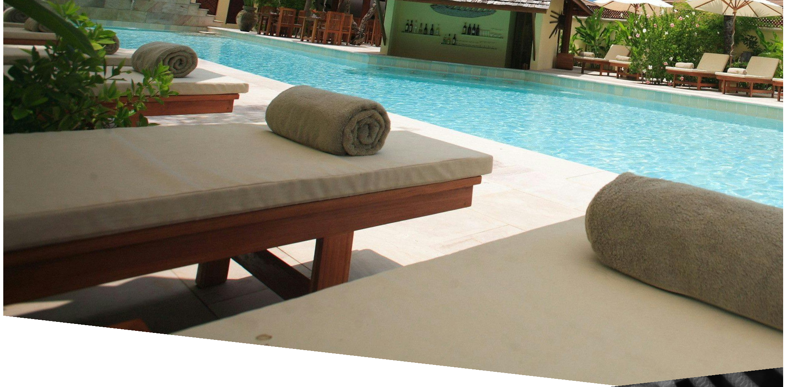
scroll to position [9814, 0]
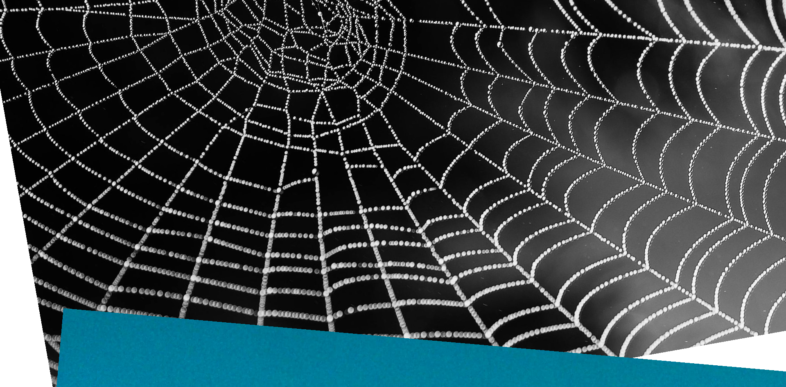
scroll to position [205, 0]
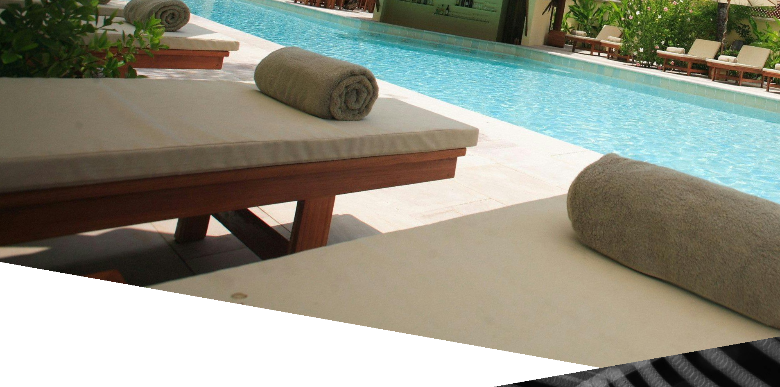
scroll to position [9162, 0]
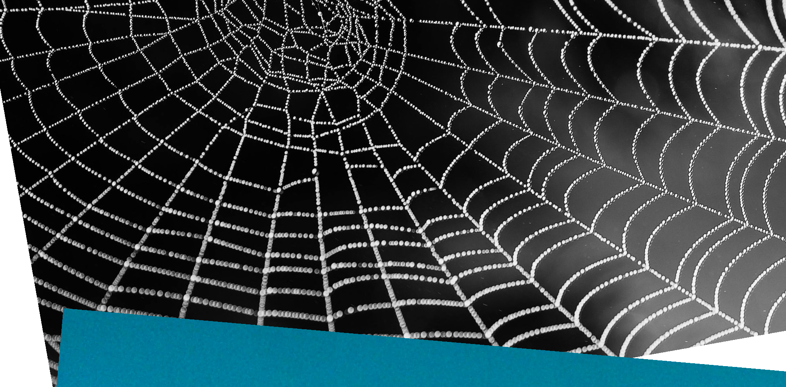
scroll to position [205, 0]
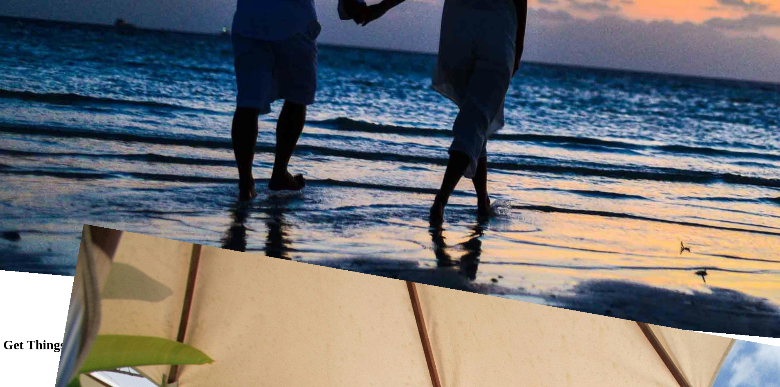
scroll to position [8389, 0]
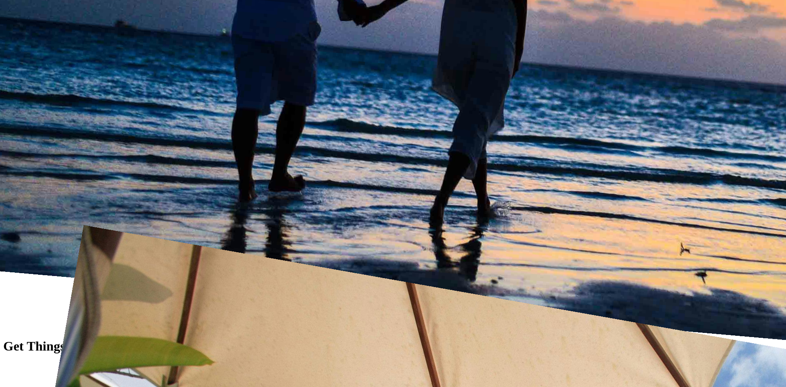
scroll to position [246, 0]
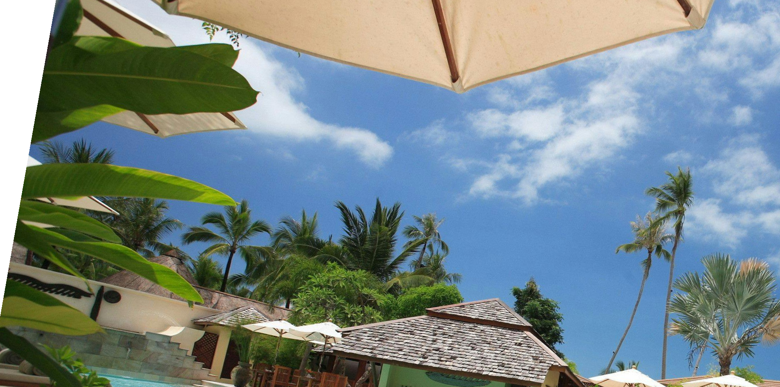
scroll to position [8776, 0]
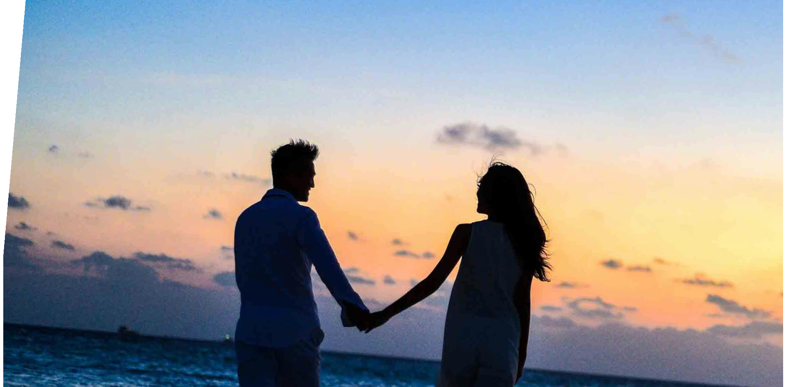
scroll to position [8076, 0]
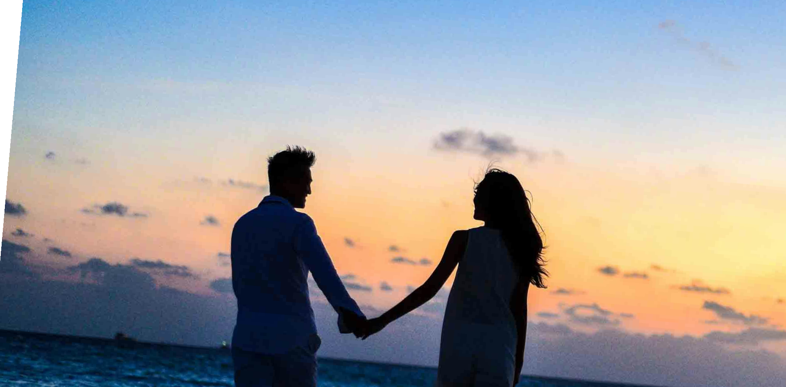
scroll to position [205, 0]
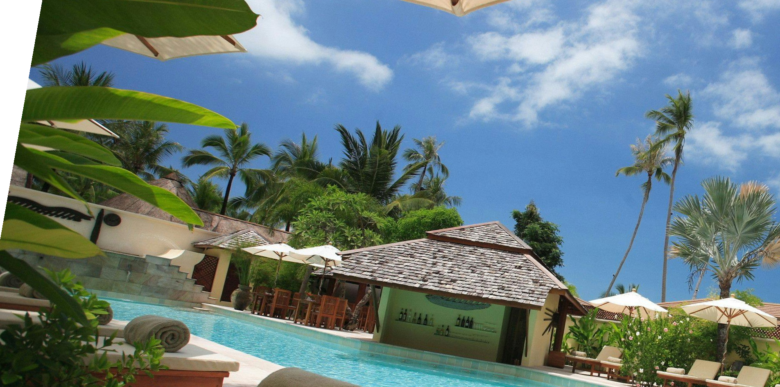
scroll to position [8921, 0]
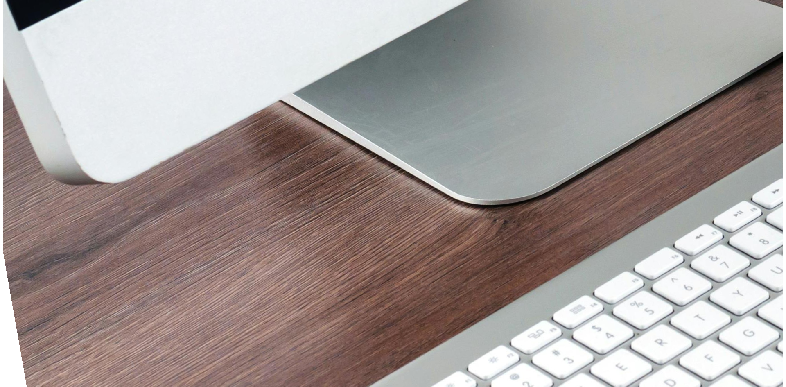
scroll to position [11869, 0]
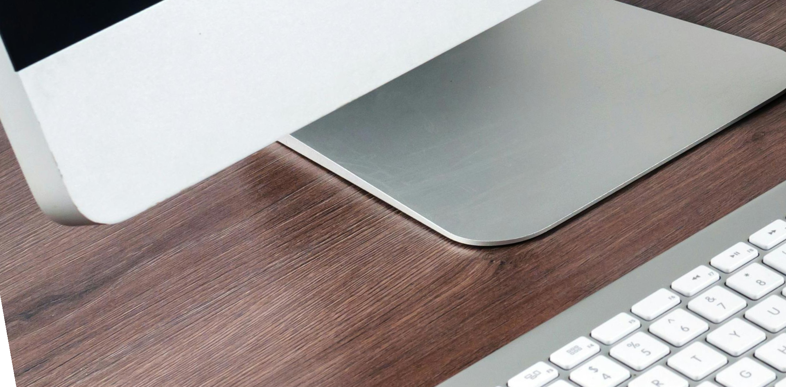
scroll to position [450, 0]
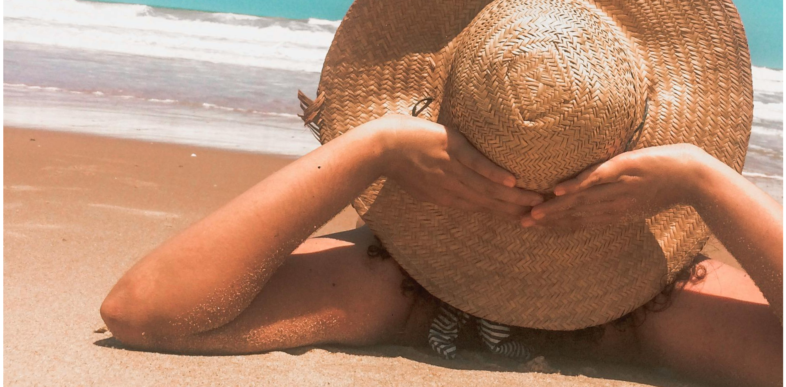
scroll to position [10832, 0]
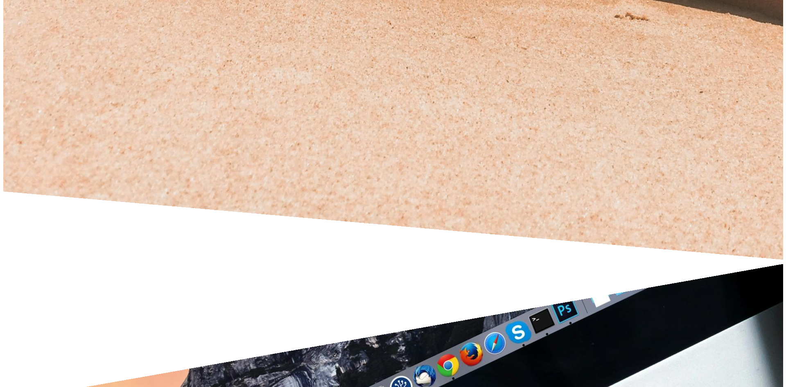
scroll to position [11267, 0]
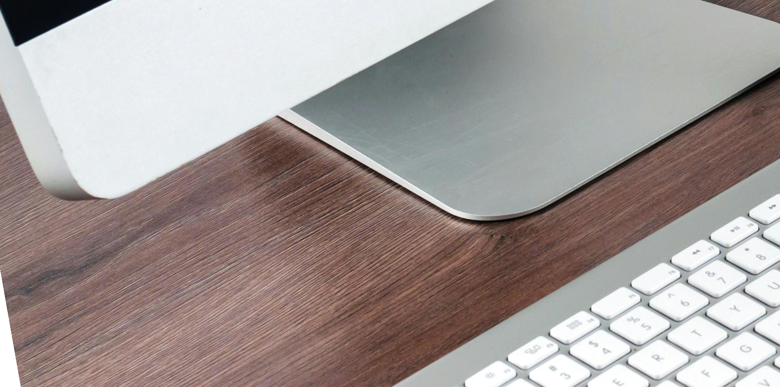
scroll to position [11897, 0]
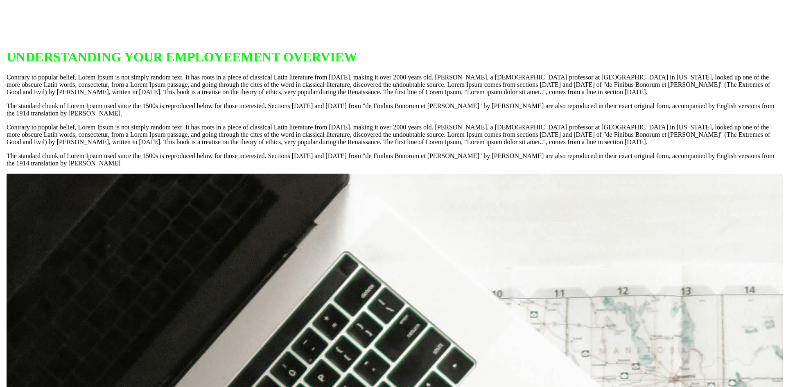
scroll to position [13086, 0]
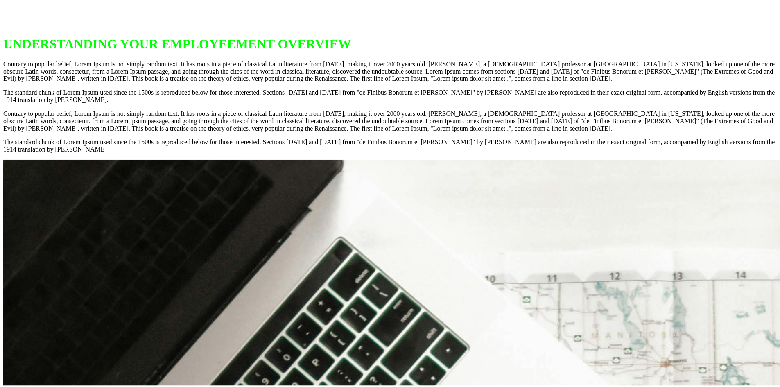
scroll to position [450, 0]
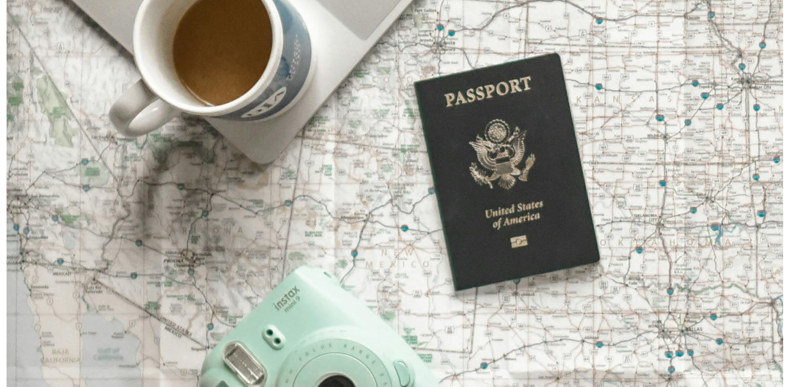
scroll to position [13661, 0]
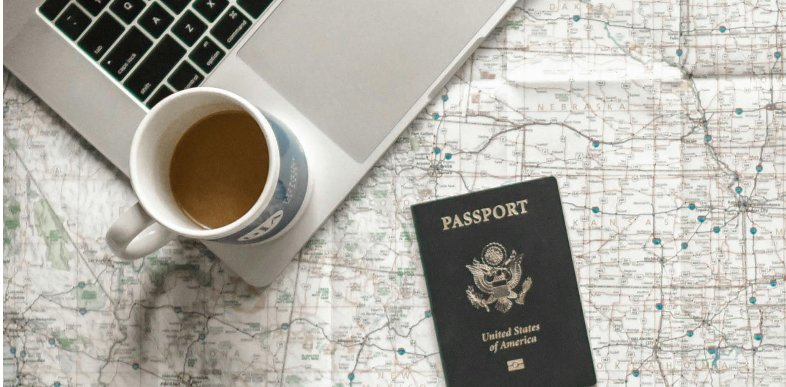
scroll to position [409, 0]
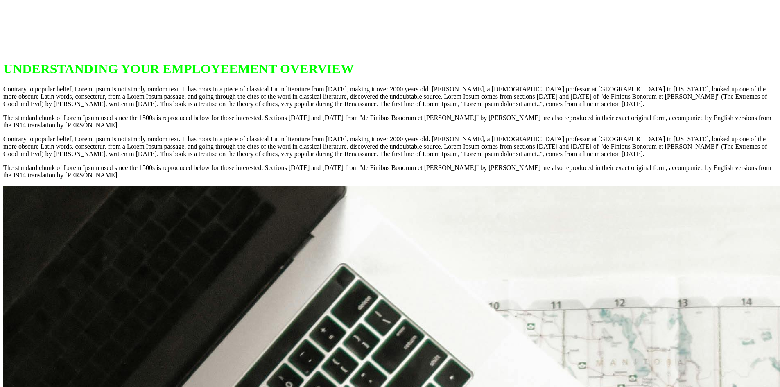
scroll to position [13058, 0]
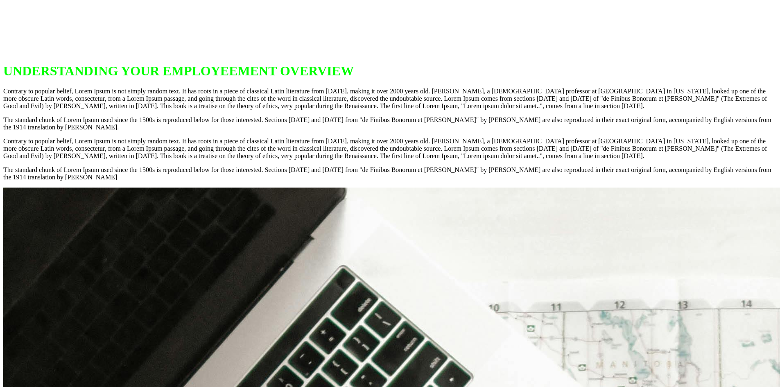
scroll to position [14124, 0]
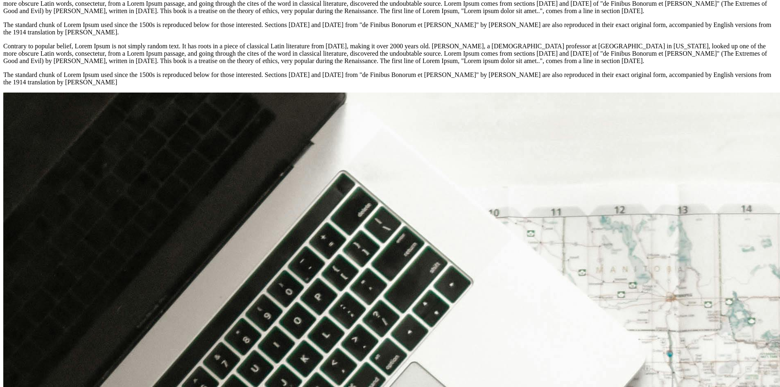
scroll to position [10832, 0]
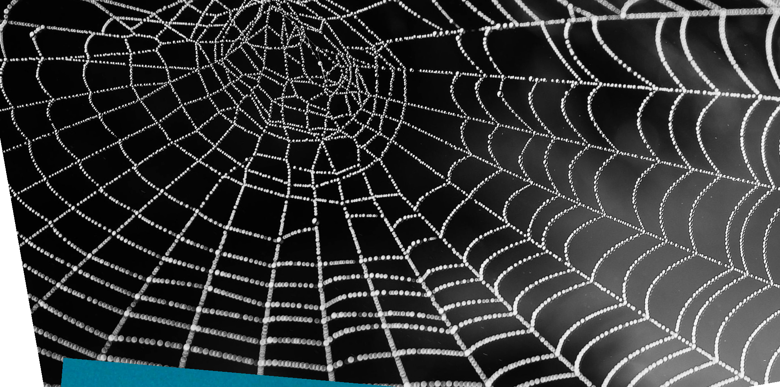
scroll to position [8389, 0]
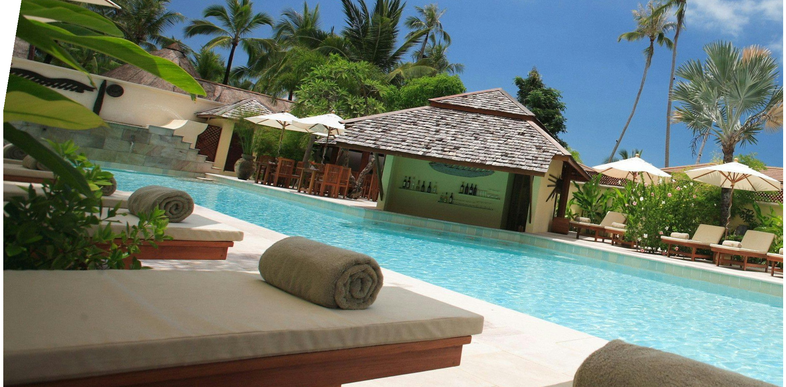
scroll to position [8389, 0]
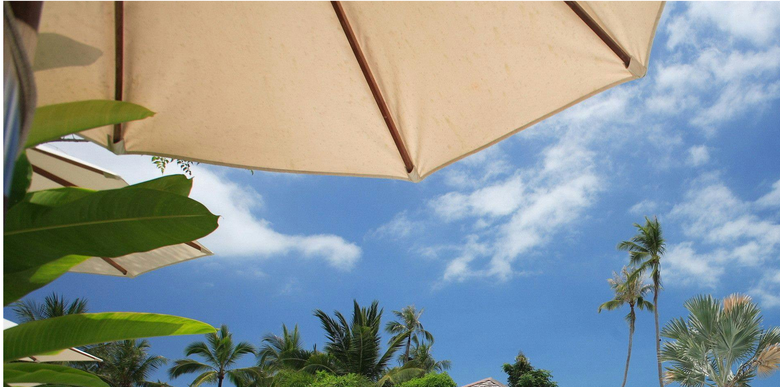
scroll to position [3892, 0]
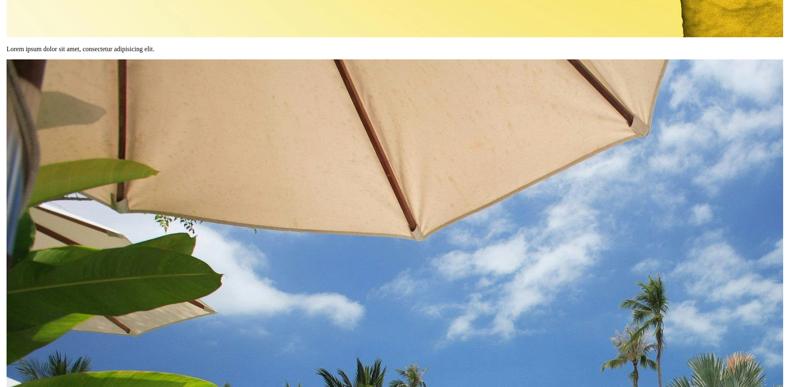
scroll to position [3892, 0]
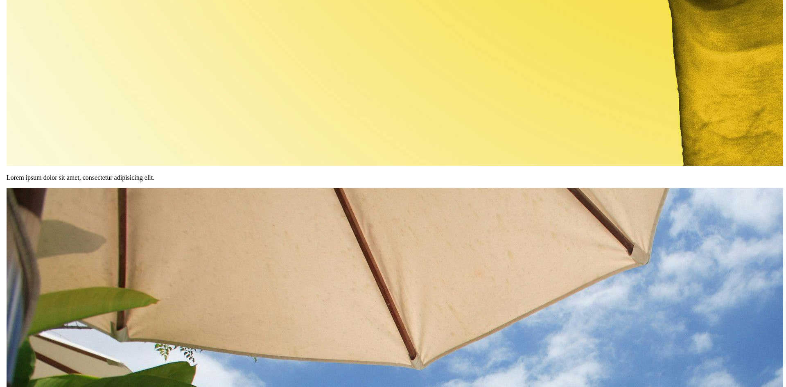
scroll to position [3494, 0]
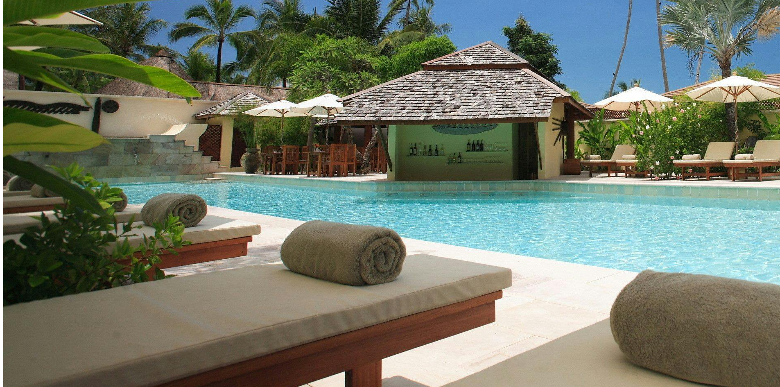
scroll to position [4279, 0]
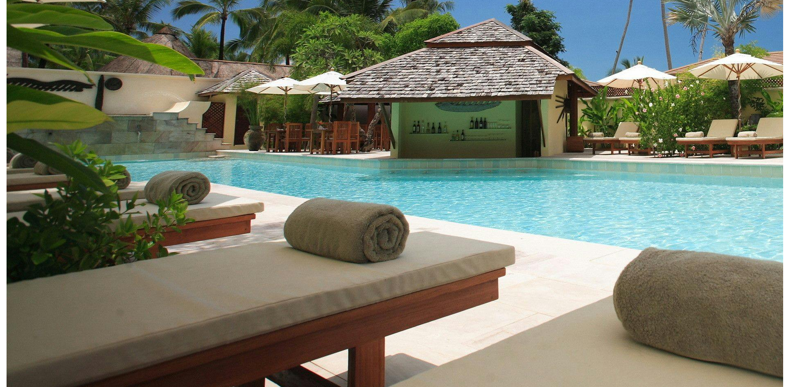
scroll to position [4279, 0]
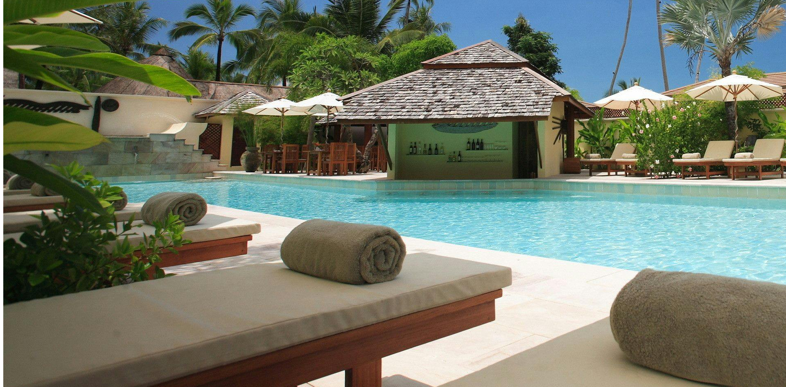
scroll to position [450, 0]
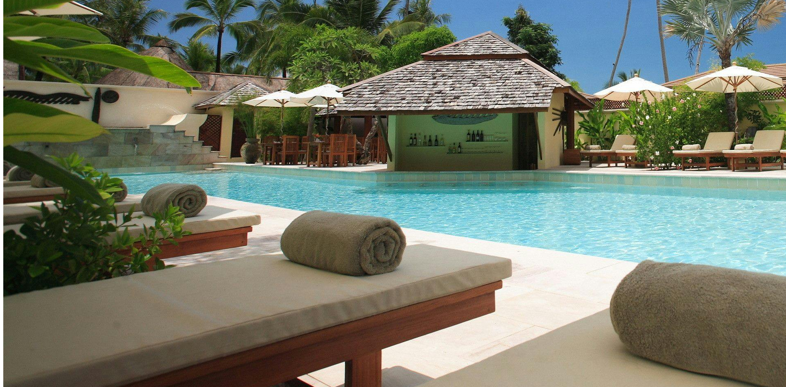
scroll to position [82, 0]
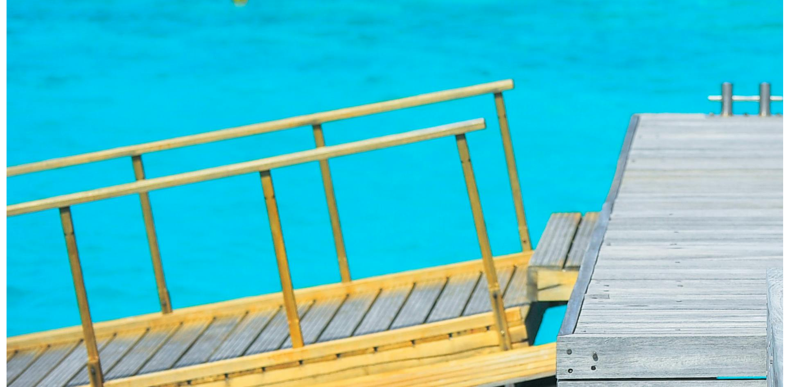
scroll to position [5439, 0]
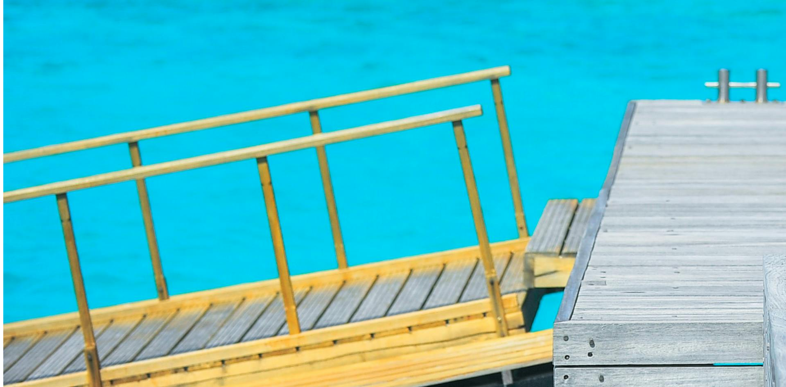
scroll to position [1146, 0]
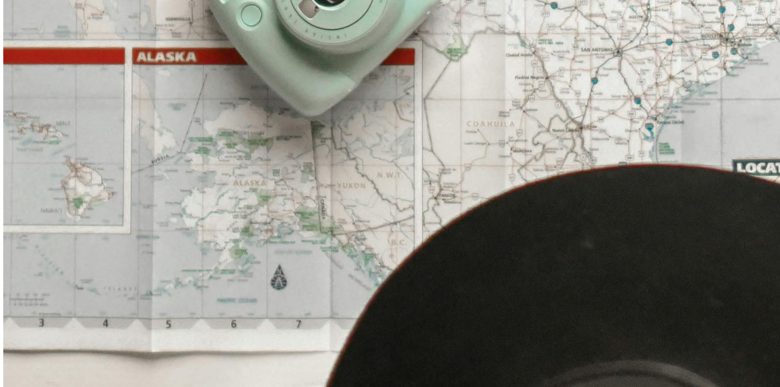
scroll to position [27862, 0]
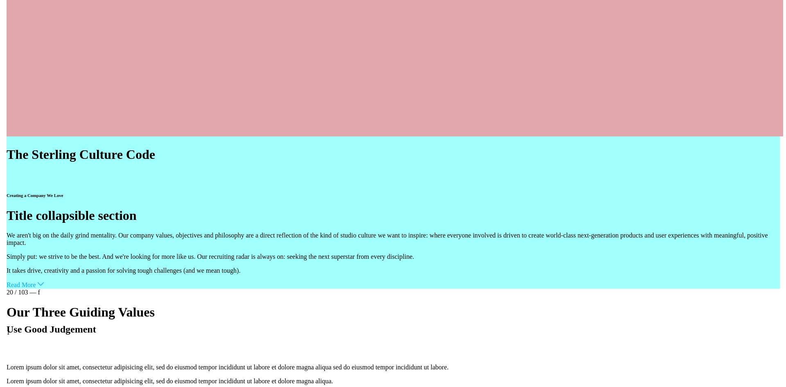
scroll to position [28108, 0]
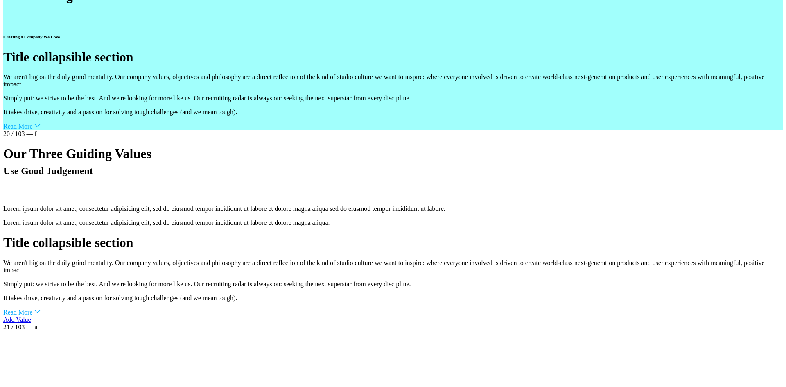
scroll to position [1187, 0]
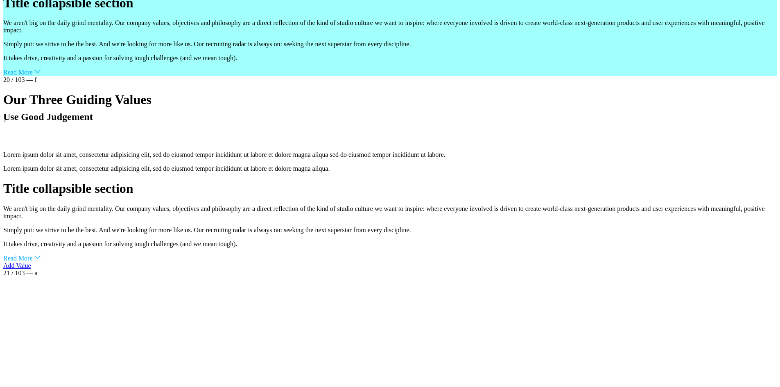
scroll to position [28163, 0]
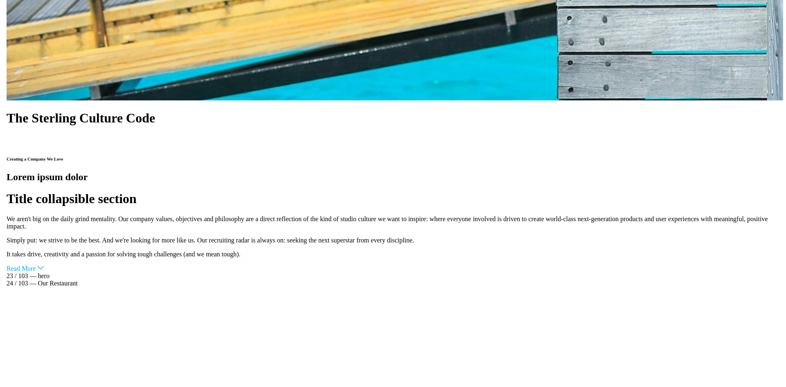
scroll to position [30448, 0]
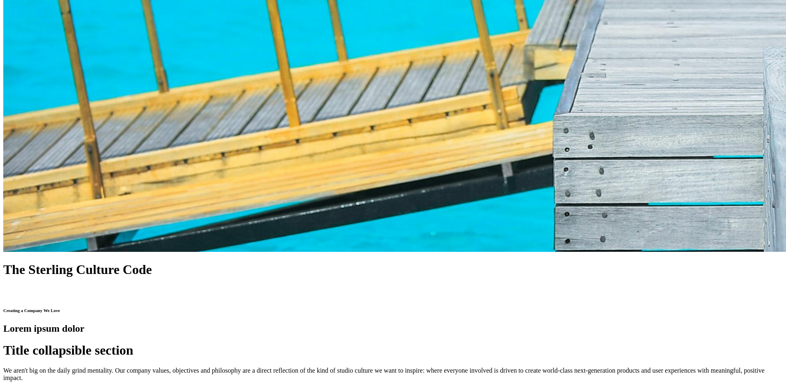
scroll to position [1187, 0]
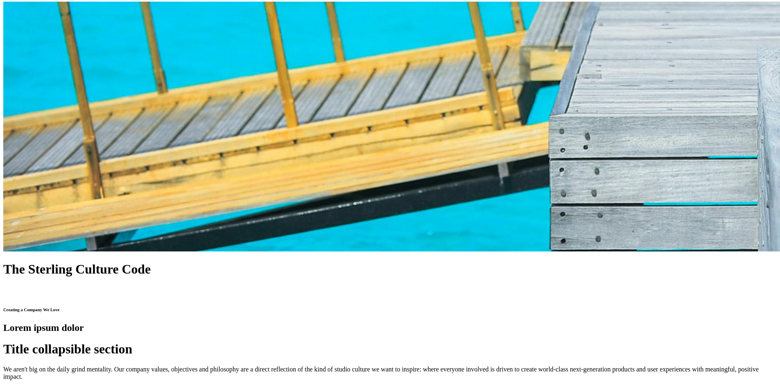
scroll to position [27862, 0]
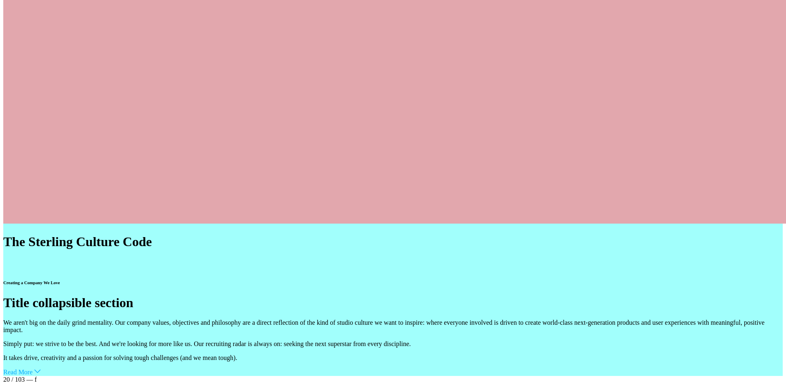
scroll to position [1105, 0]
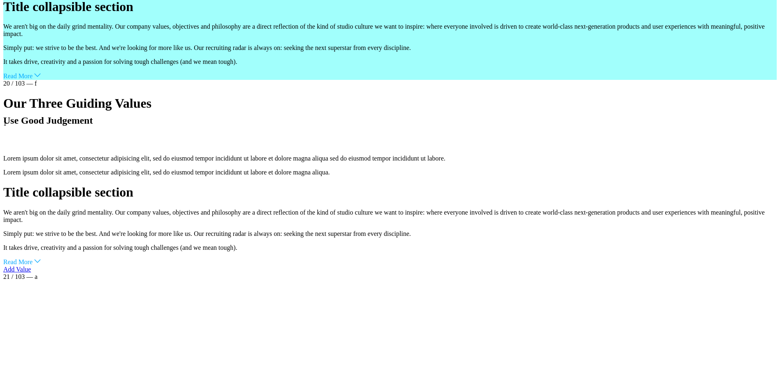
scroll to position [28163, 0]
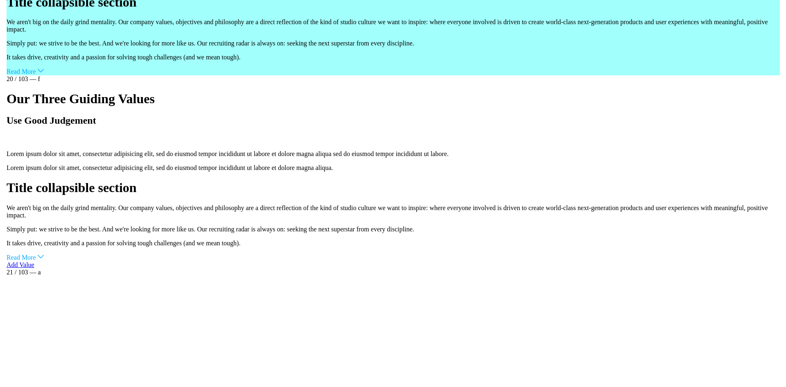
scroll to position [31267, 0]
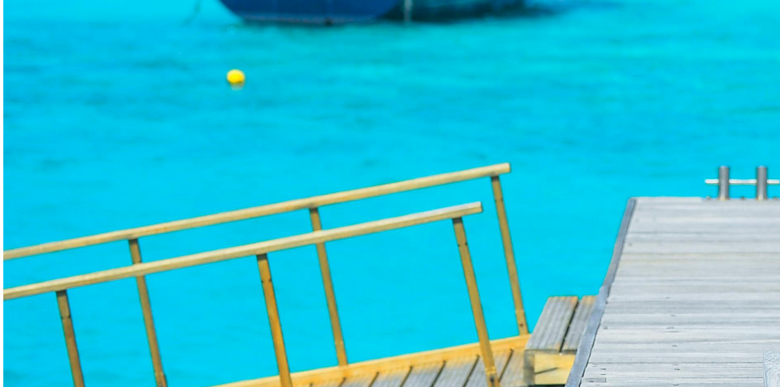
scroll to position [3892, 0]
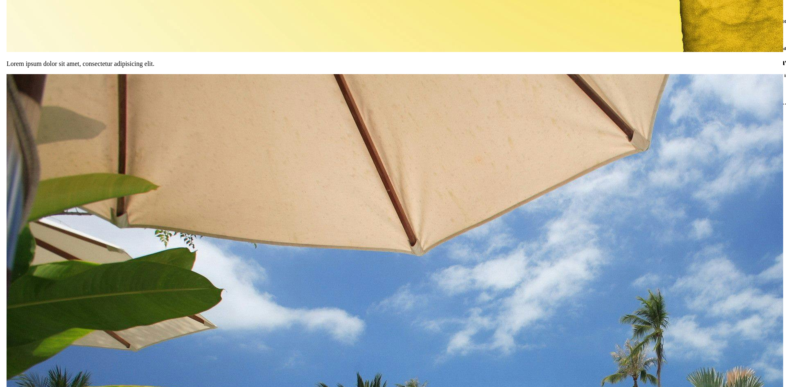
scroll to position [3892, 0]
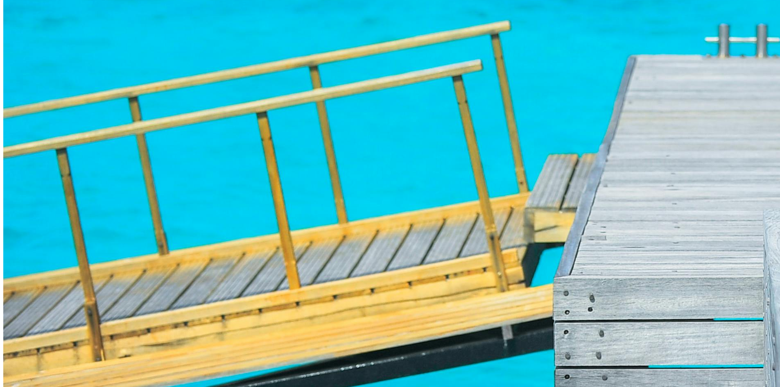
scroll to position [5484, 0]
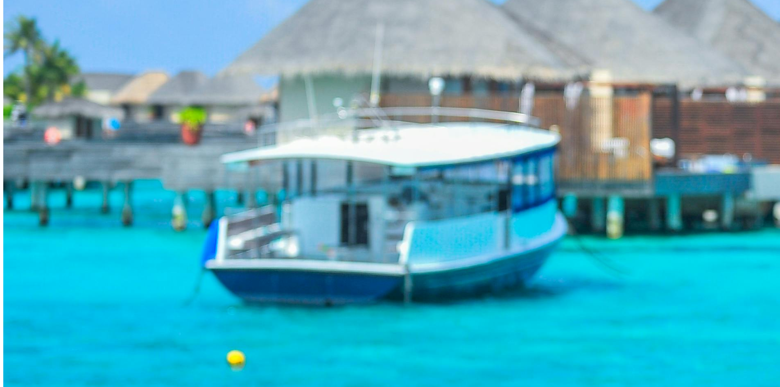
scroll to position [5043, 0]
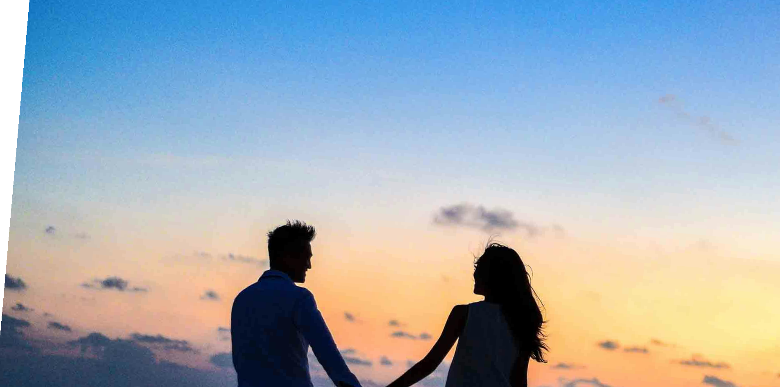
scroll to position [8031, 0]
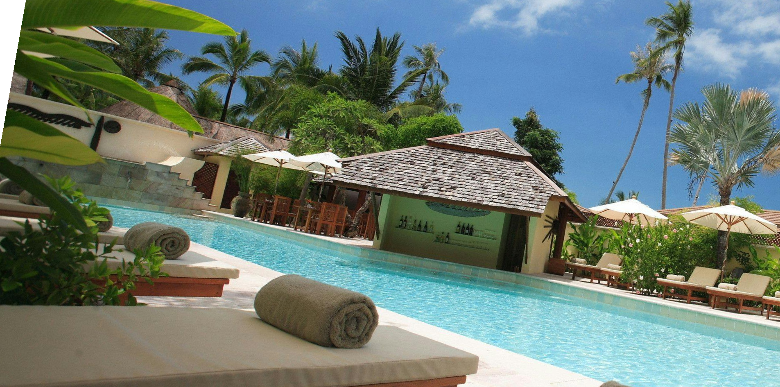
scroll to position [8969, 0]
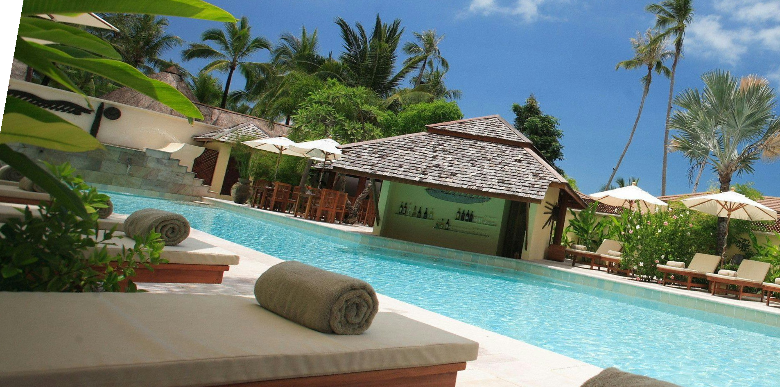
drag, startPoint x: 367, startPoint y: 173, endPoint x: 403, endPoint y: 185, distance: 38.4
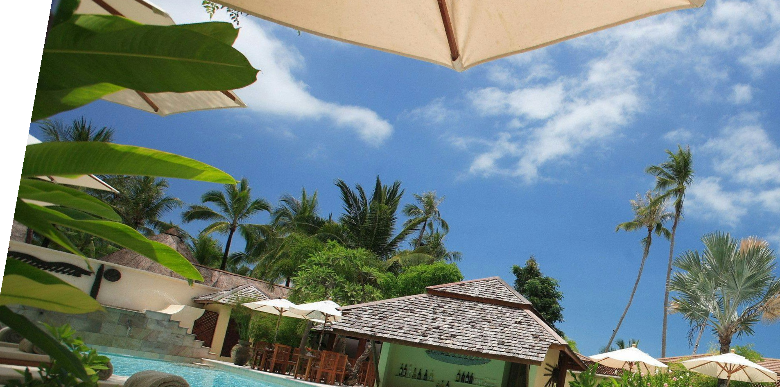
scroll to position [8805, 0]
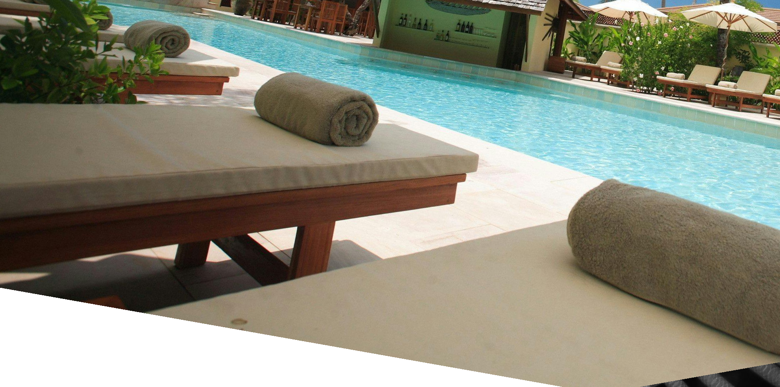
scroll to position [9171, 0]
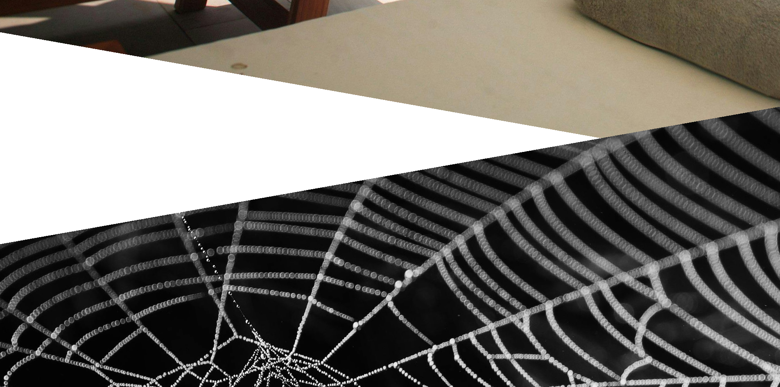
scroll to position [9577, 0]
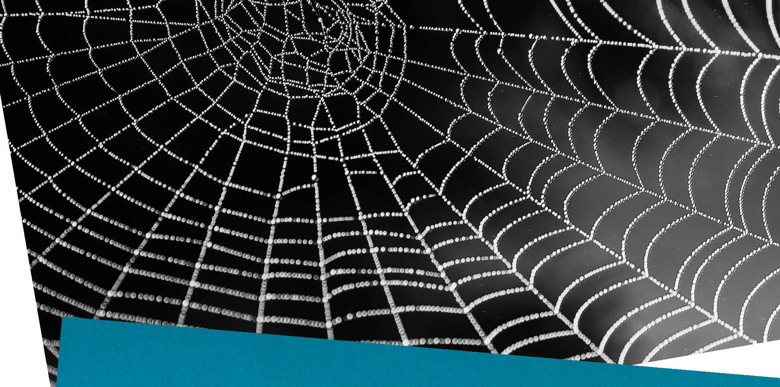
scroll to position [9945, 0]
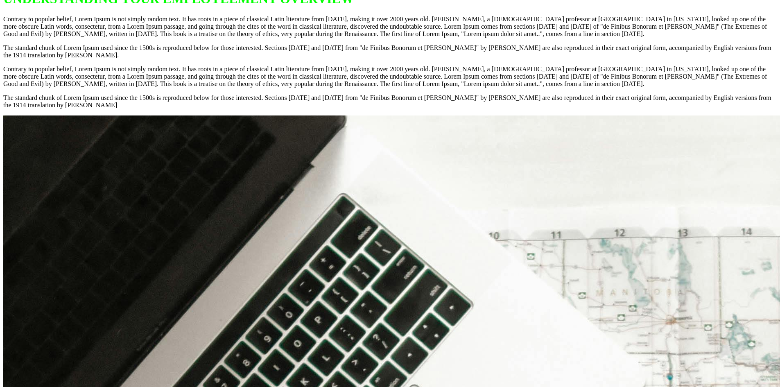
scroll to position [13160, 0]
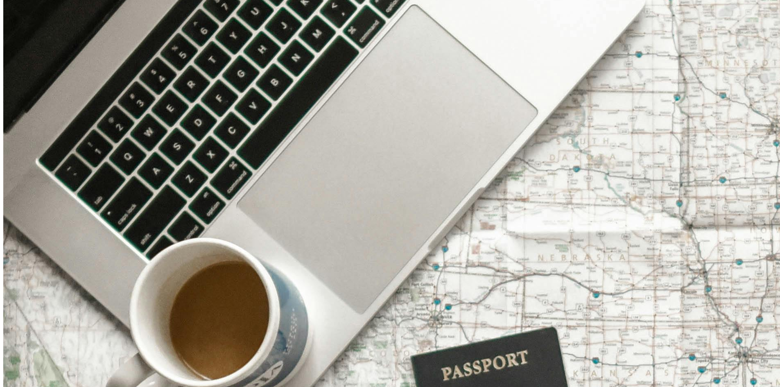
scroll to position [13528, 0]
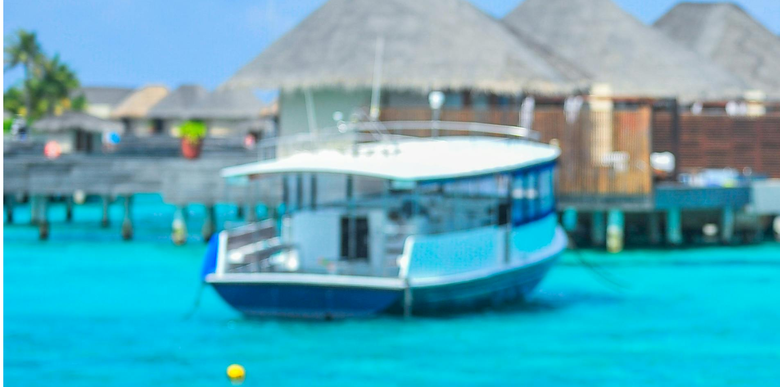
scroll to position [15144, 0]
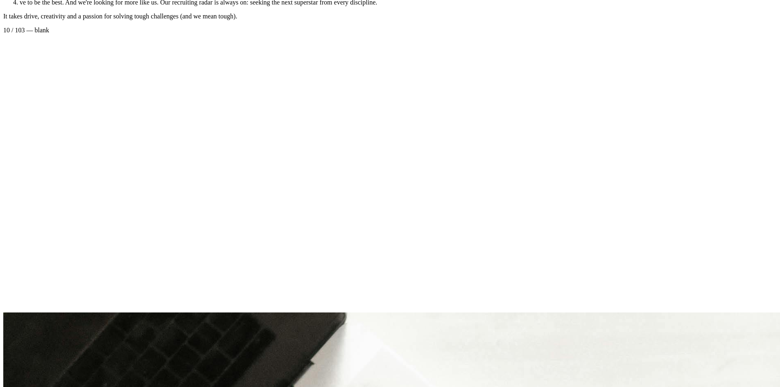
scroll to position [18221, 0]
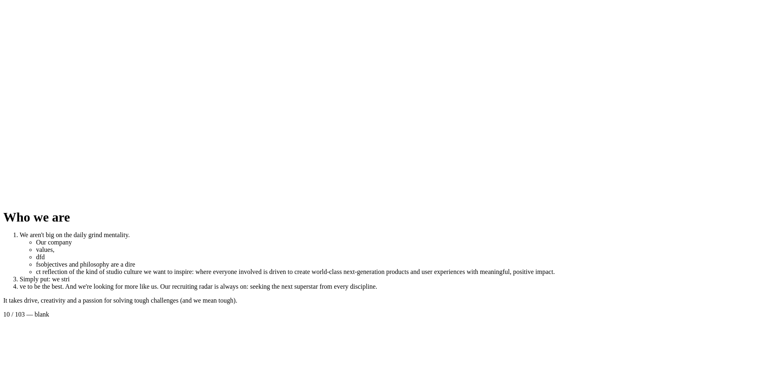
scroll to position [17853, 0]
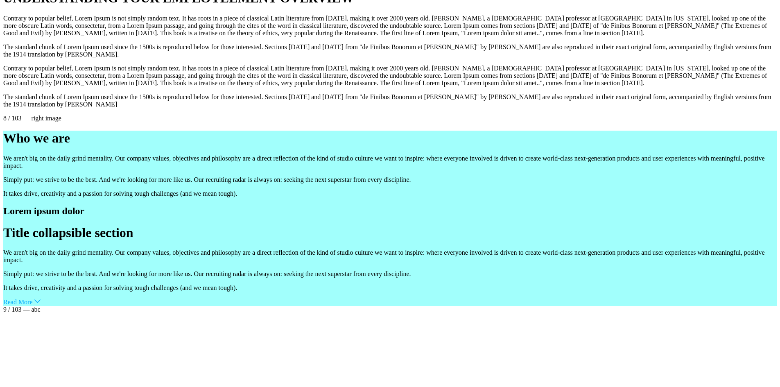
scroll to position [17037, 0]
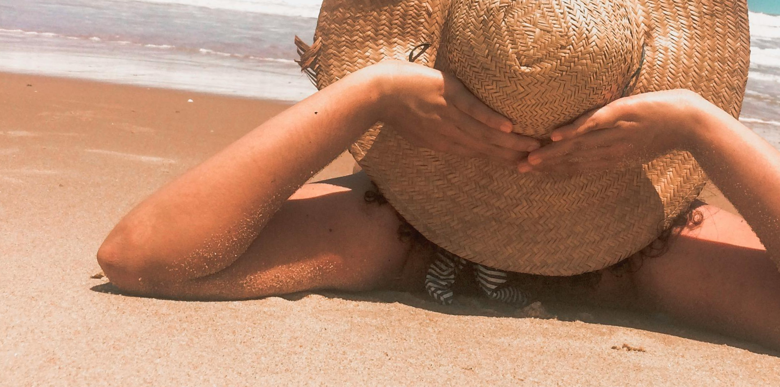
scroll to position [10891, 0]
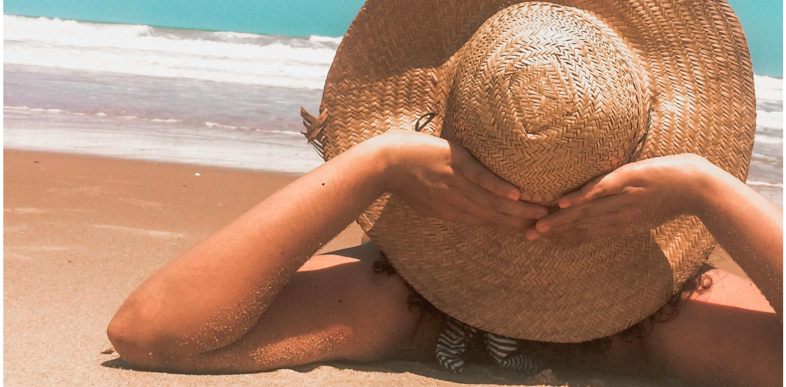
scroll to position [11773, 0]
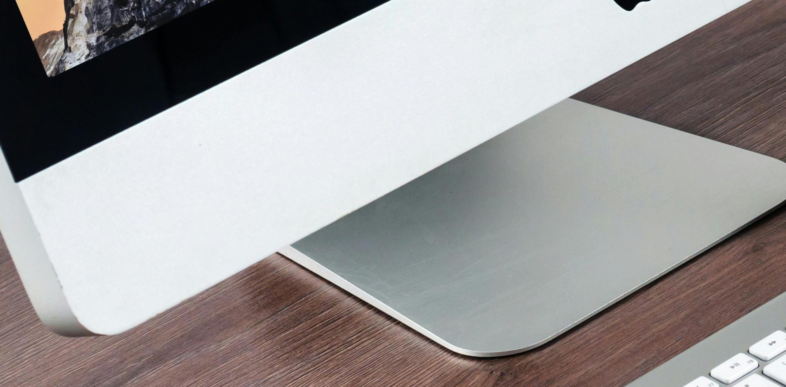
scroll to position [409, 0]
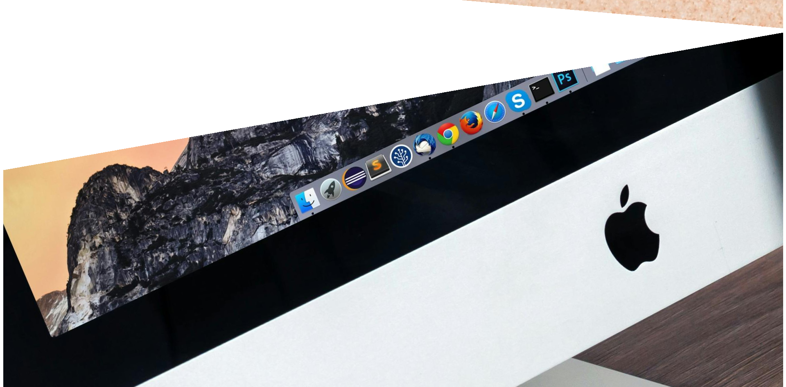
scroll to position [10891, 0]
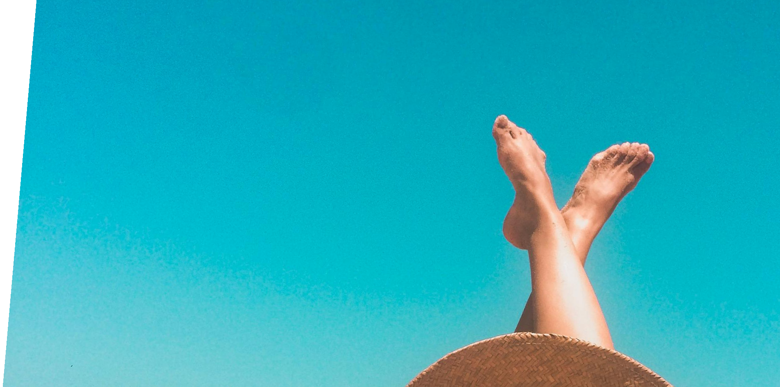
scroll to position [10389, 0]
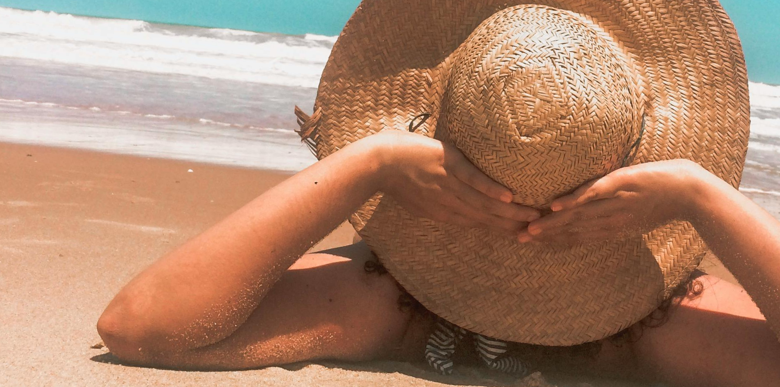
scroll to position [10921, 0]
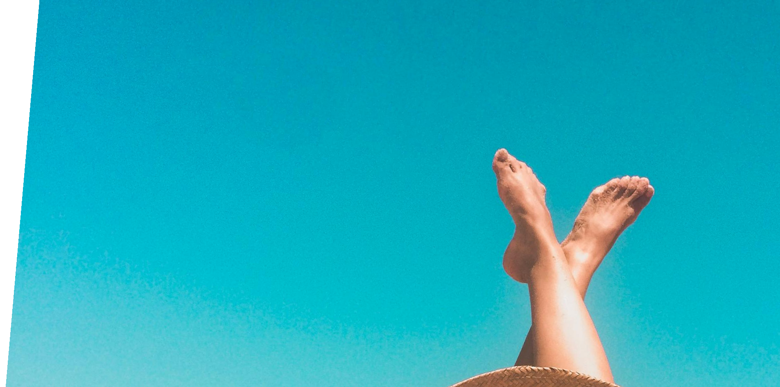
scroll to position [10287, 0]
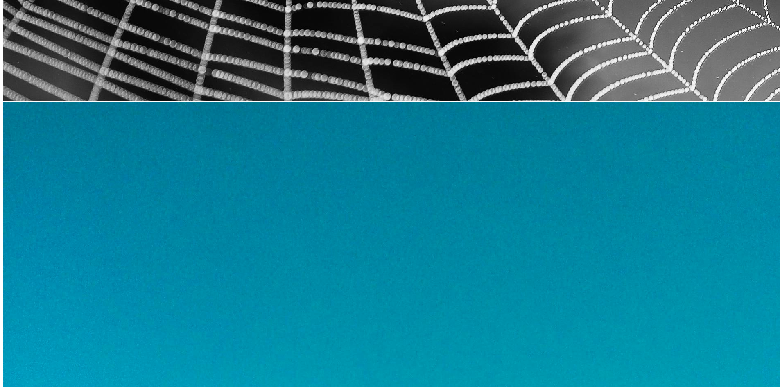
scroll to position [10206, 0]
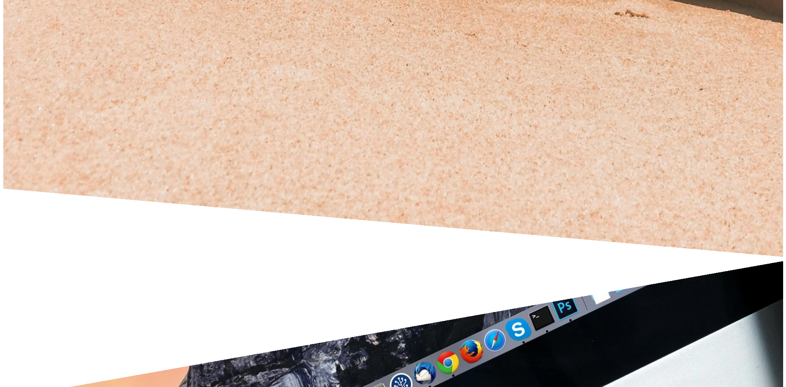
scroll to position [11325, 0]
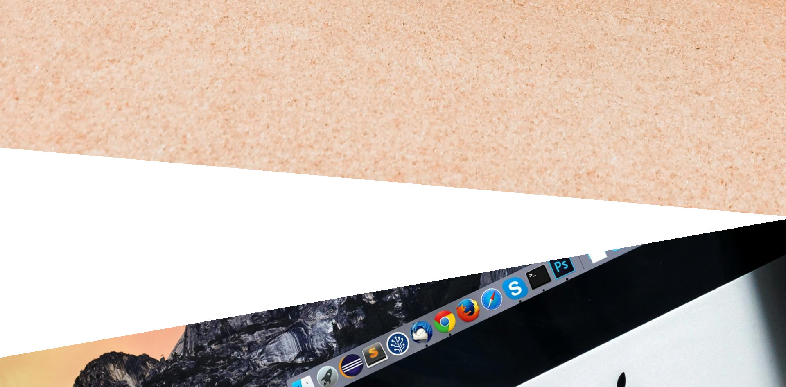
scroll to position [246, 0]
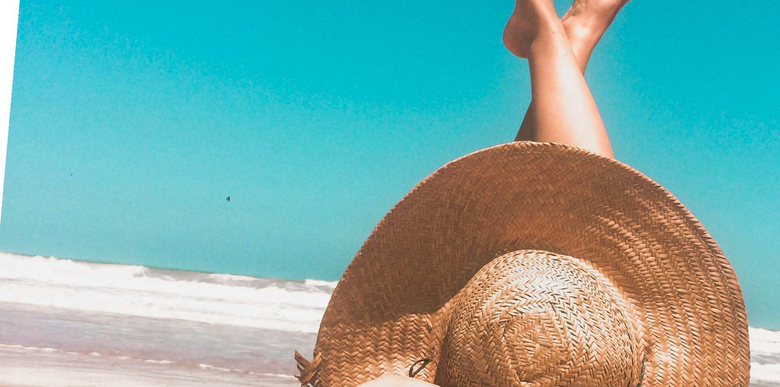
scroll to position [8389, 0]
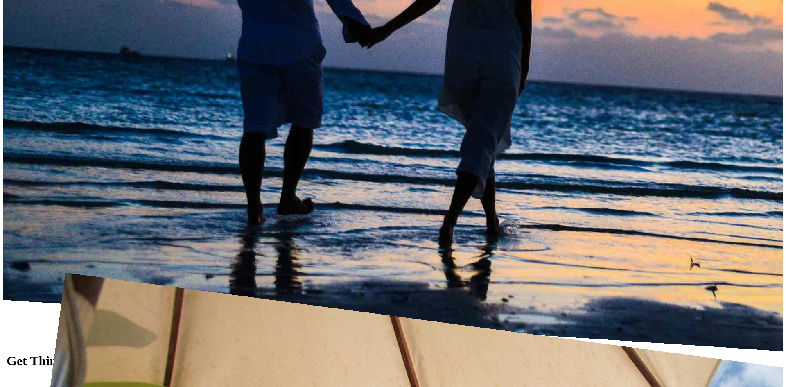
scroll to position [9040, 0]
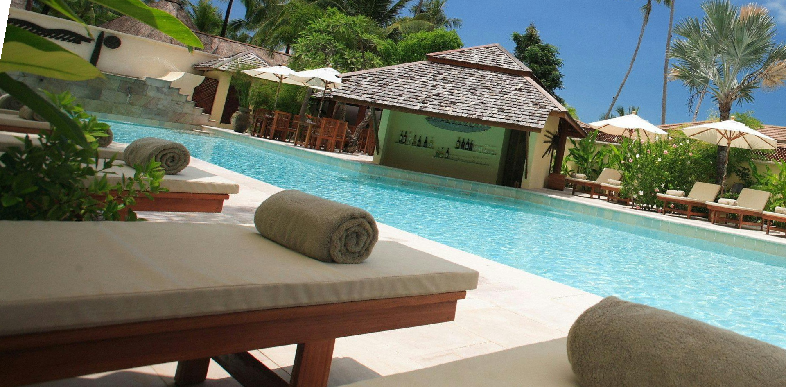
scroll to position [246, 0]
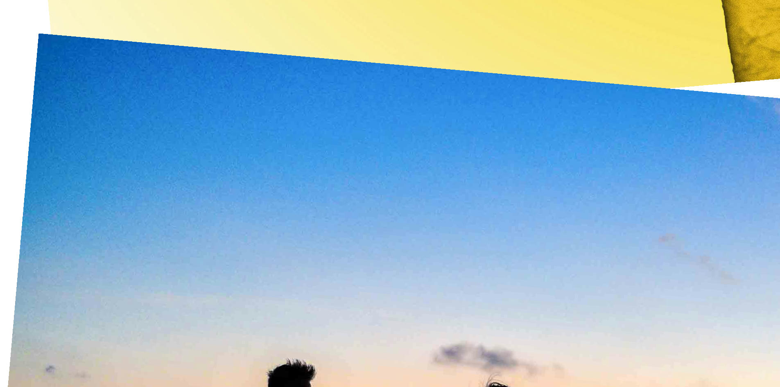
scroll to position [7879, 0]
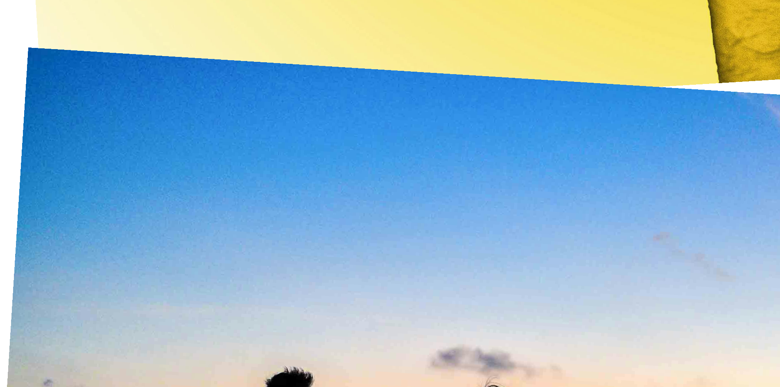
scroll to position [8531, 0]
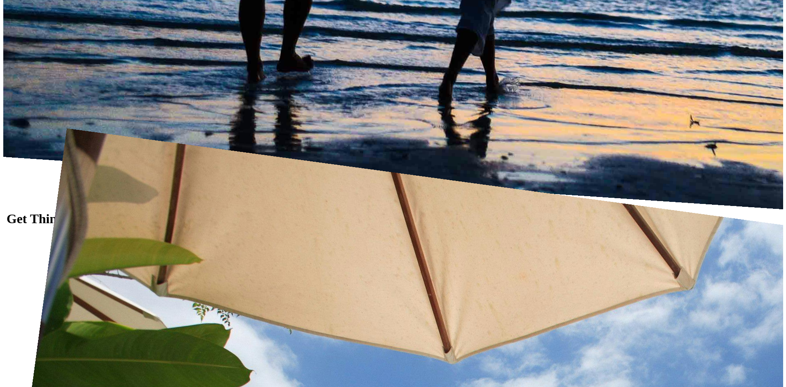
scroll to position [9183, 0]
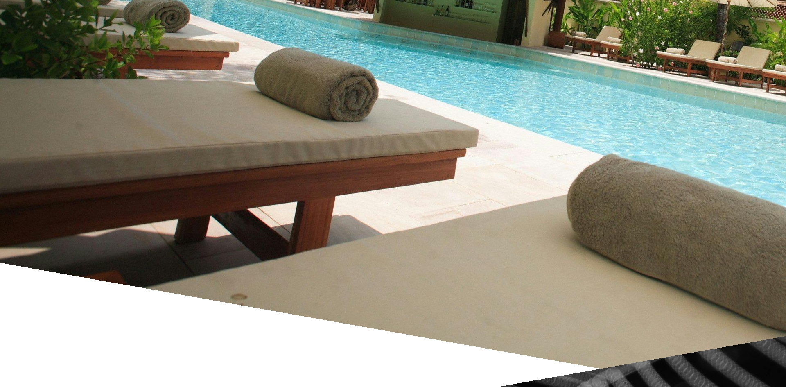
scroll to position [246, 0]
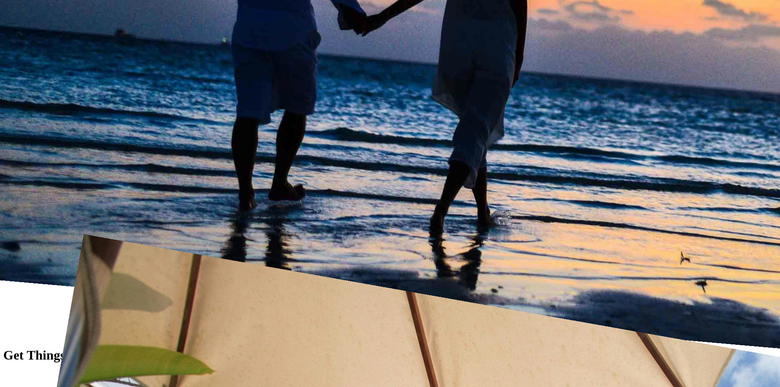
scroll to position [8389, 0]
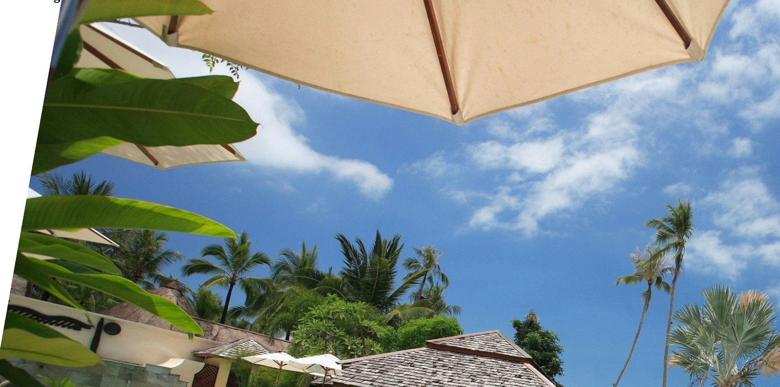
scroll to position [8713, 0]
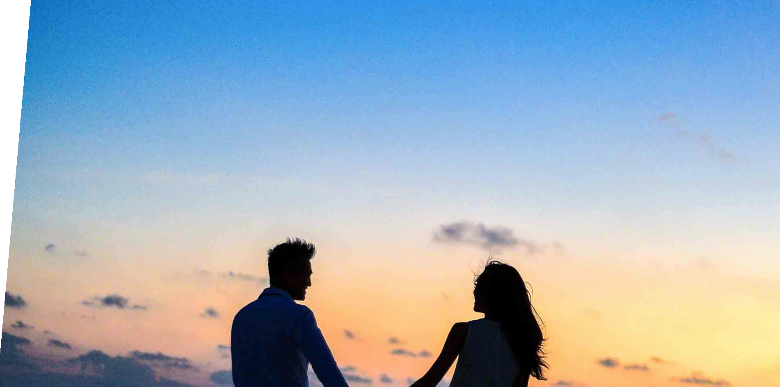
scroll to position [8014, 0]
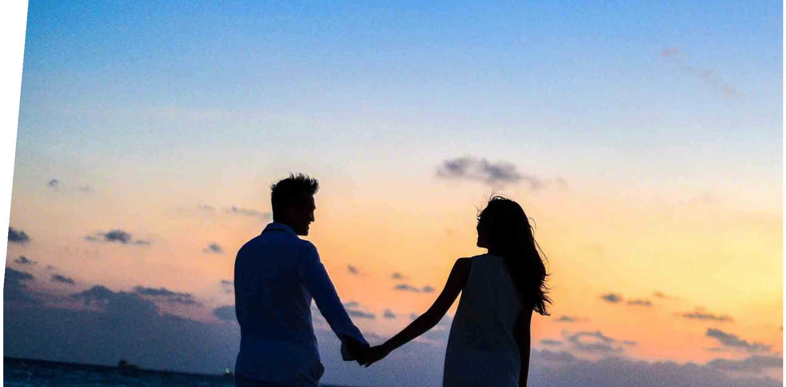
scroll to position [8011, 0]
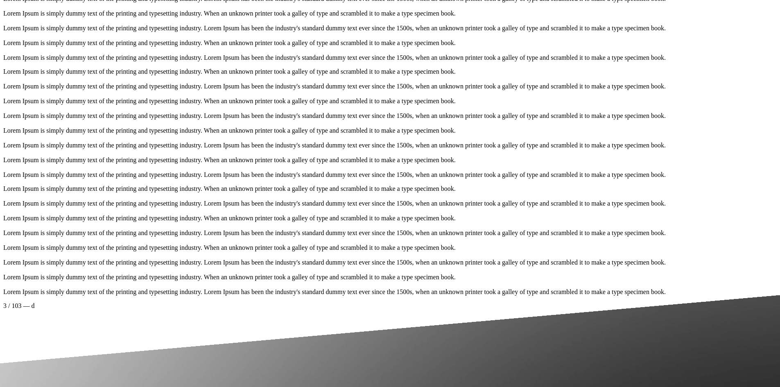
scroll to position [1947, 0]
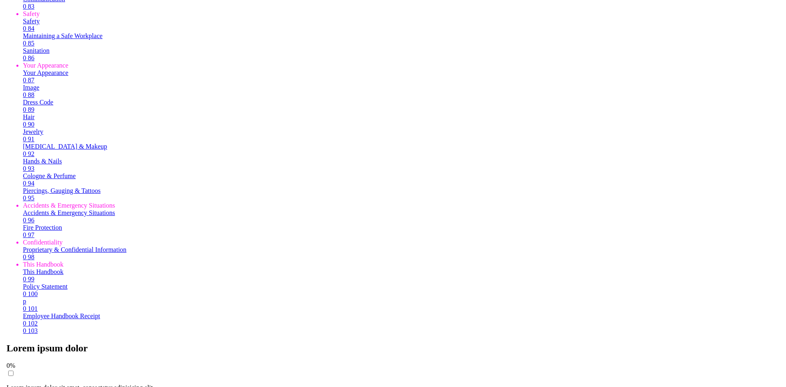
scroll to position [1947, 0]
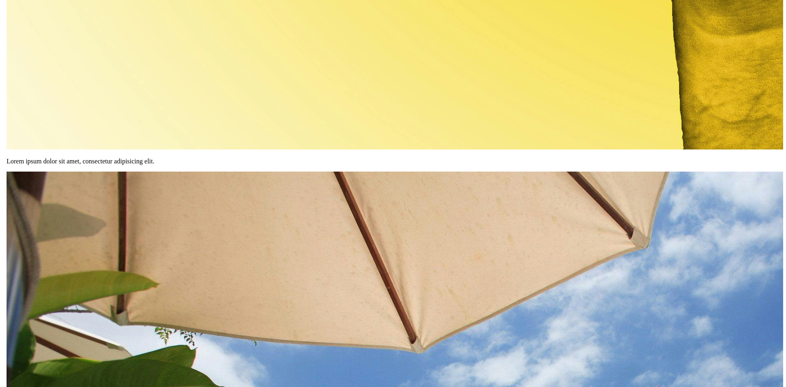
scroll to position [3892, 0]
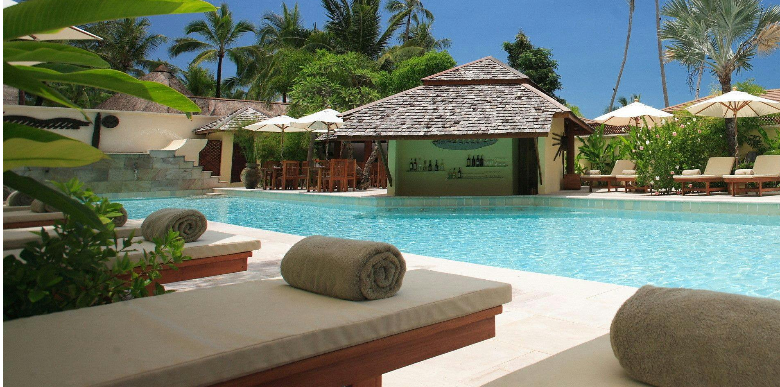
scroll to position [4279, 0]
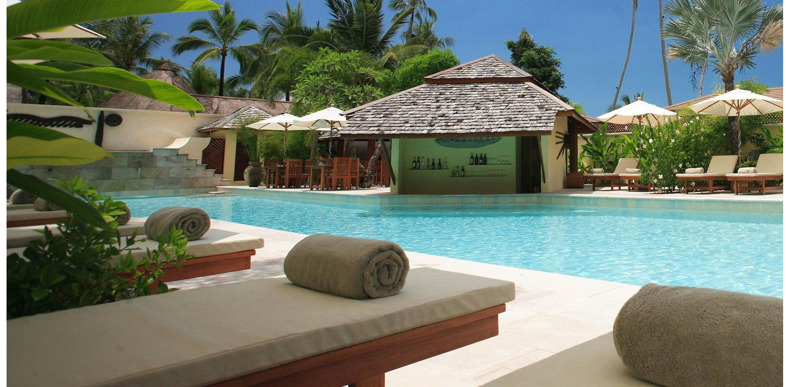
scroll to position [4302, 0]
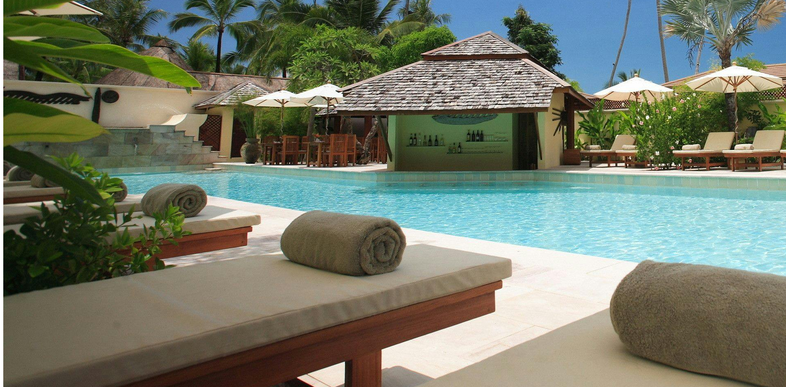
scroll to position [246, 0]
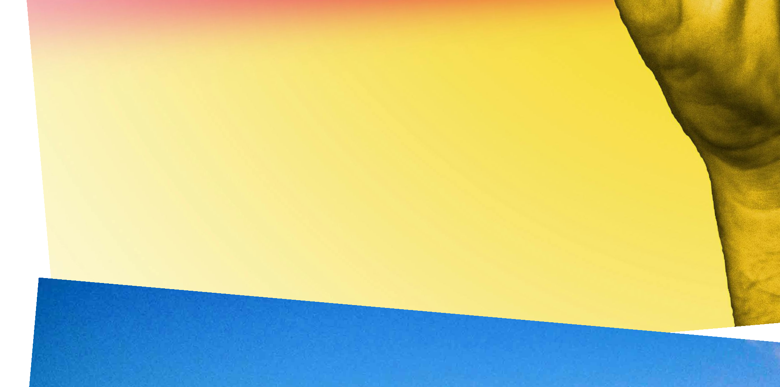
scroll to position [7593, 0]
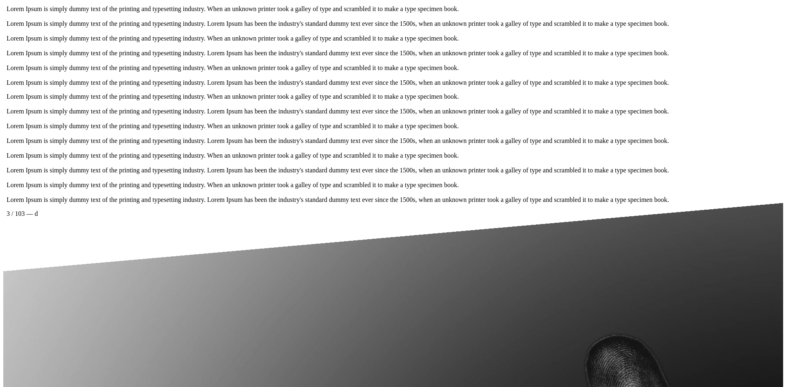
scroll to position [6525, 0]
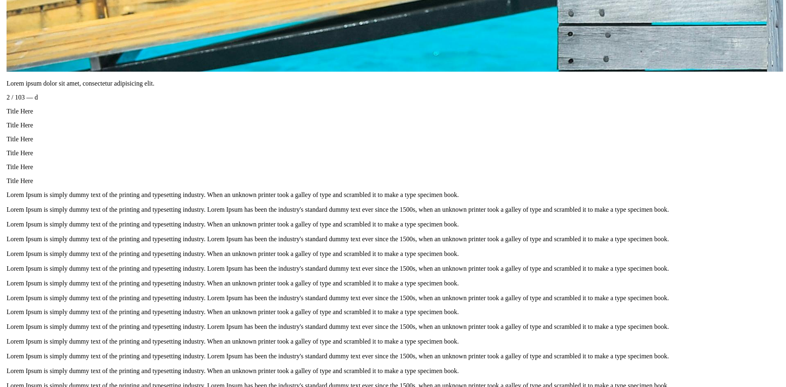
scroll to position [5826, 0]
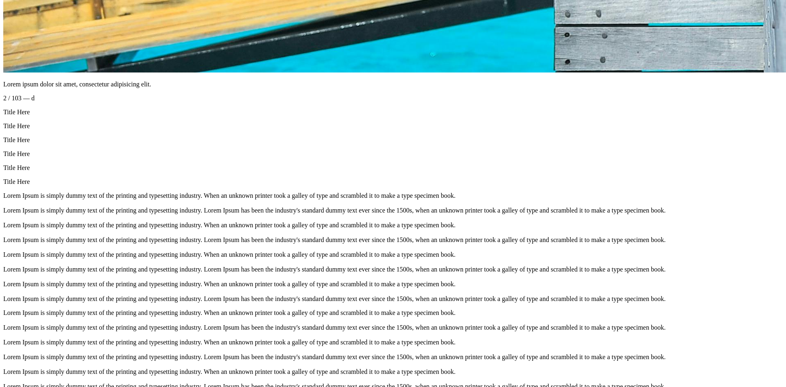
scroll to position [41, 0]
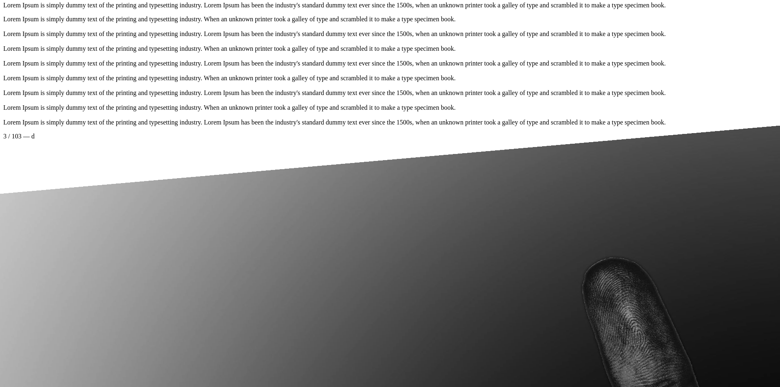
scroll to position [6600, 0]
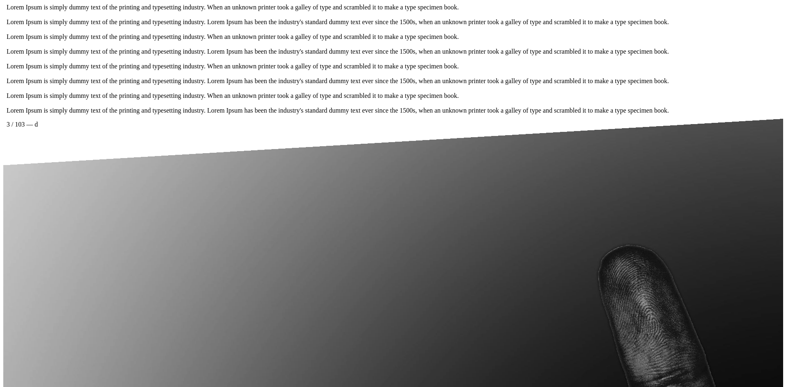
scroll to position [6623, 0]
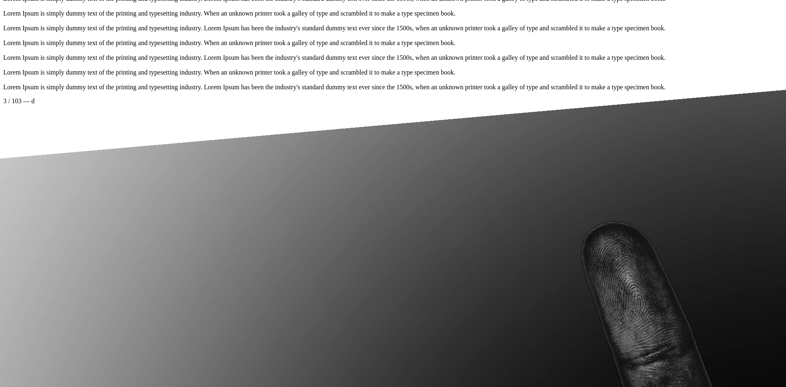
scroll to position [164, 0]
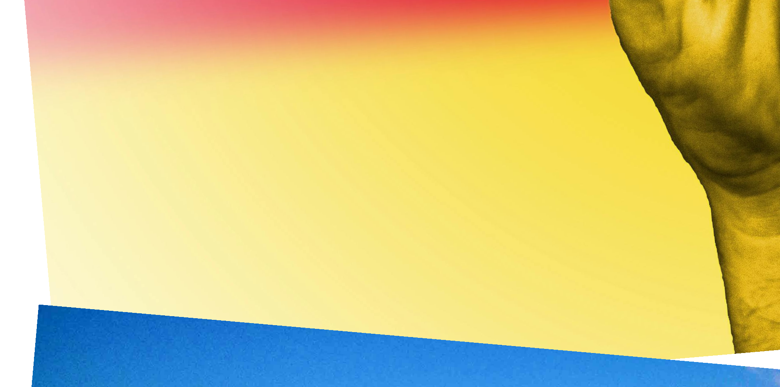
scroll to position [7615, 0]
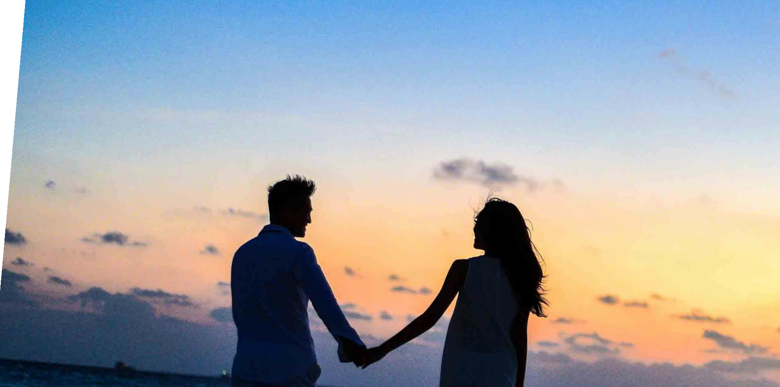
scroll to position [8021, 0]
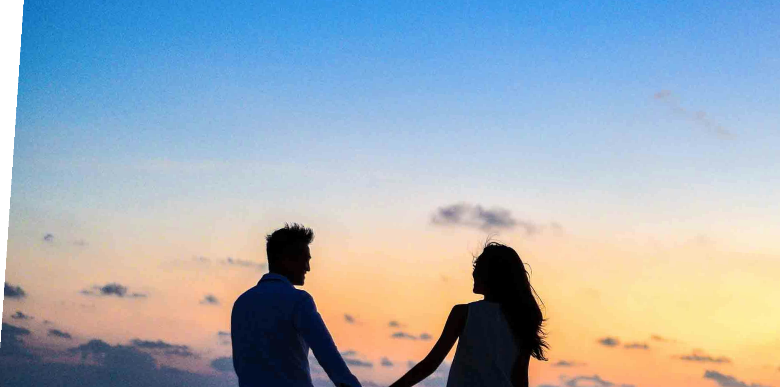
scroll to position [8673, 0]
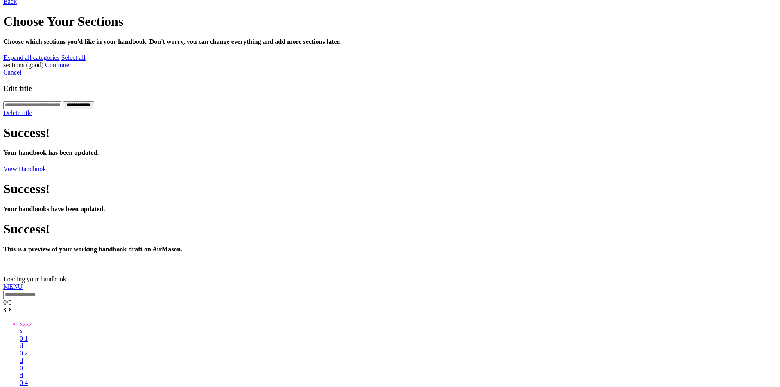
scroll to position [123, 0]
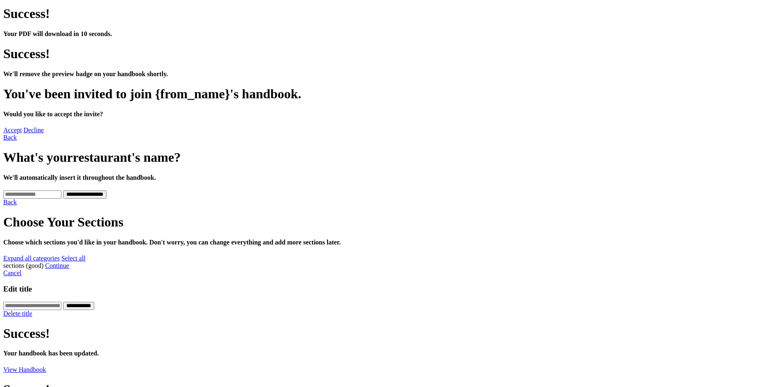
scroll to position [123, 0]
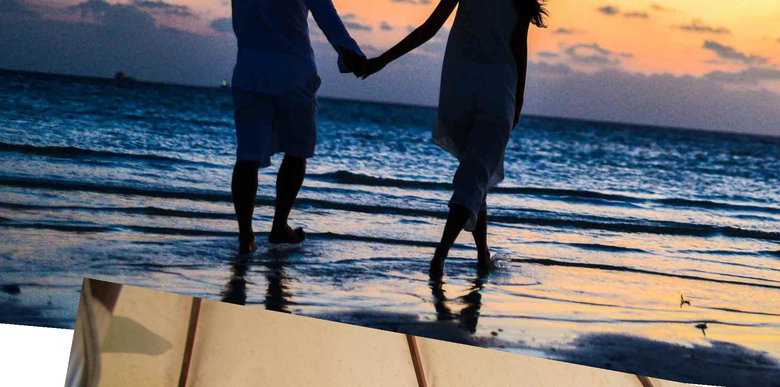
scroll to position [8348, 0]
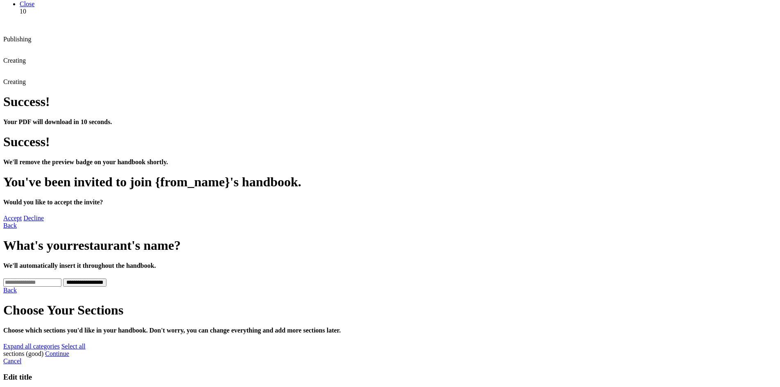
scroll to position [0, 0]
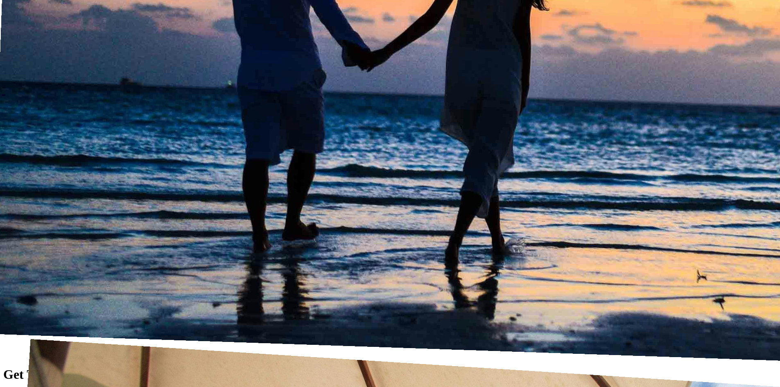
scroll to position [8389, 0]
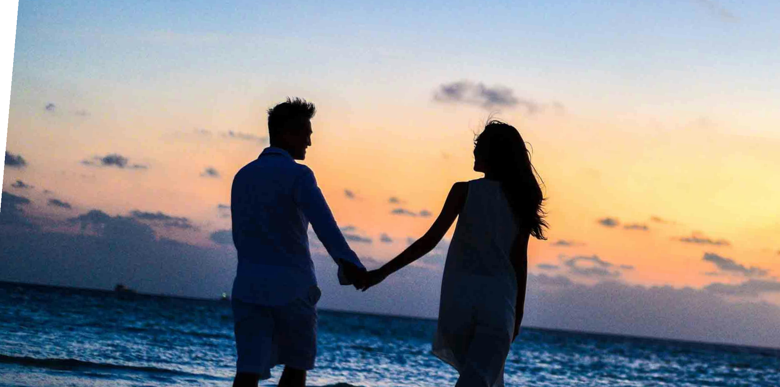
scroll to position [8140, 0]
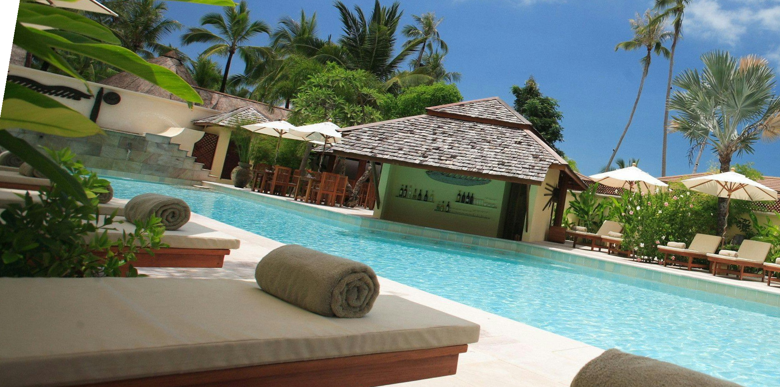
scroll to position [8996, 0]
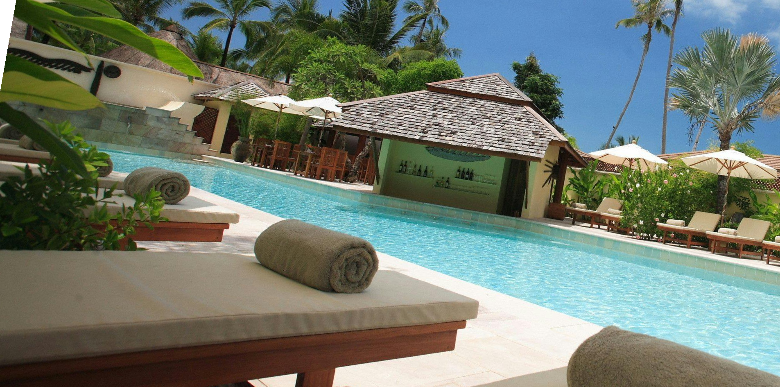
drag, startPoint x: 411, startPoint y: 161, endPoint x: 426, endPoint y: 146, distance: 20.8
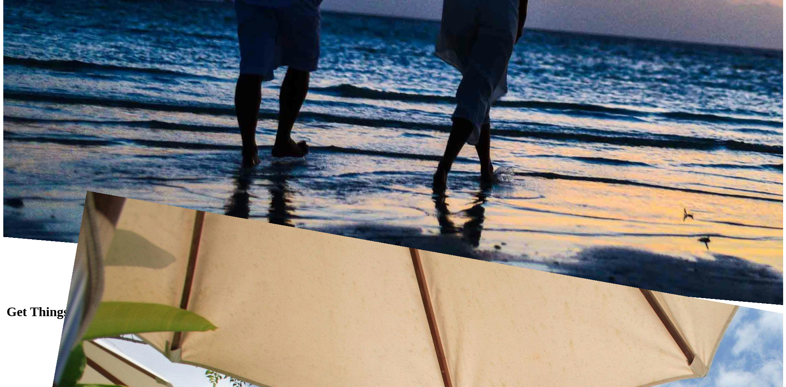
scroll to position [8178, 0]
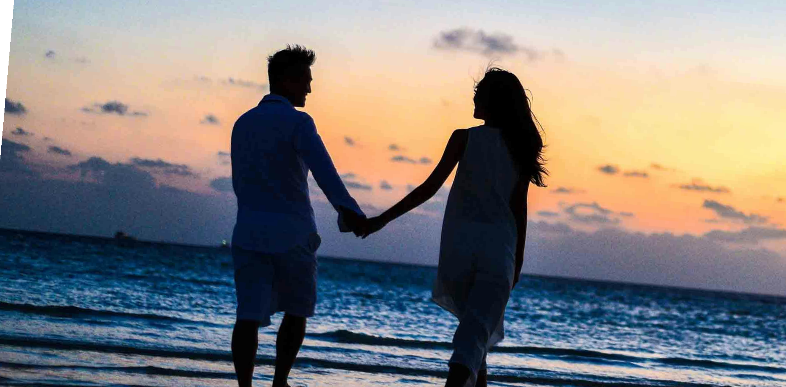
scroll to position [205, 0]
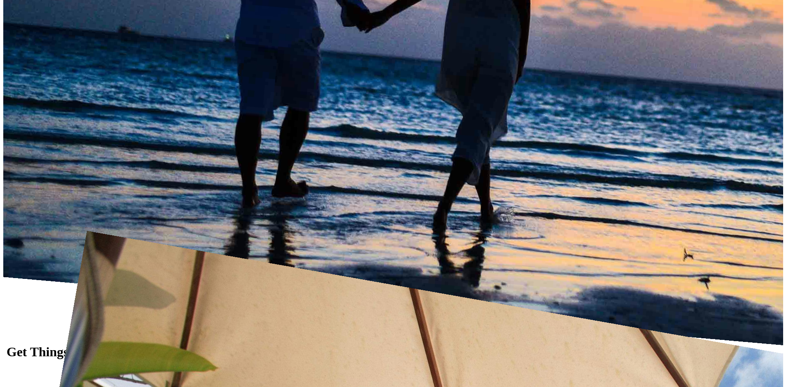
scroll to position [8389, 0]
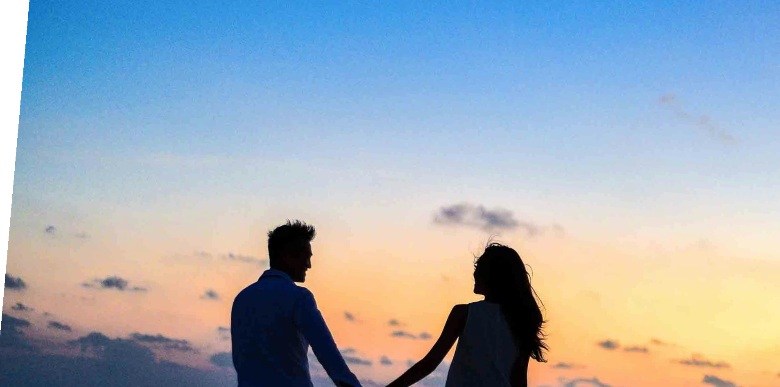
scroll to position [8002, 0]
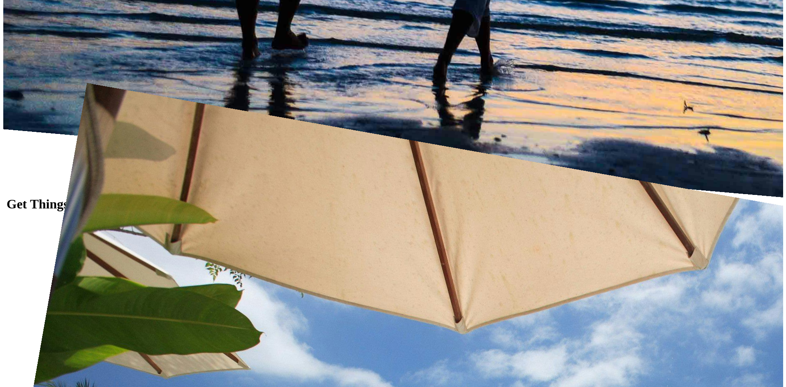
scroll to position [8244, 0]
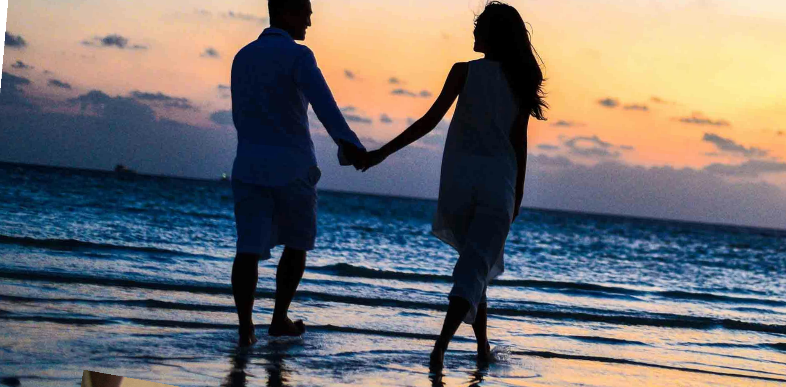
scroll to position [942, 0]
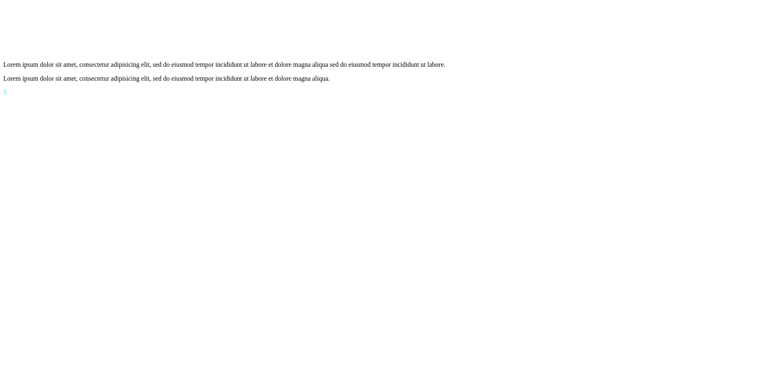
scroll to position [24748, 0]
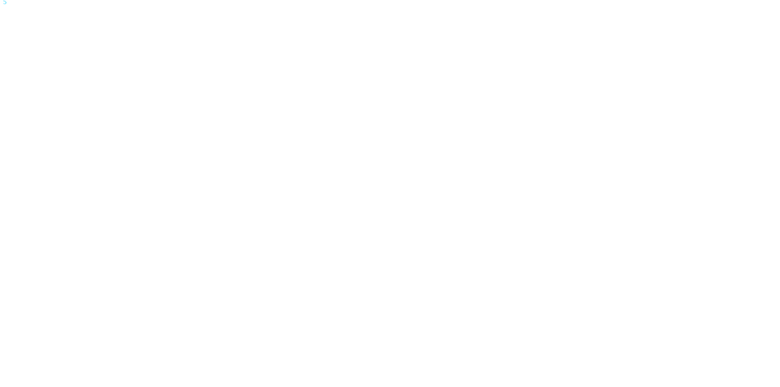
scroll to position [24781, 0]
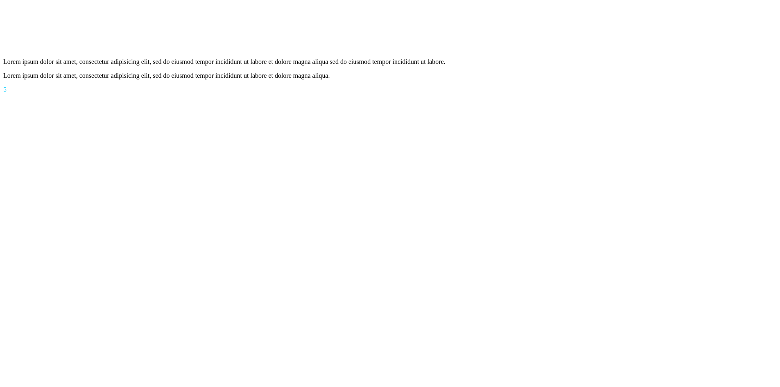
scroll to position [24774, 0]
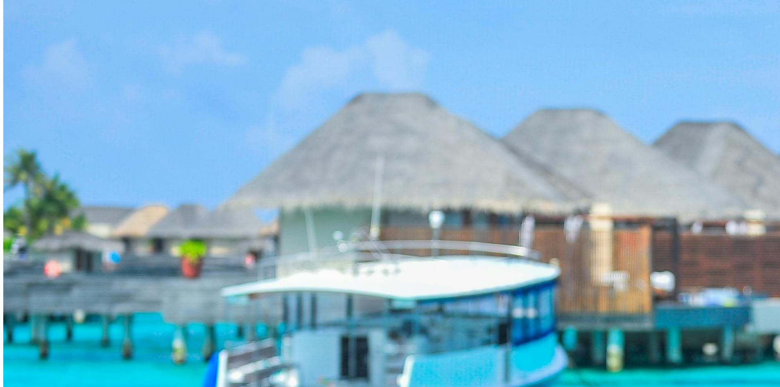
scroll to position [24774, 0]
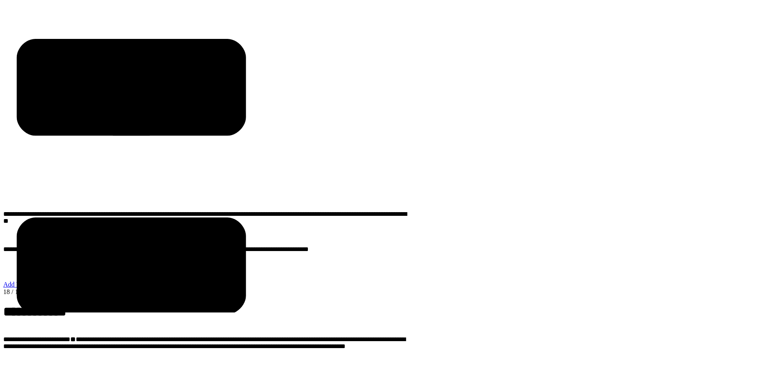
scroll to position [24774, 0]
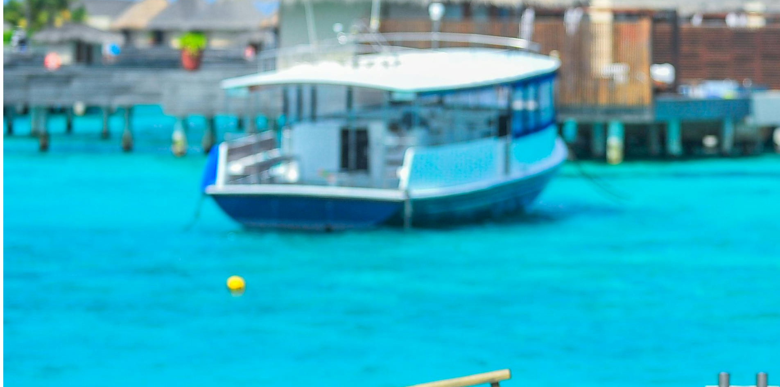
scroll to position [8002, 0]
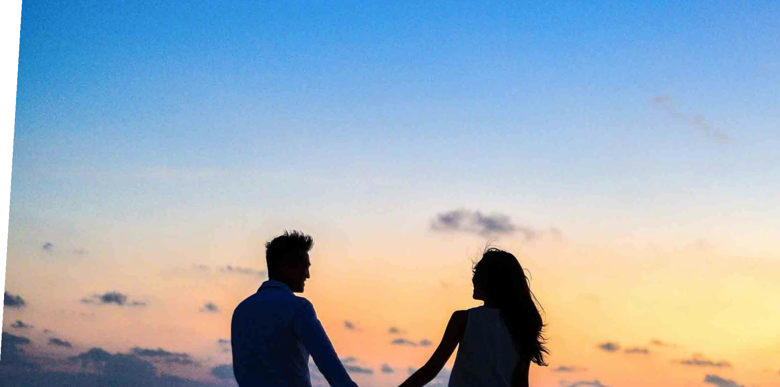
scroll to position [8654, 0]
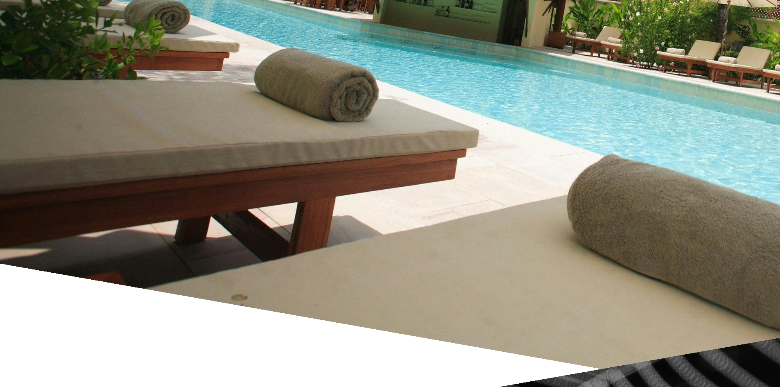
scroll to position [9183, 0]
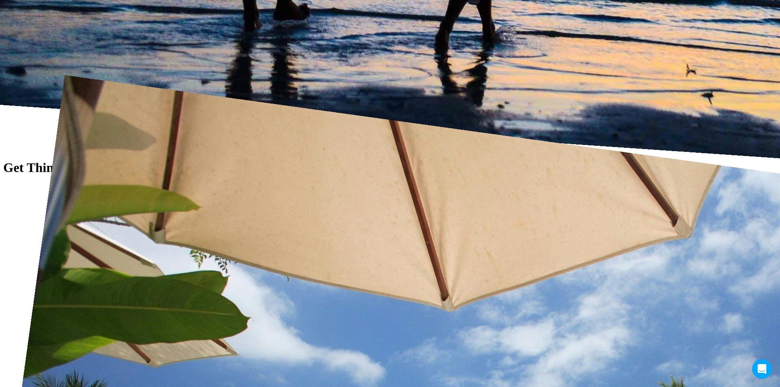
scroll to position [9834, 0]
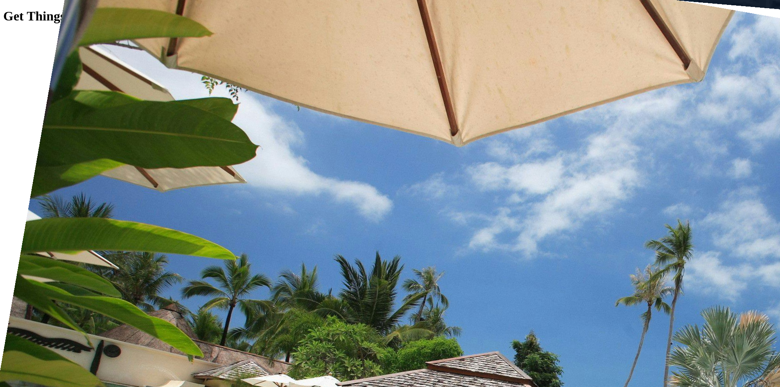
scroll to position [8002, 0]
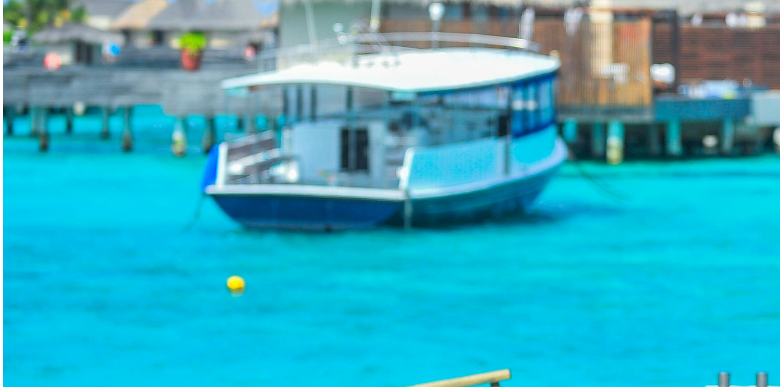
scroll to position [0, 0]
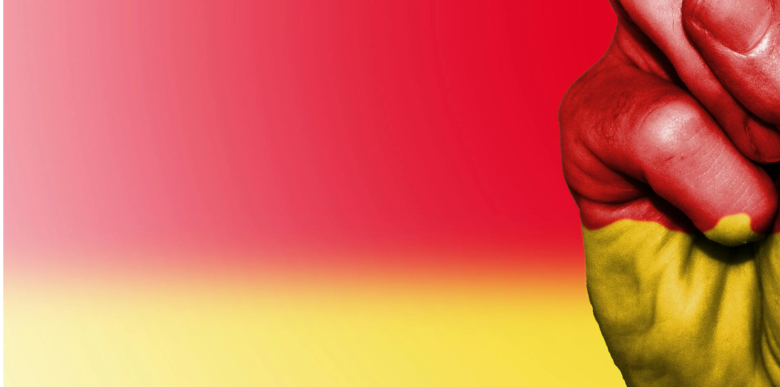
scroll to position [8002, 0]
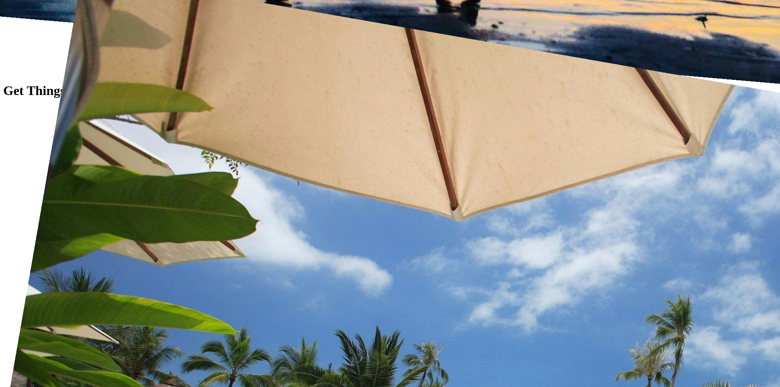
scroll to position [8654, 0]
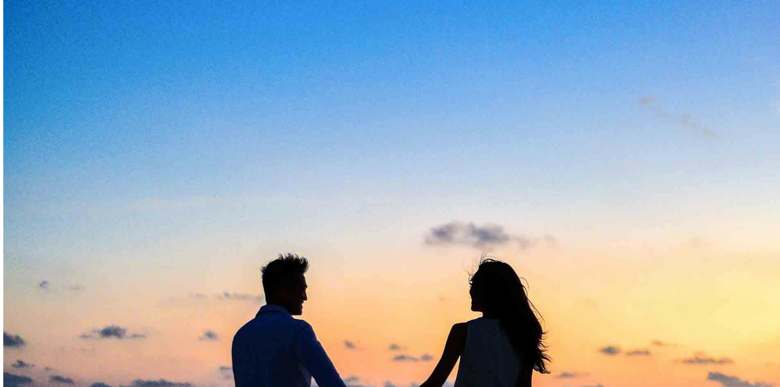
scroll to position [8654, 0]
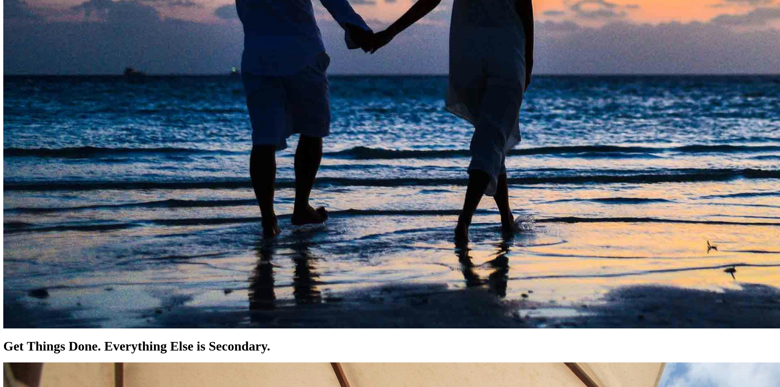
scroll to position [9040, 0]
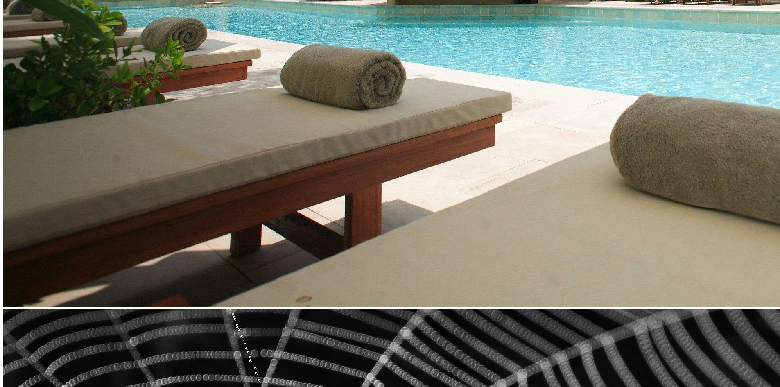
scroll to position [9122, 0]
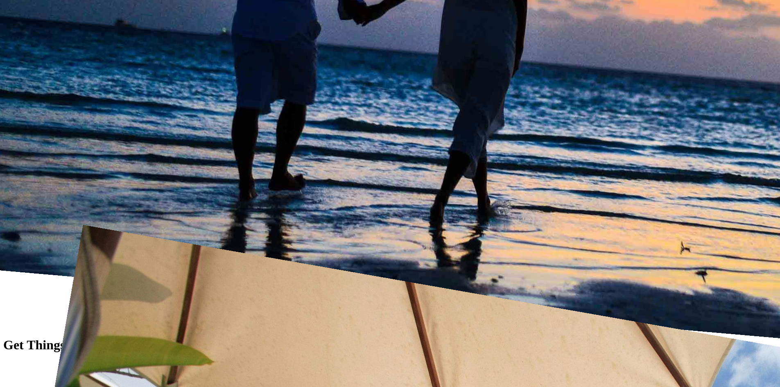
scroll to position [8389, 0]
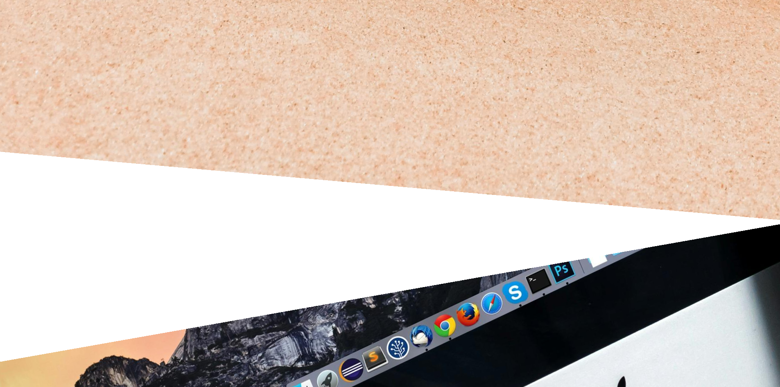
scroll to position [11292, 0]
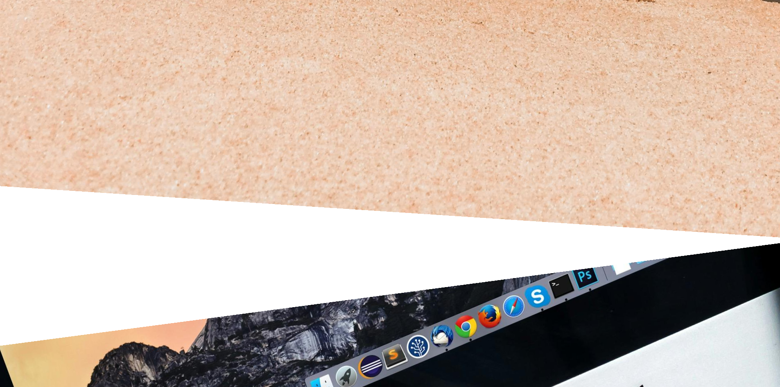
scroll to position [12358, 0]
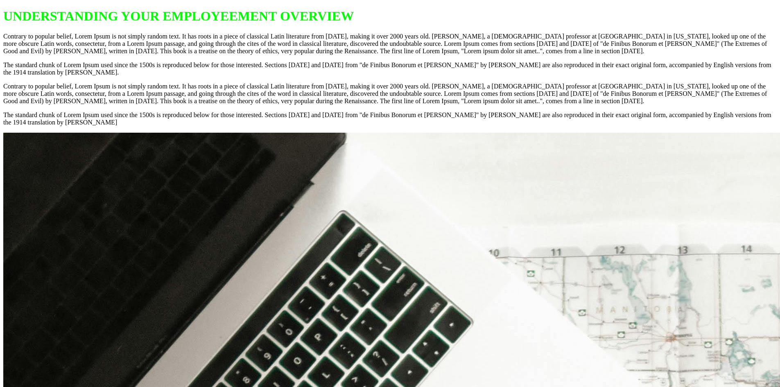
scroll to position [13094, 0]
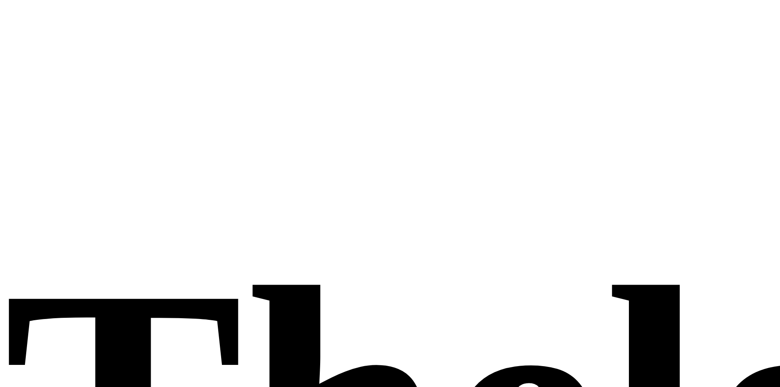
scroll to position [15797, 0]
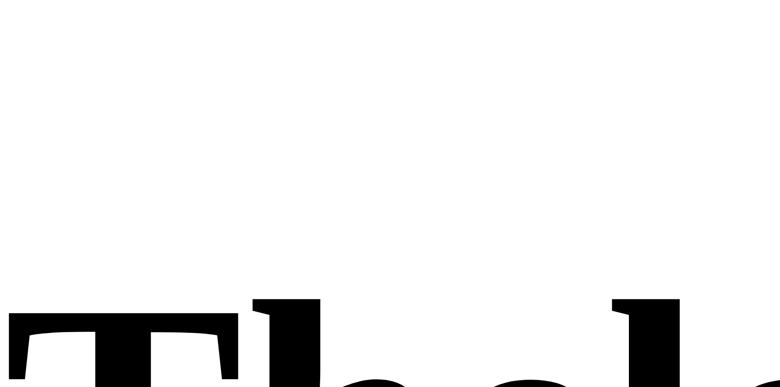
scroll to position [17302, 0]
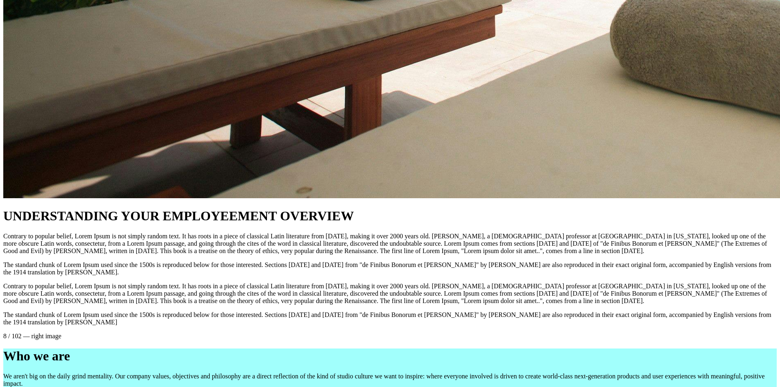
scroll to position [18955, 0]
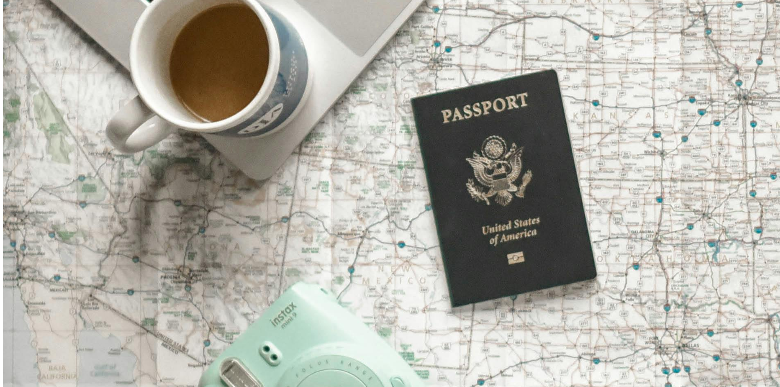
scroll to position [20685, 0]
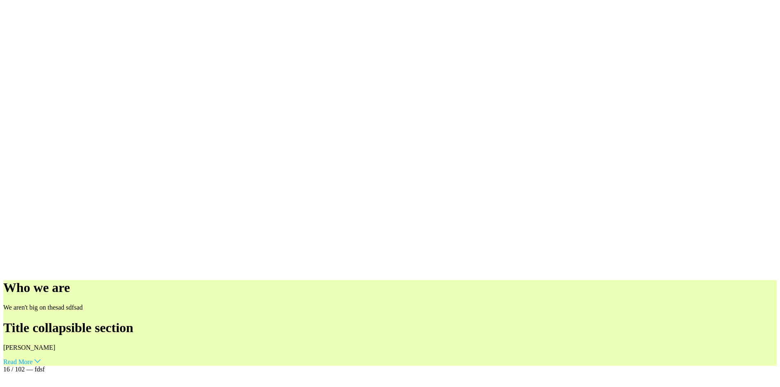
scroll to position [21292, 0]
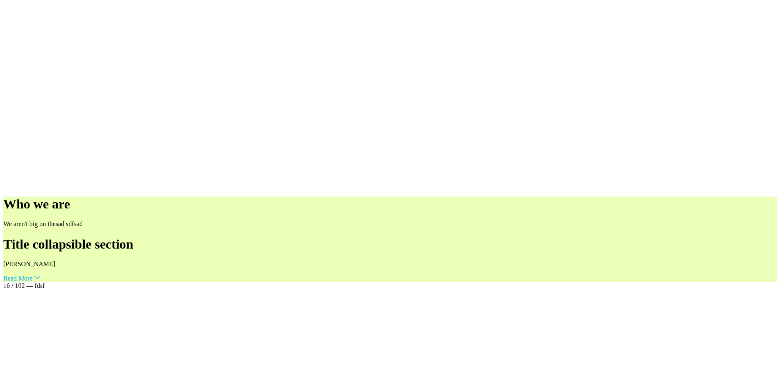
scroll to position [23896, 0]
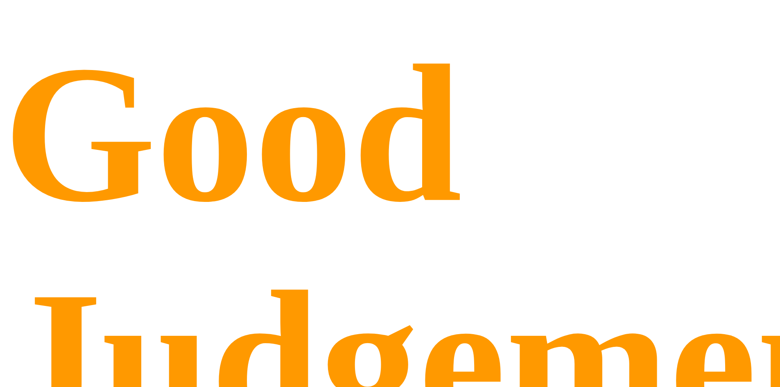
scroll to position [26940, 0]
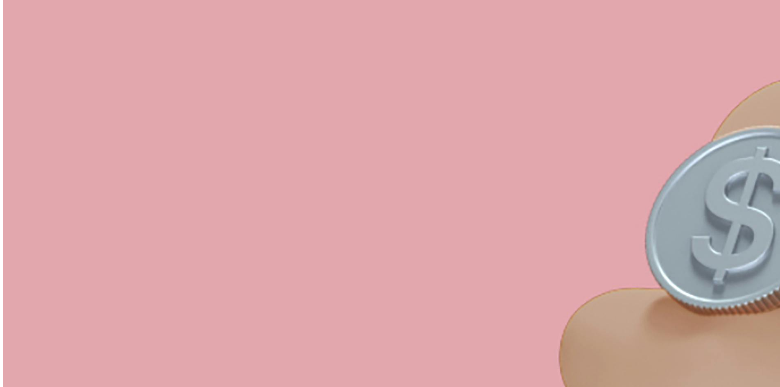
scroll to position [29985, 0]
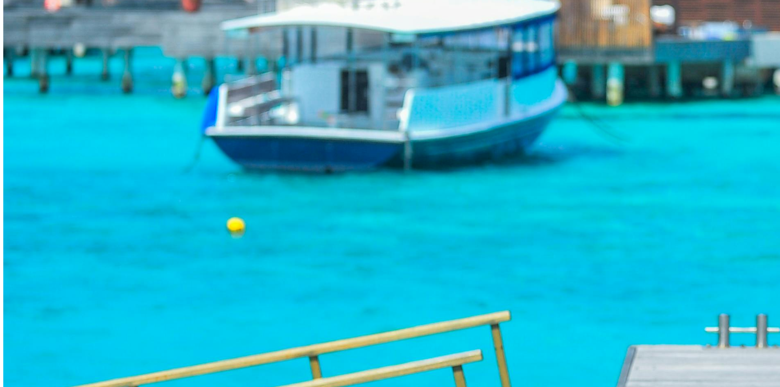
scroll to position [33113, 0]
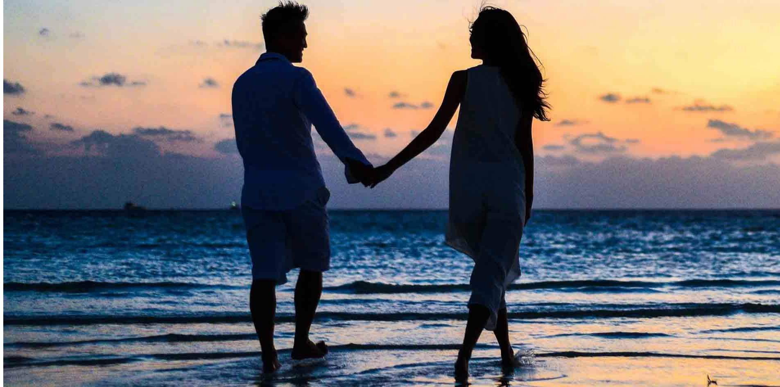
scroll to position [36547, 0]
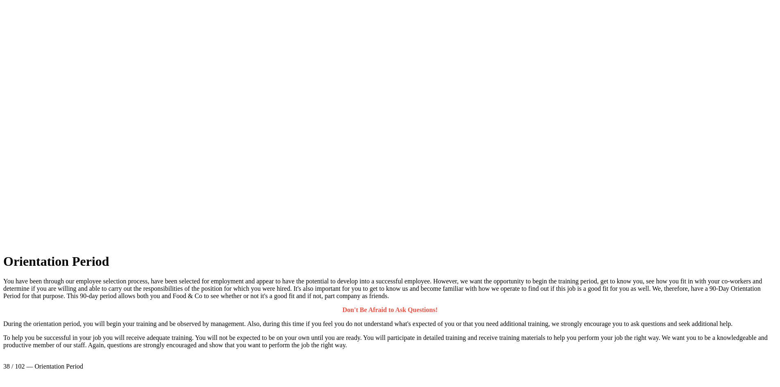
scroll to position [36547, 0]
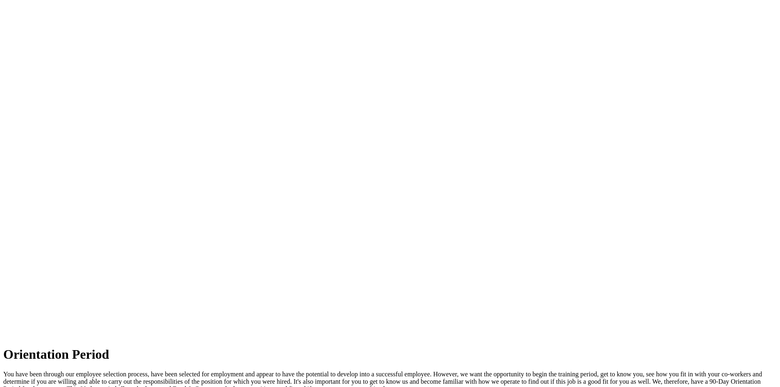
scroll to position [40409, 0]
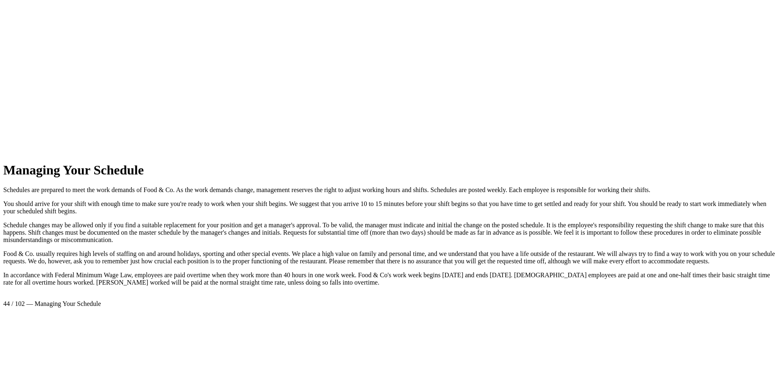
scroll to position [42958, 0]
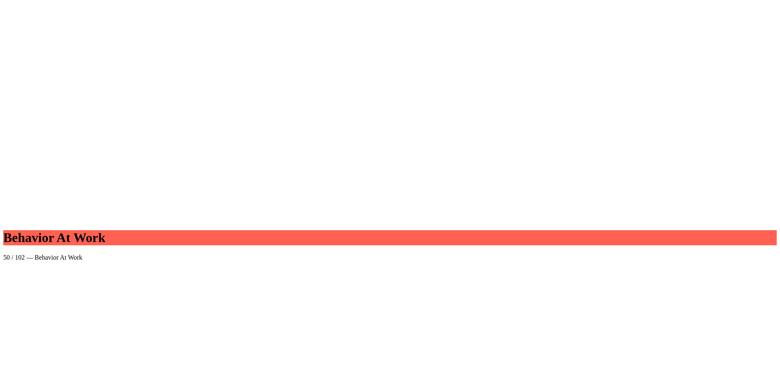
scroll to position [41387, 0]
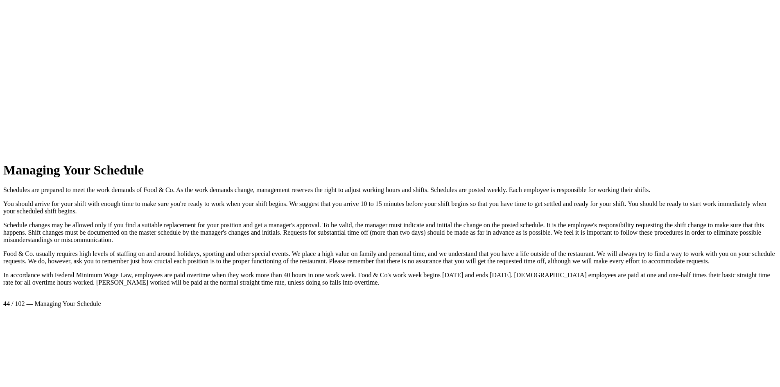
scroll to position [42958, 0]
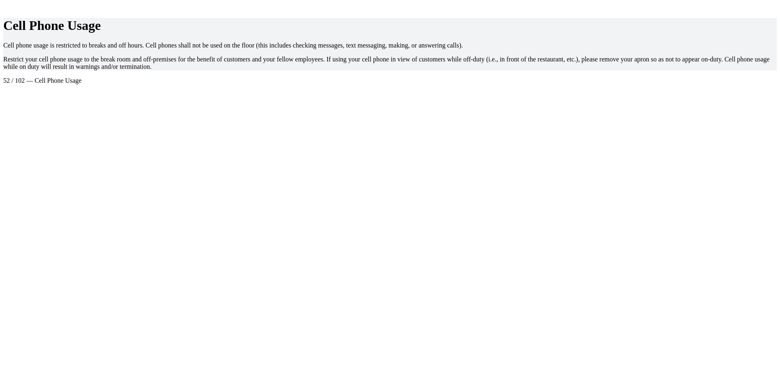
scroll to position [41387, 0]
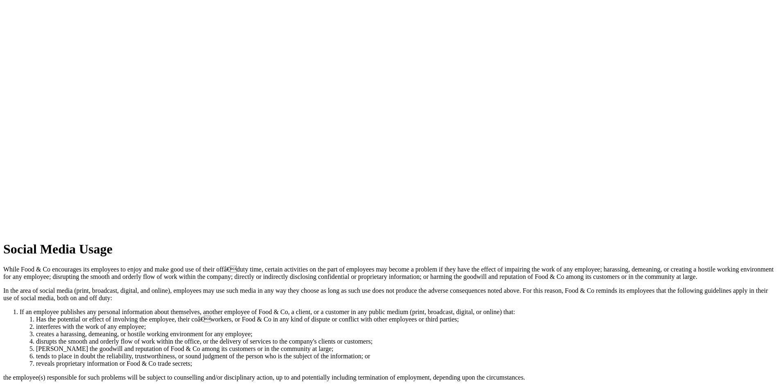
scroll to position [42548, 0]
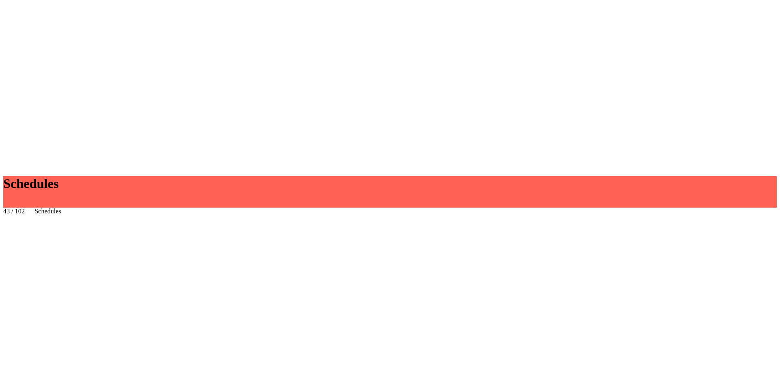
scroll to position [42548, 0]
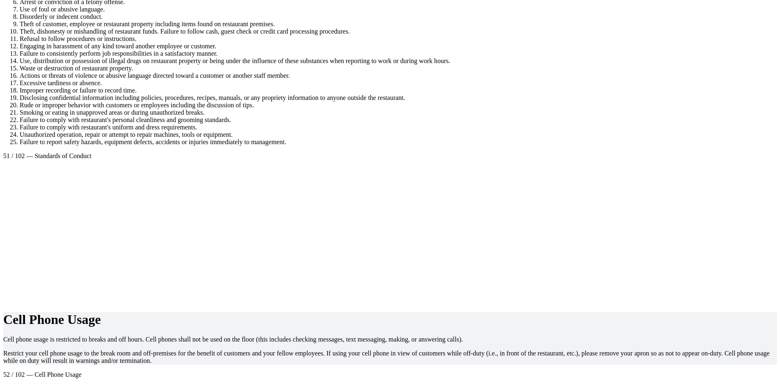
scroll to position [42139, 0]
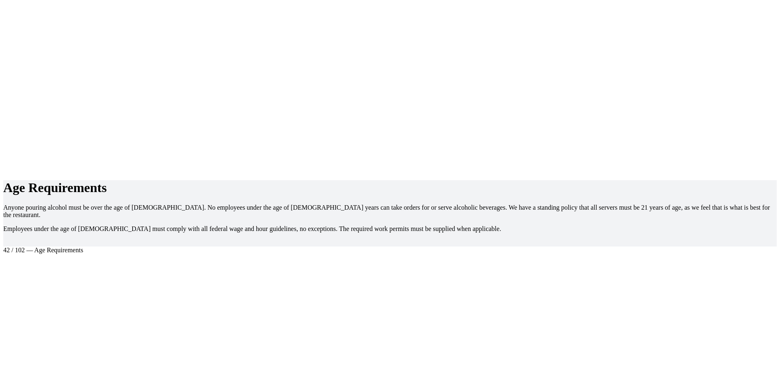
scroll to position [42149, 0]
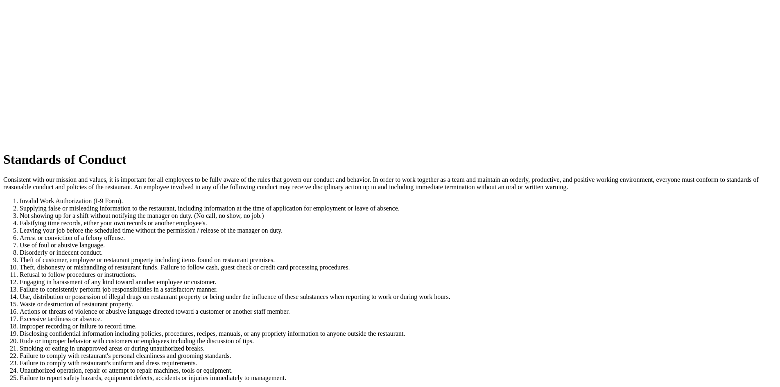
scroll to position [41699, 0]
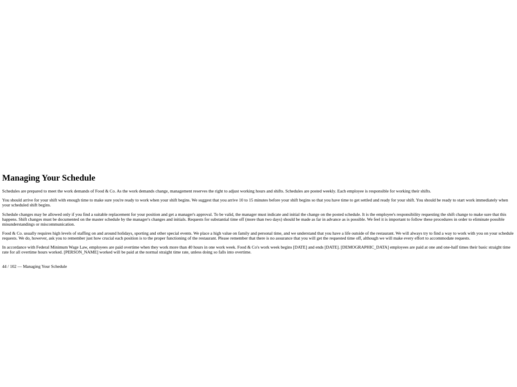
scroll to position [42958, 0]
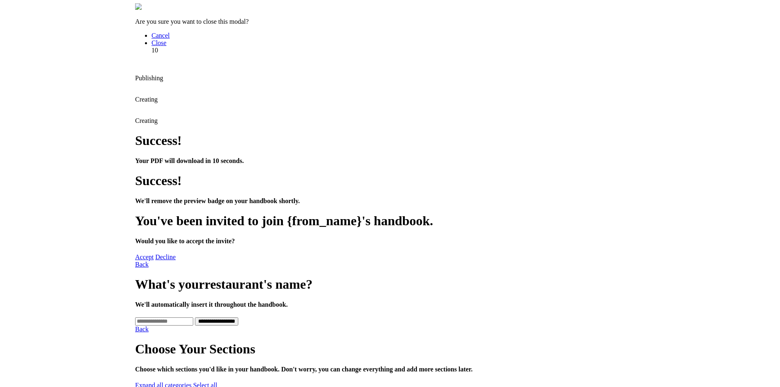
scroll to position [42133, 0]
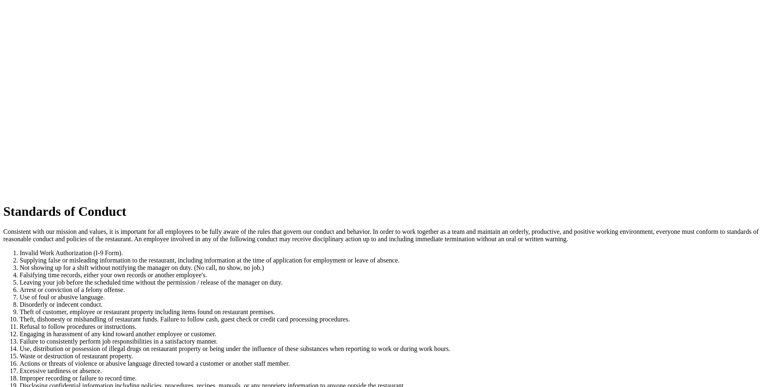
scroll to position [41790, 0]
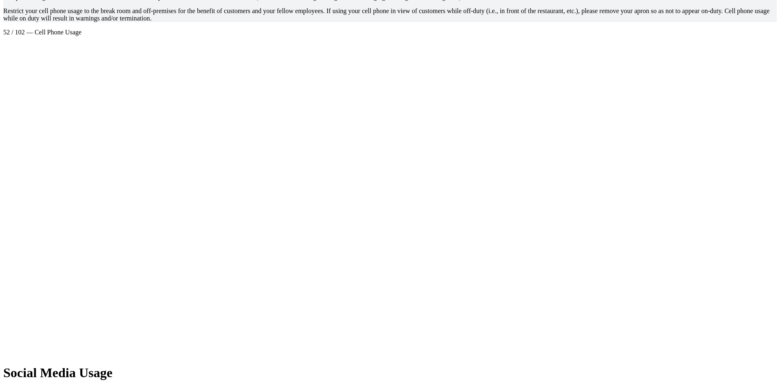
scroll to position [42548, 0]
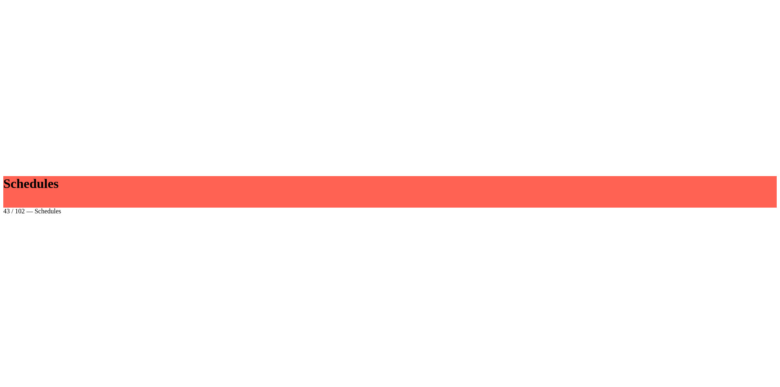
scroll to position [42548, 0]
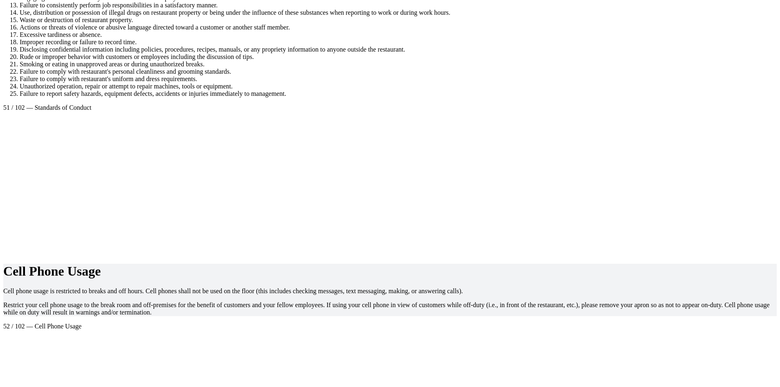
scroll to position [42139, 0]
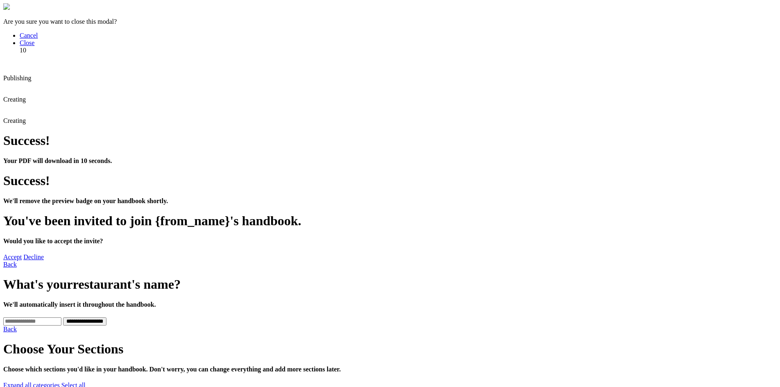
scroll to position [42139, 0]
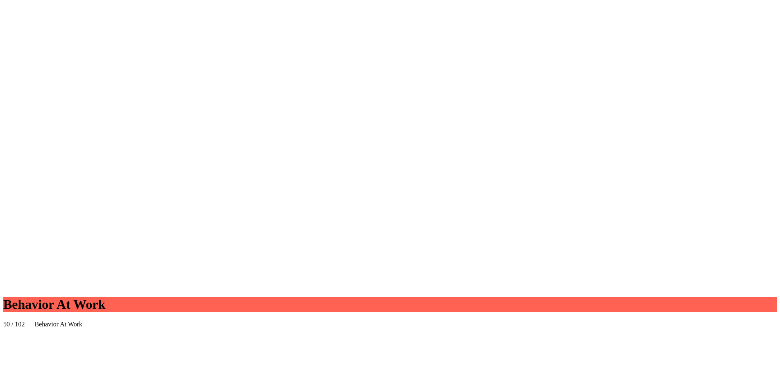
scroll to position [41320, 0]
